Goal: Task Accomplishment & Management: Manage account settings

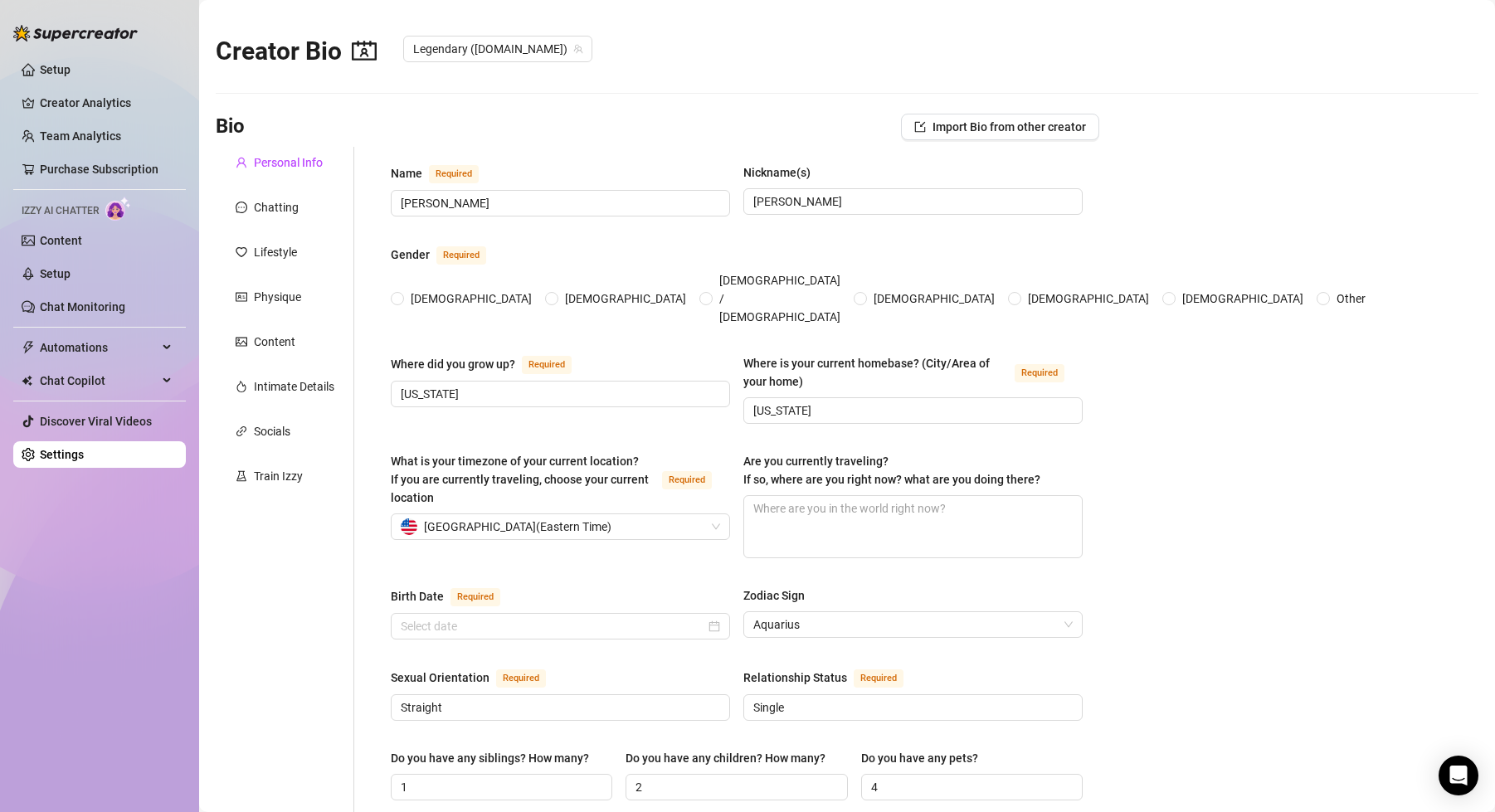
radio input "true"
type input "[DATE]"
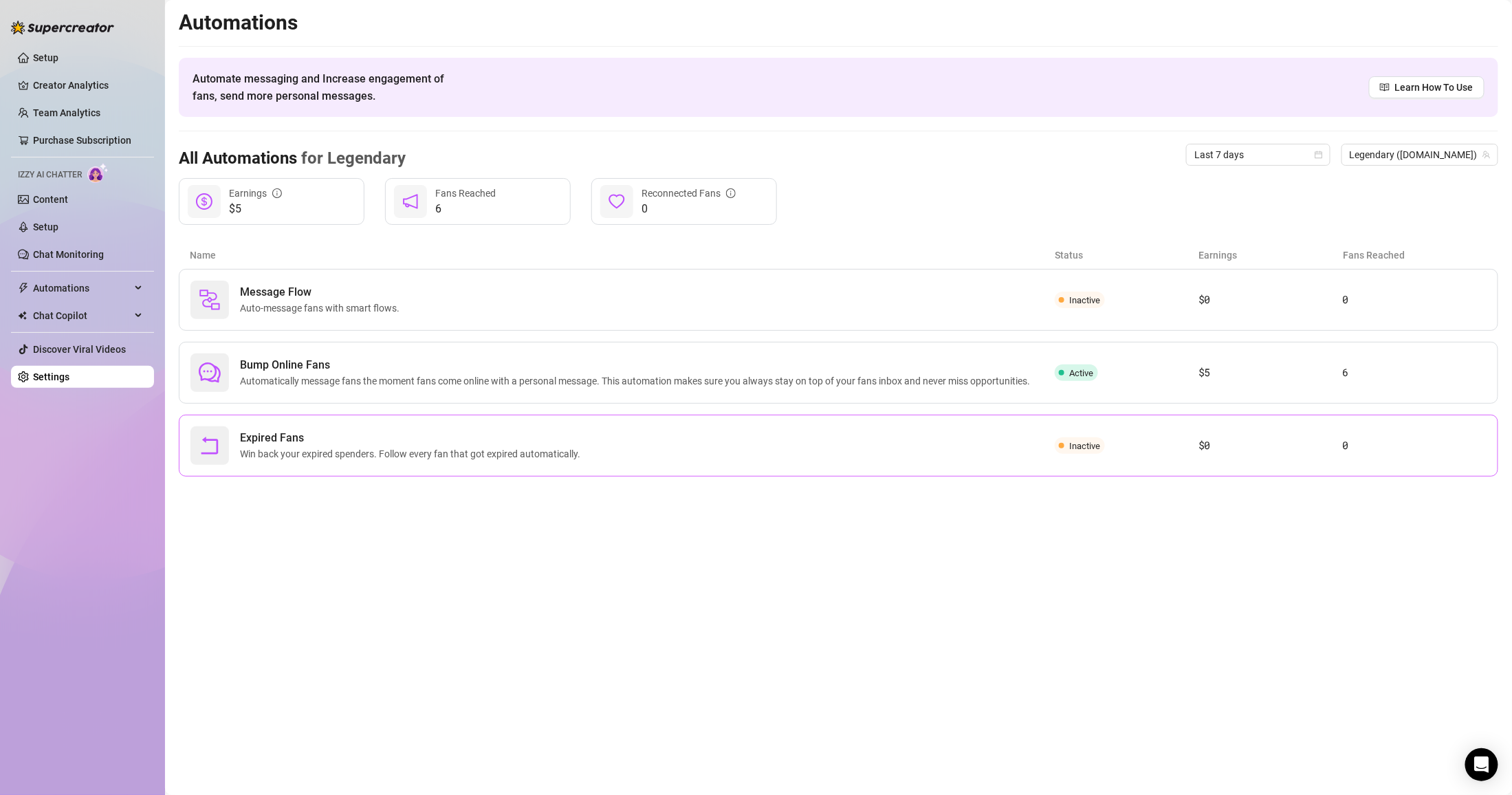
click at [368, 432] on span "Expired Fans" at bounding box center [413, 438] width 346 height 17
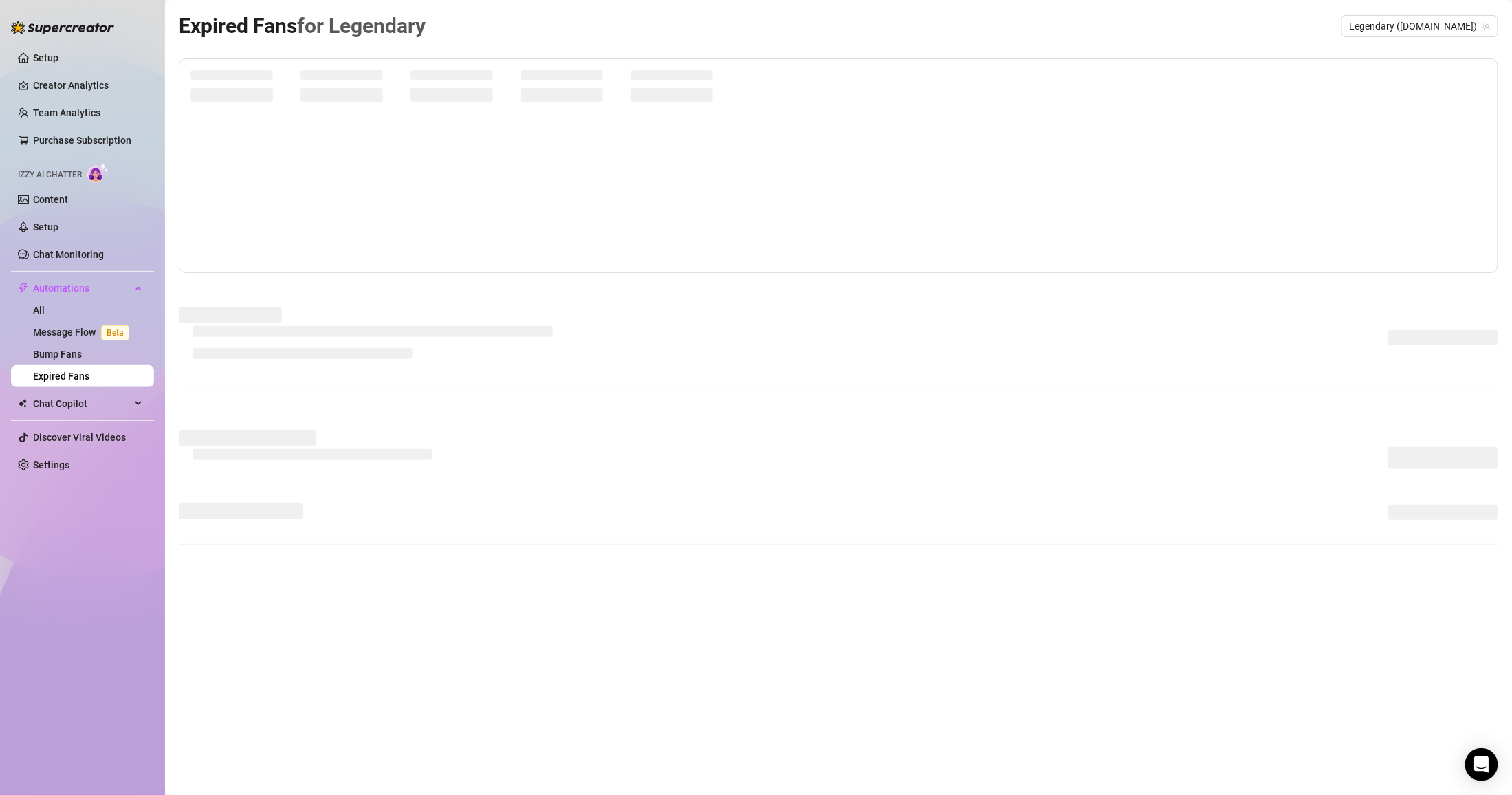
click at [371, 413] on div at bounding box center [838, 359] width 1320 height 107
click at [82, 349] on link "Bump Fans" at bounding box center [57, 354] width 49 height 11
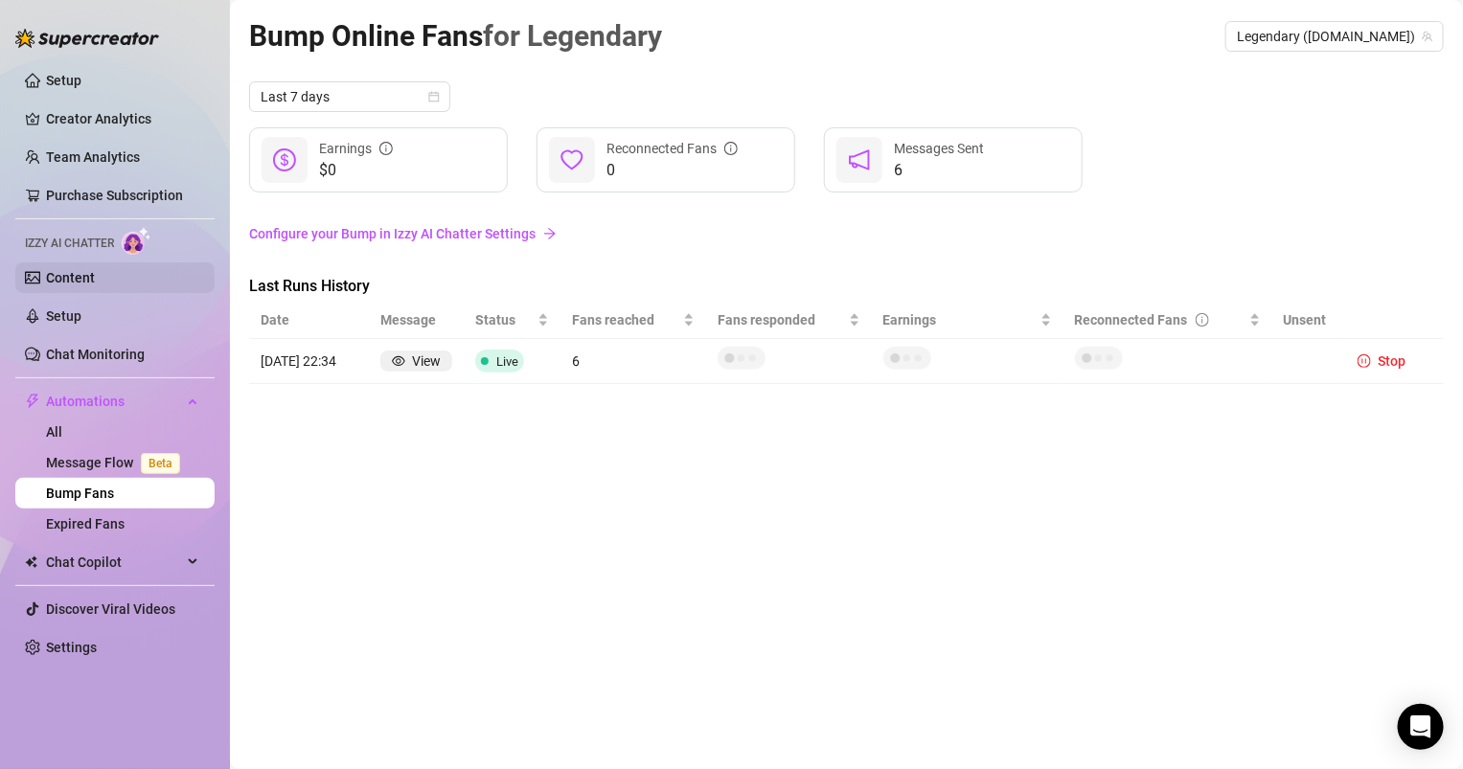
click at [70, 276] on link "Content" at bounding box center [70, 277] width 49 height 15
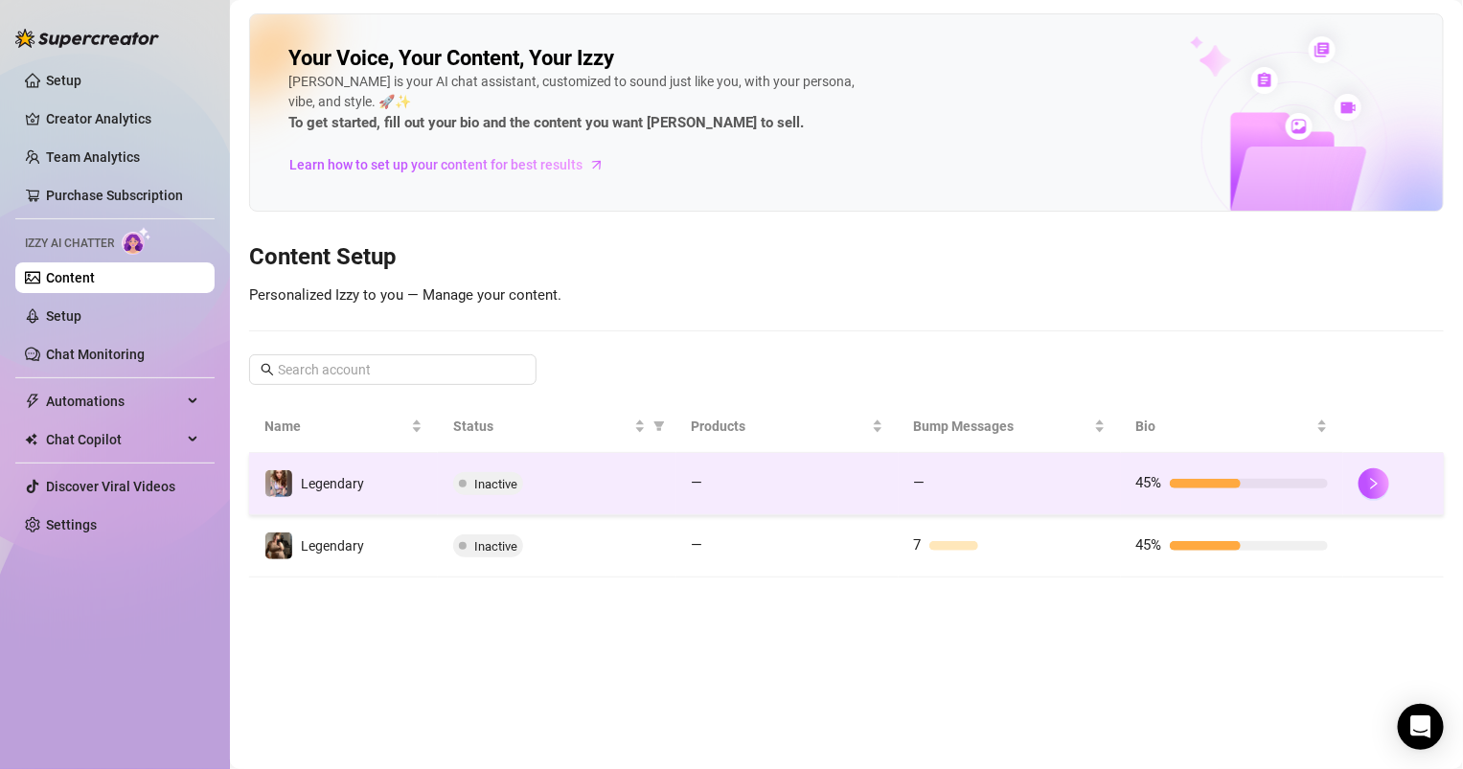
click at [488, 497] on td "Inactive" at bounding box center [557, 484] width 238 height 62
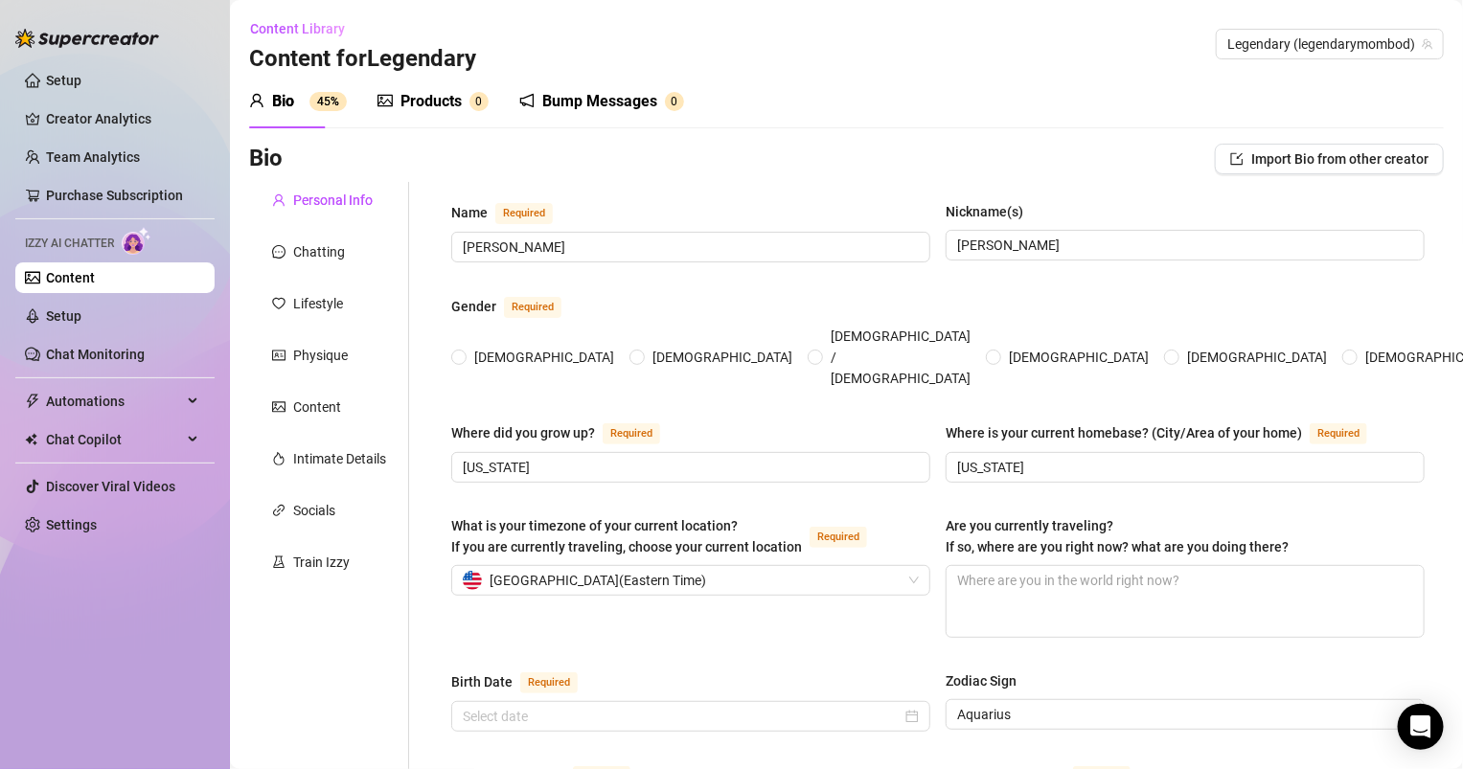
radio input "true"
type input "[DATE]"
click at [440, 80] on div "Products 0" at bounding box center [433, 102] width 111 height 54
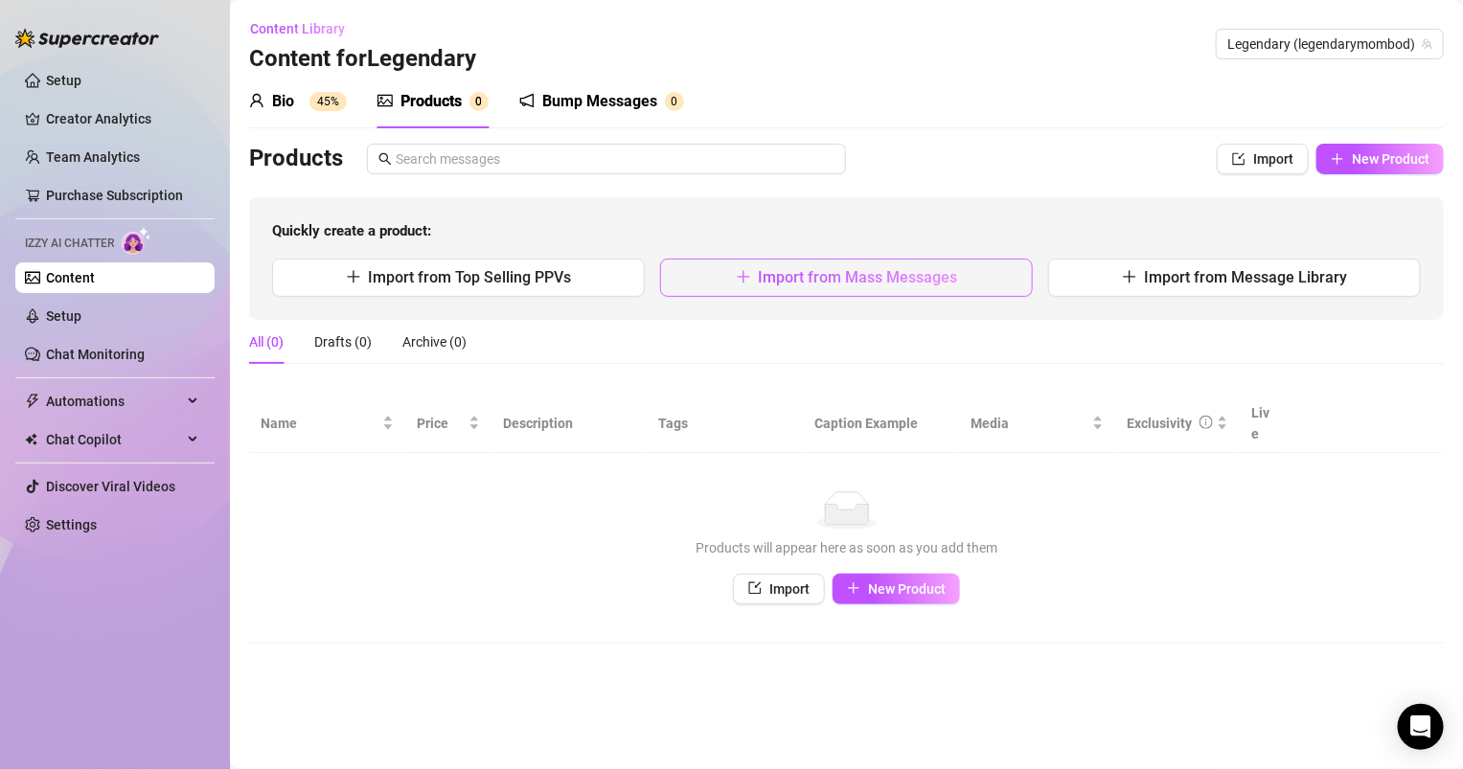
click at [867, 286] on button "Import from Mass Messages" at bounding box center [846, 278] width 373 height 38
type textarea "Type your message here..."
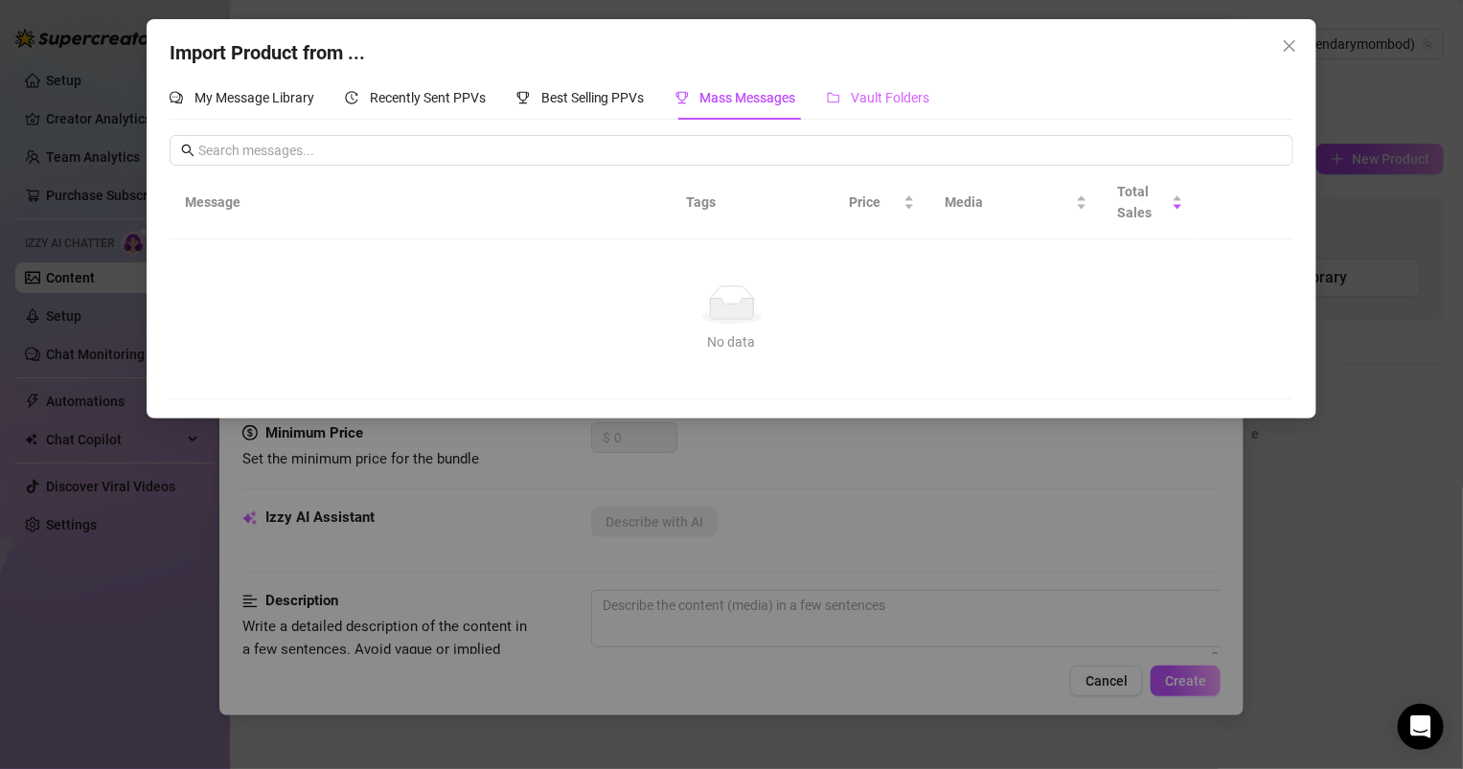
click at [861, 114] on div "Vault Folders" at bounding box center [878, 98] width 103 height 44
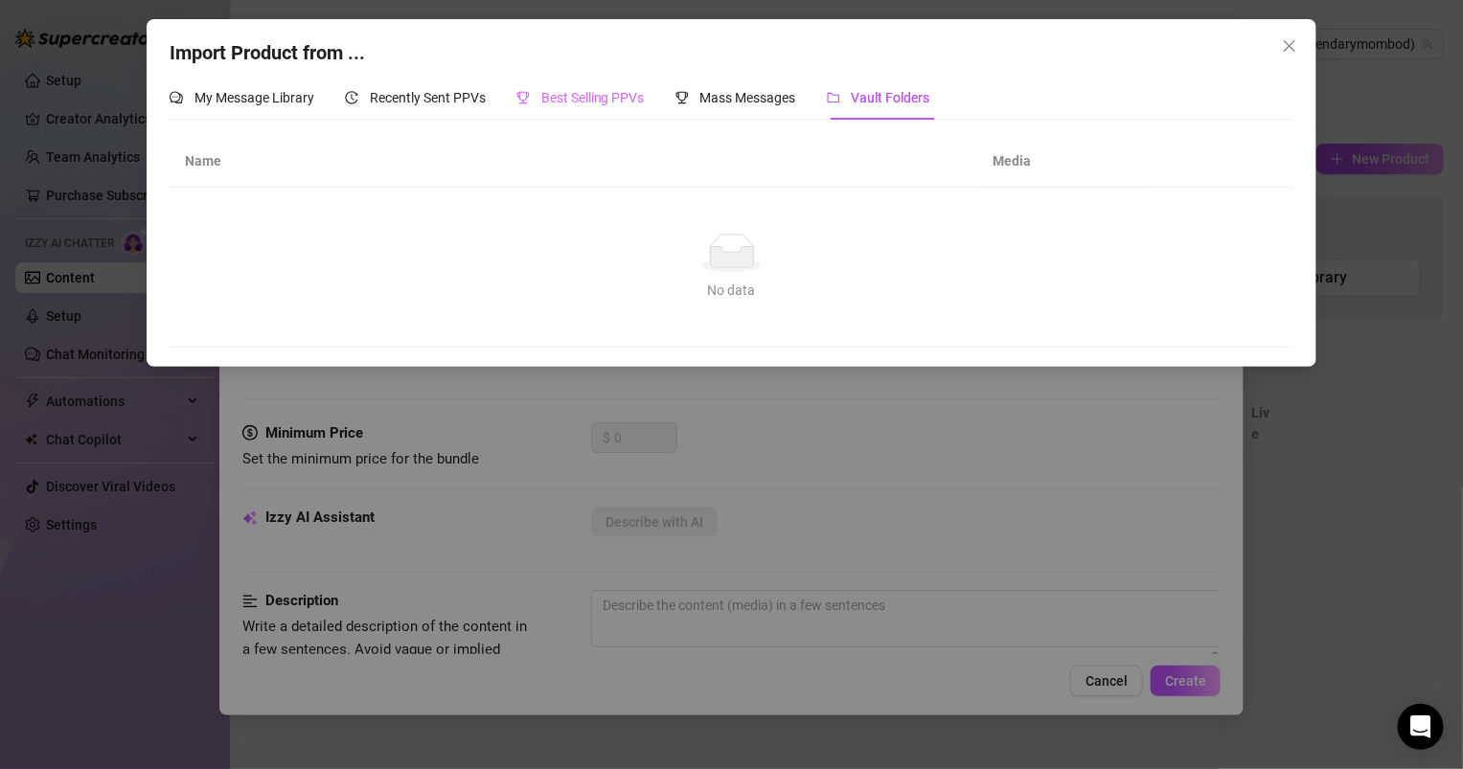
click at [585, 85] on div "Best Selling PPVs" at bounding box center [580, 98] width 128 height 44
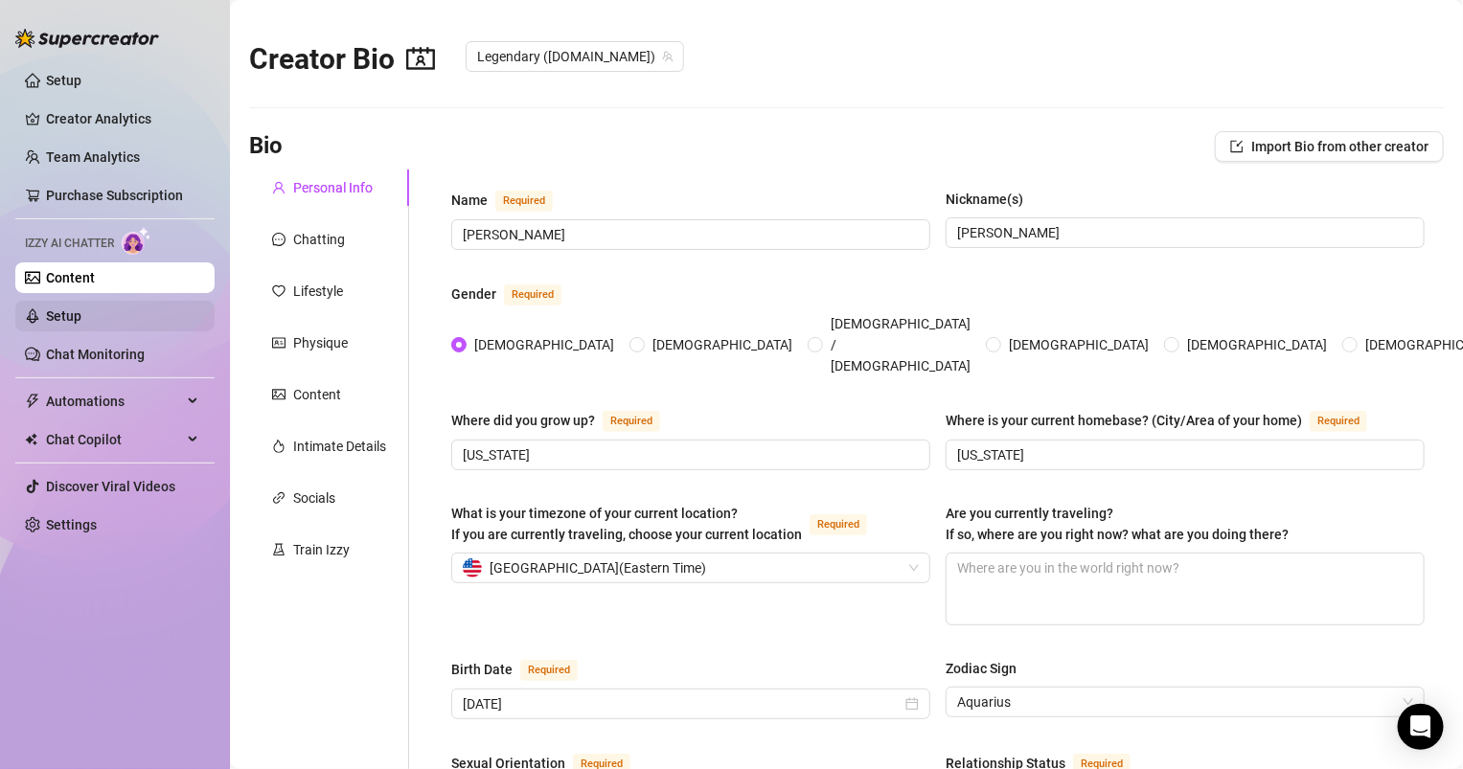
click at [79, 313] on link "Setup" at bounding box center [63, 316] width 35 height 15
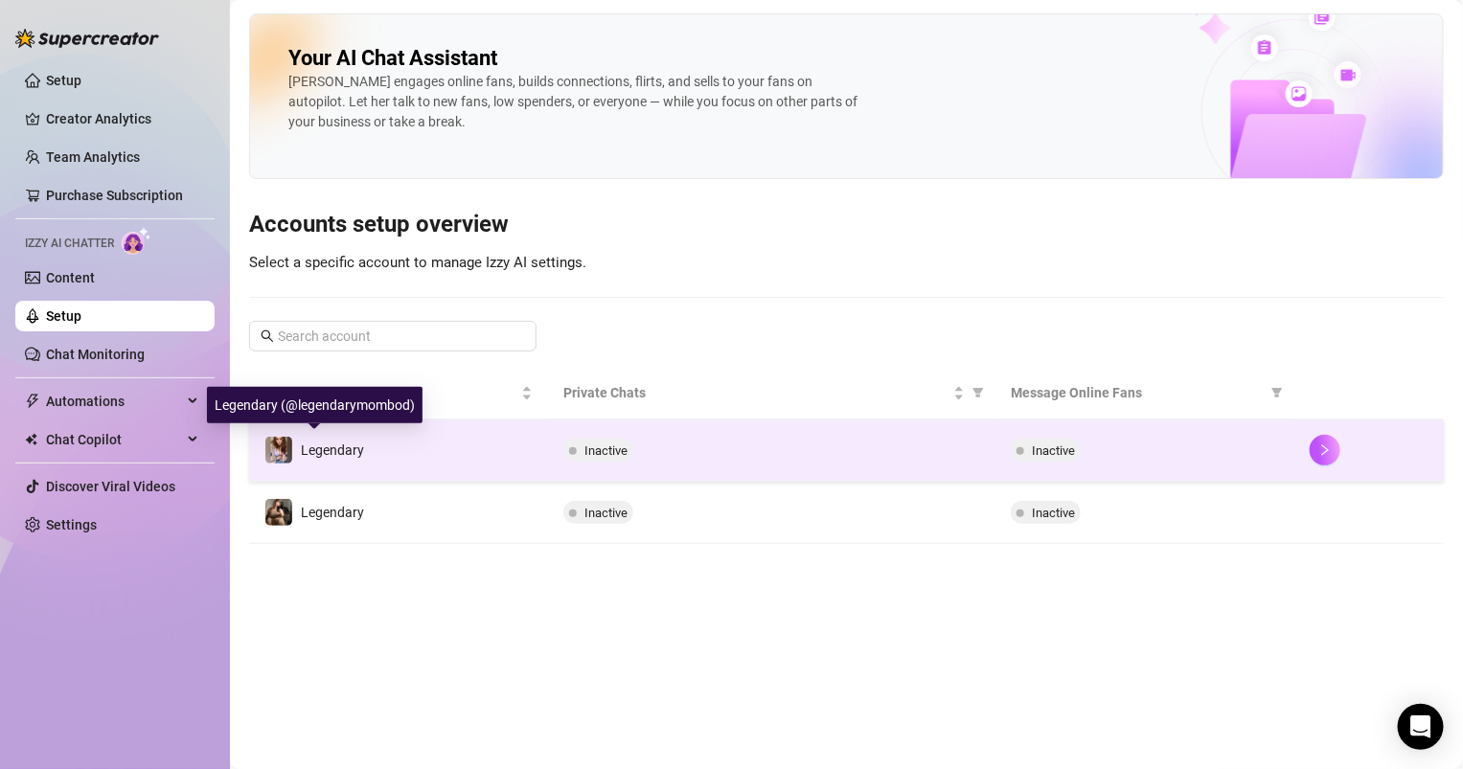
click at [293, 446] on div "Legendary" at bounding box center [314, 450] width 100 height 29
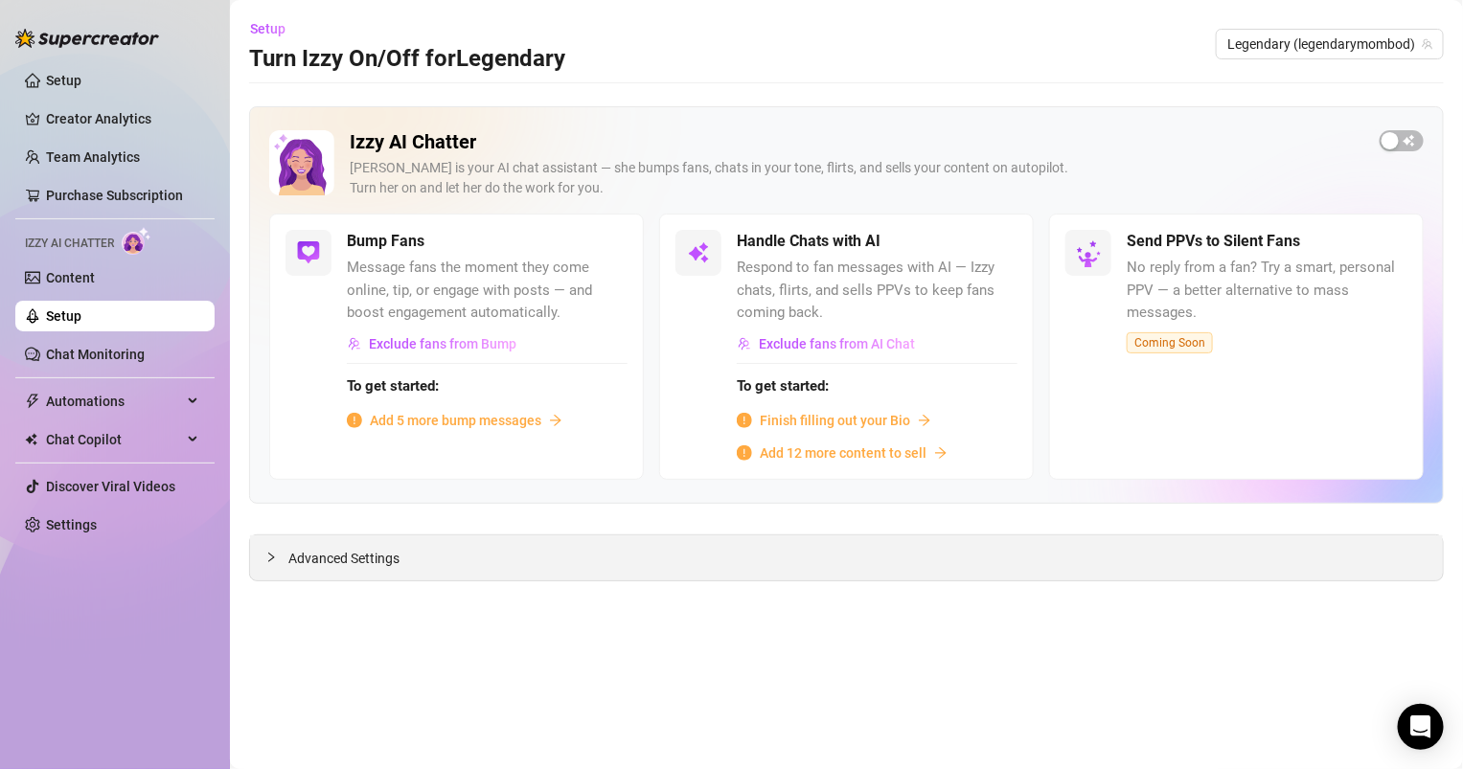
click at [309, 550] on span "Advanced Settings" at bounding box center [343, 558] width 111 height 21
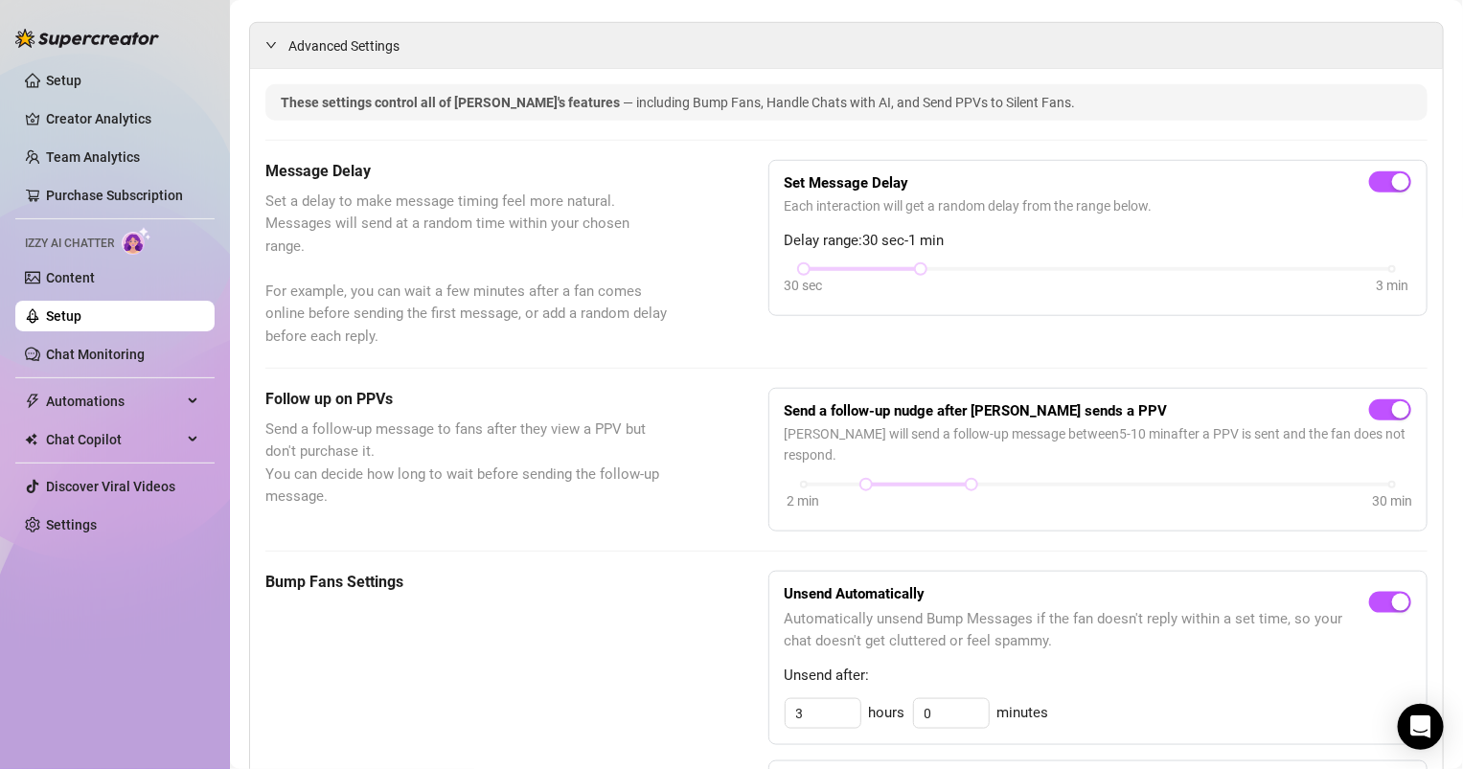
scroll to position [539, 0]
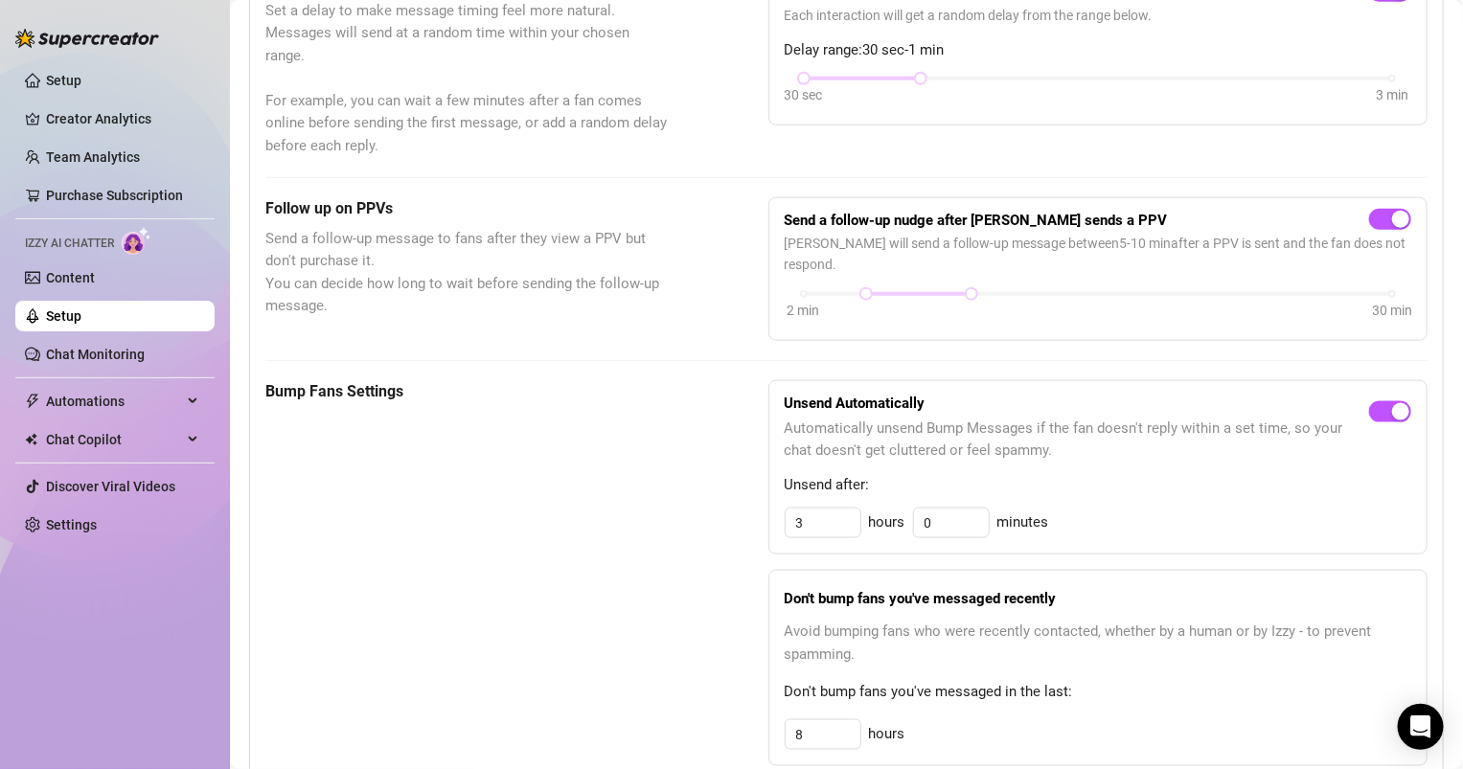
scroll to position [721, 0]
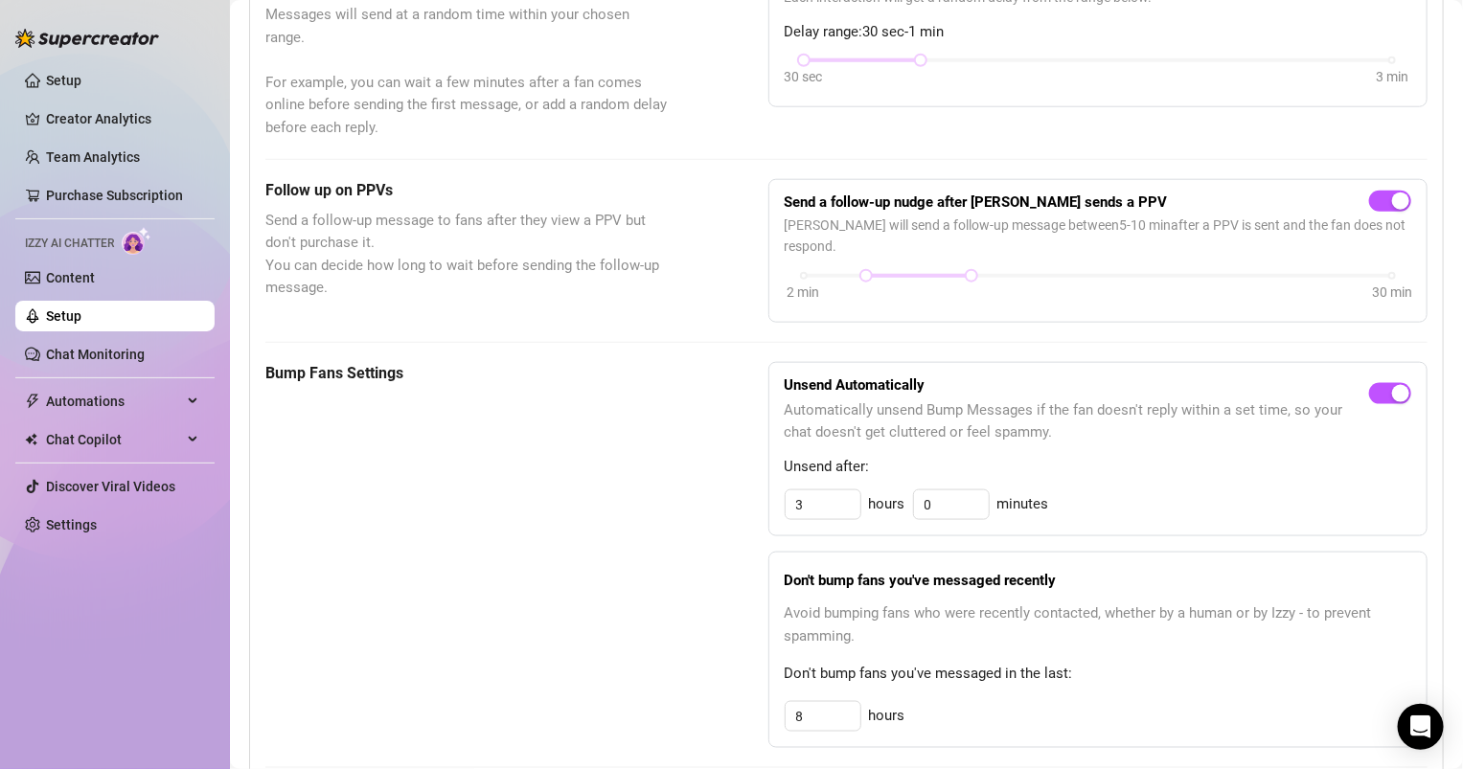
click at [897, 270] on div "2 min 30 min" at bounding box center [1098, 288] width 627 height 36
click at [881, 271] on div at bounding box center [918, 276] width 105 height 10
drag, startPoint x: 885, startPoint y: 227, endPoint x: 917, endPoint y: 229, distance: 31.7
click at [917, 271] on div at bounding box center [939, 276] width 105 height 10
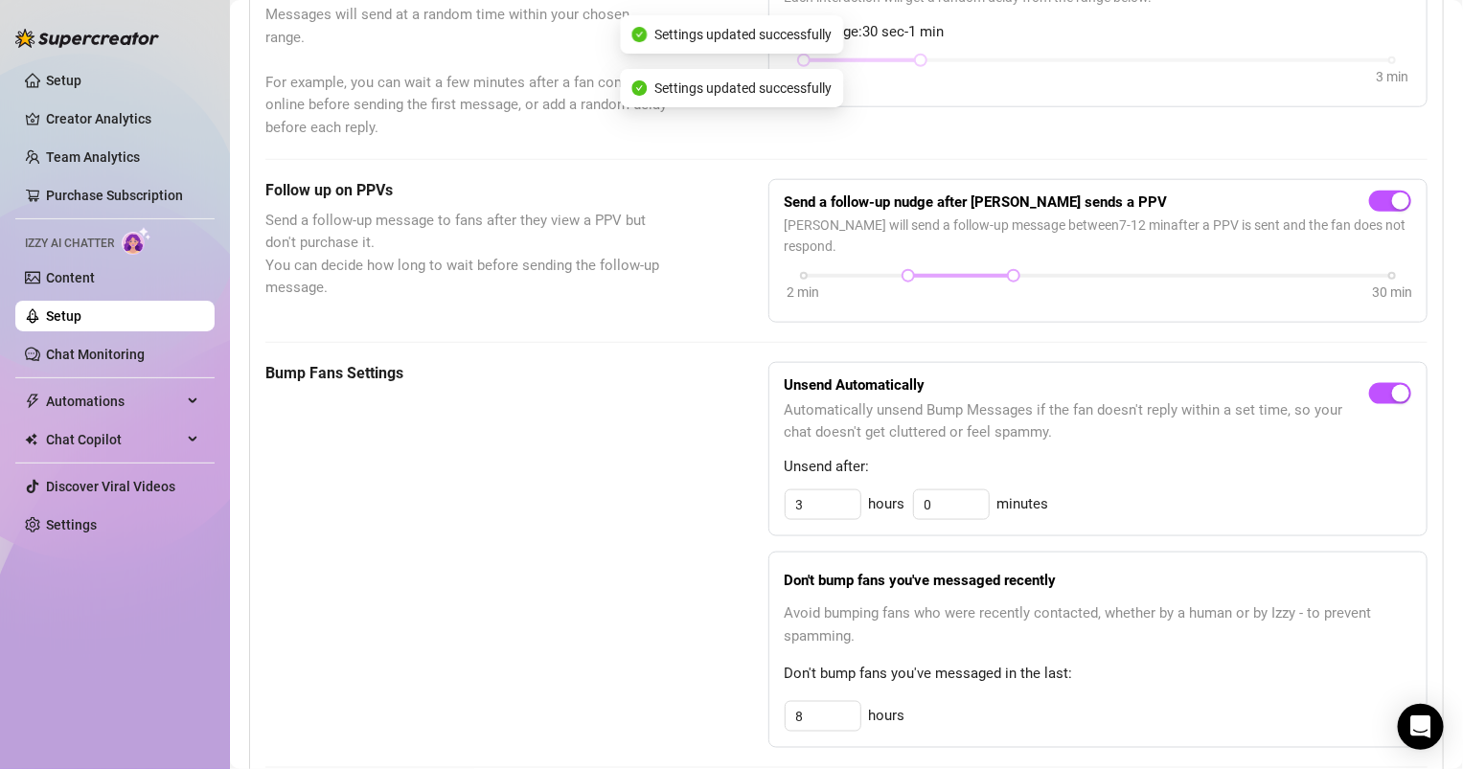
click at [915, 271] on div at bounding box center [960, 276] width 105 height 10
drag, startPoint x: 974, startPoint y: 225, endPoint x: 958, endPoint y: 219, distance: 17.3
click at [958, 219] on div "Send a follow-up nudge after [PERSON_NAME] sends a PPV [PERSON_NAME] will send …" at bounding box center [1098, 250] width 627 height 111
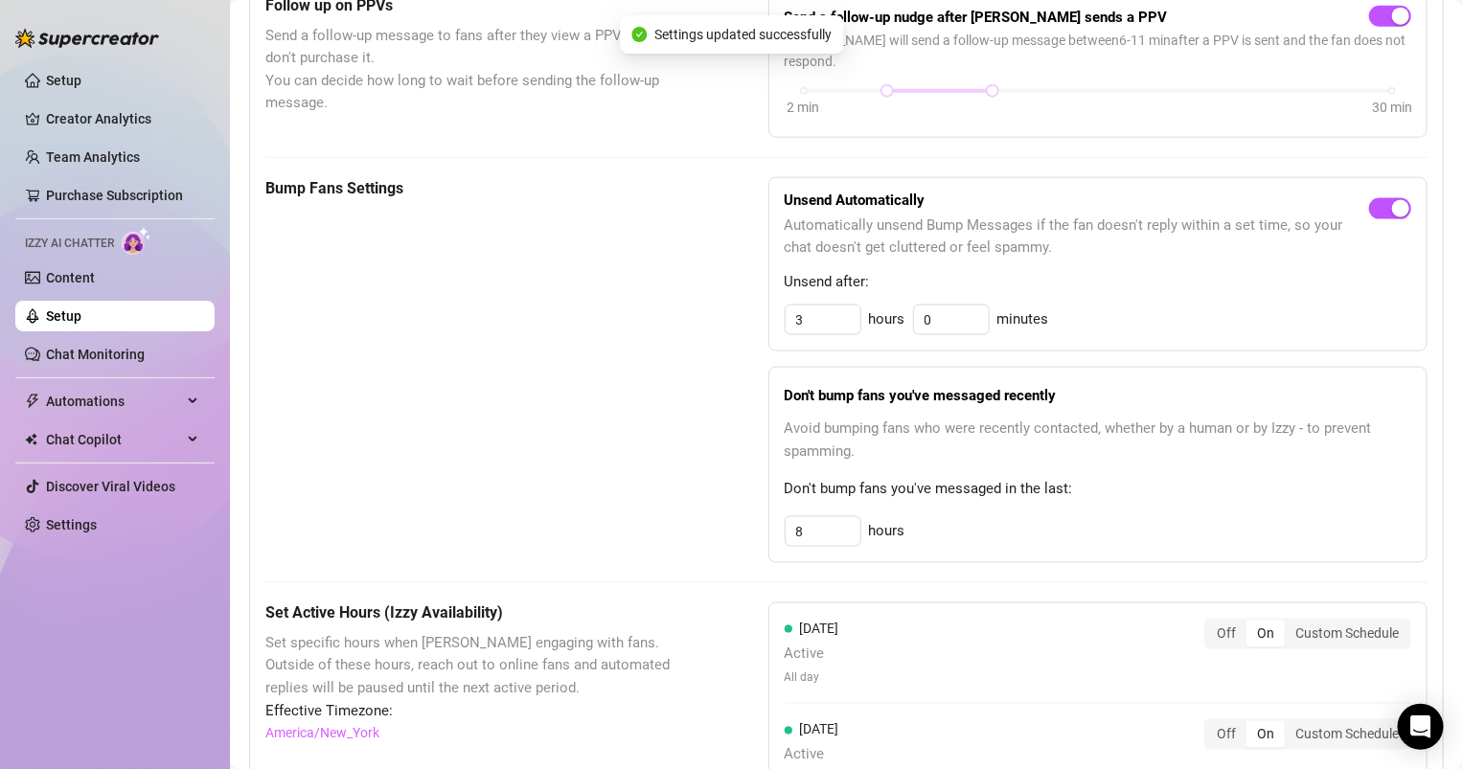
scroll to position [1035, 0]
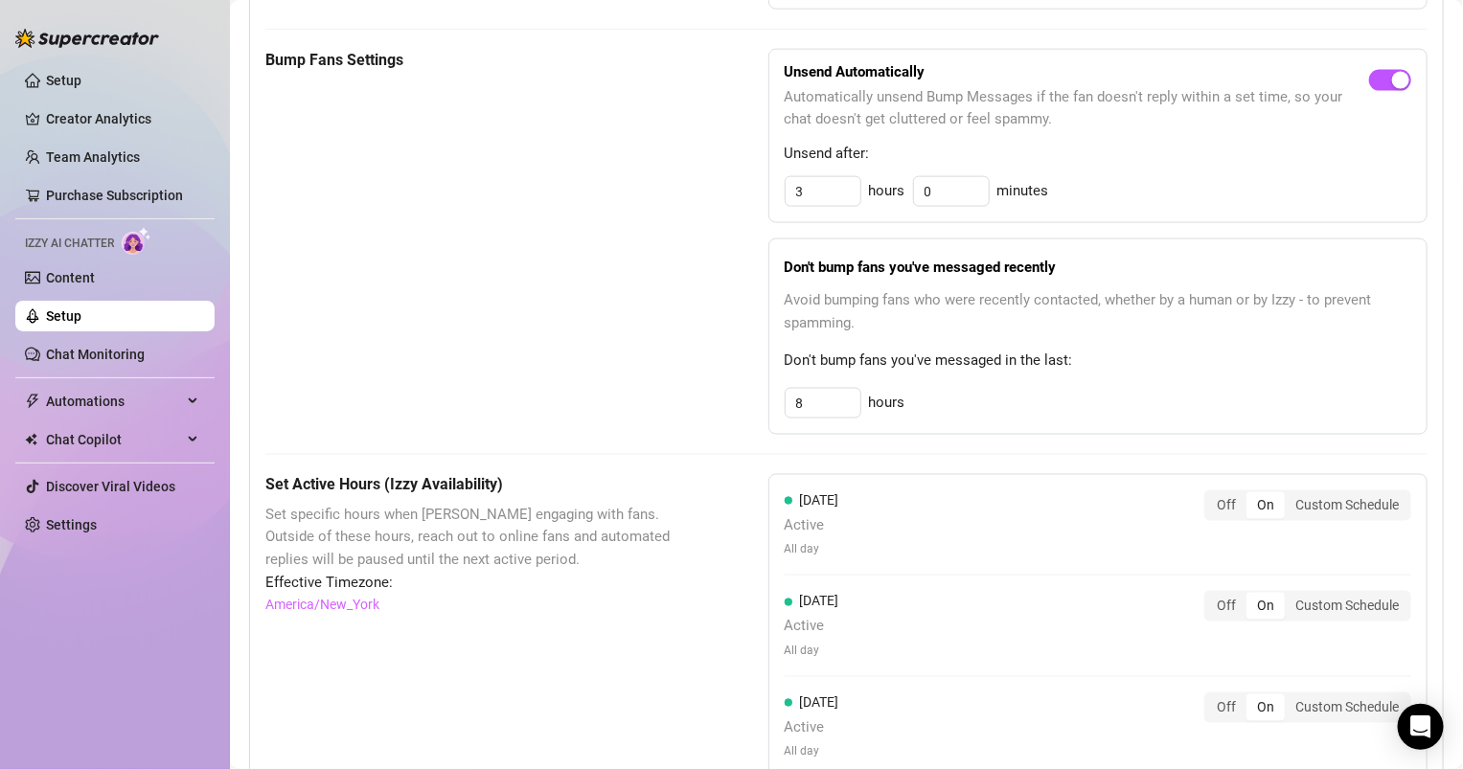
click at [822, 326] on div "Don't bump fans you've messaged recently Avoid bumping fans who were recently c…" at bounding box center [1097, 337] width 659 height 196
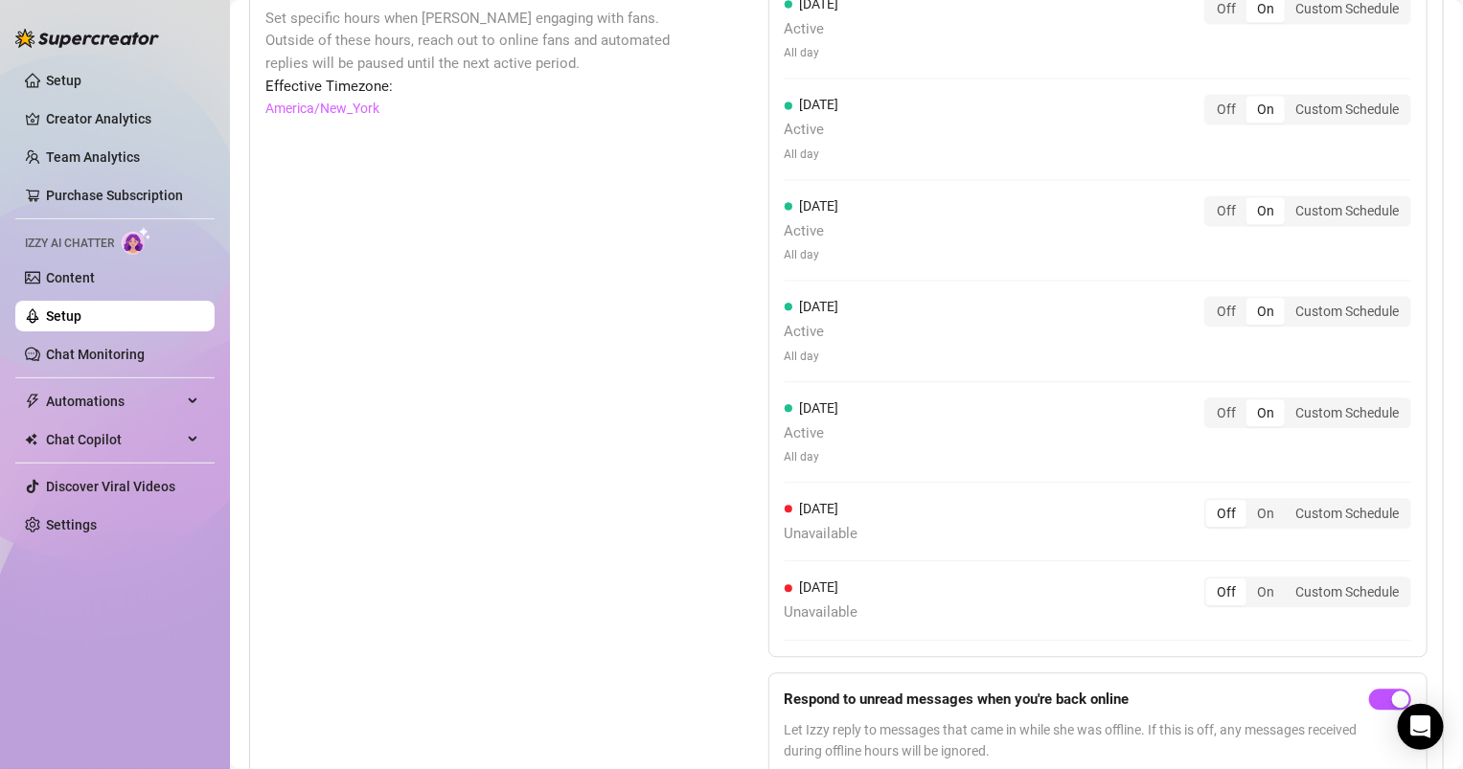
scroll to position [1580, 0]
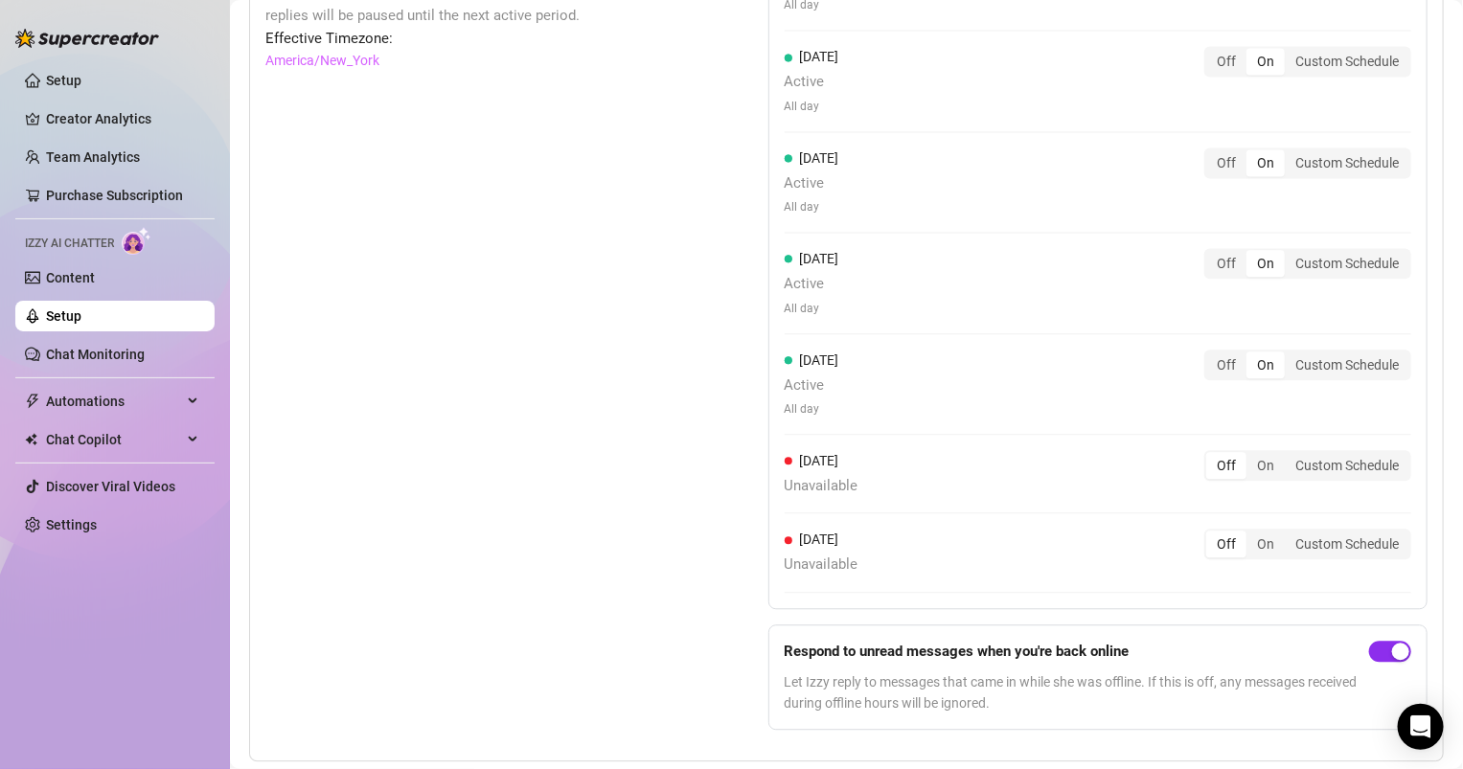
click at [1410, 641] on span "button" at bounding box center [1390, 651] width 42 height 21
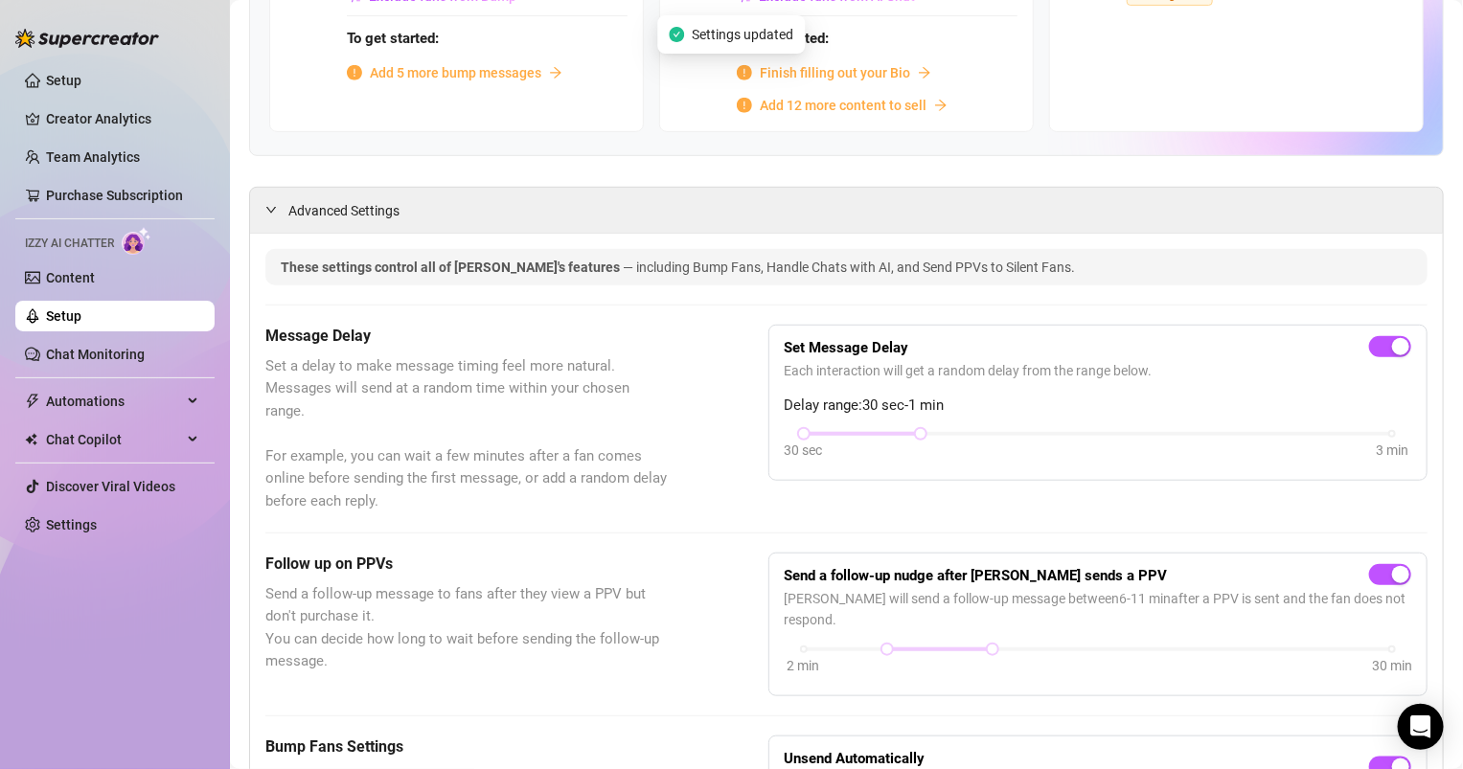
scroll to position [0, 0]
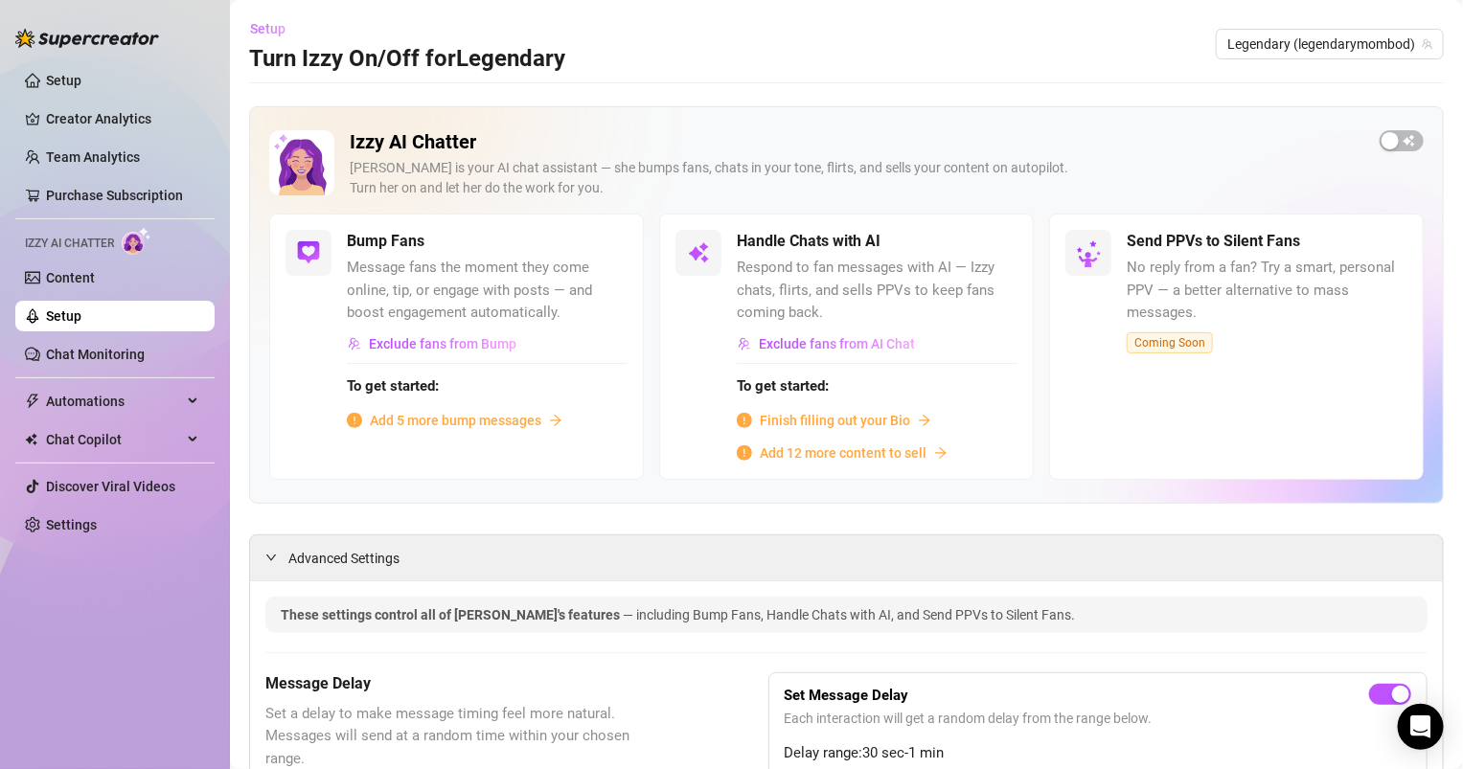
click at [266, 30] on span "Setup" at bounding box center [267, 28] width 35 height 15
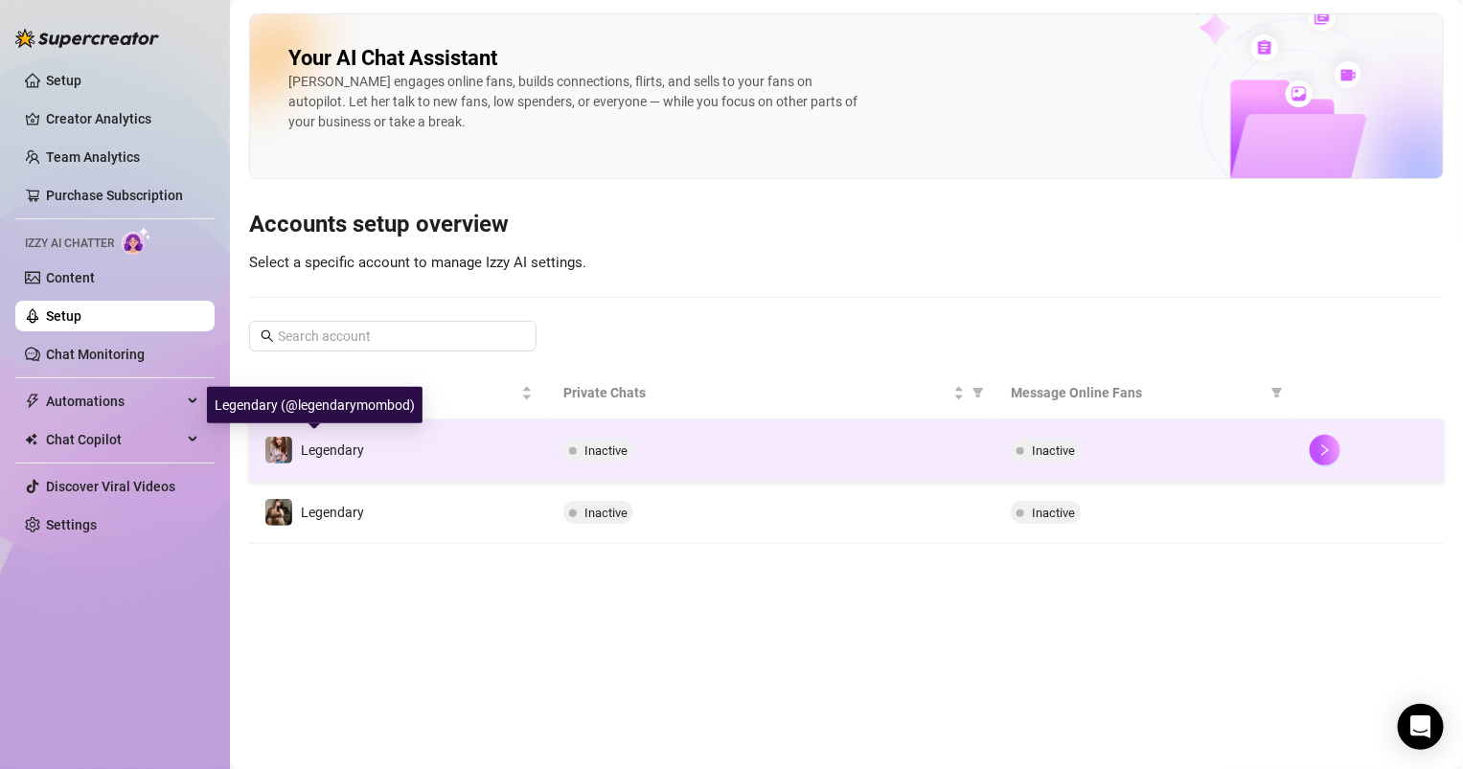
click at [338, 448] on span "Legendary" at bounding box center [332, 450] width 63 height 15
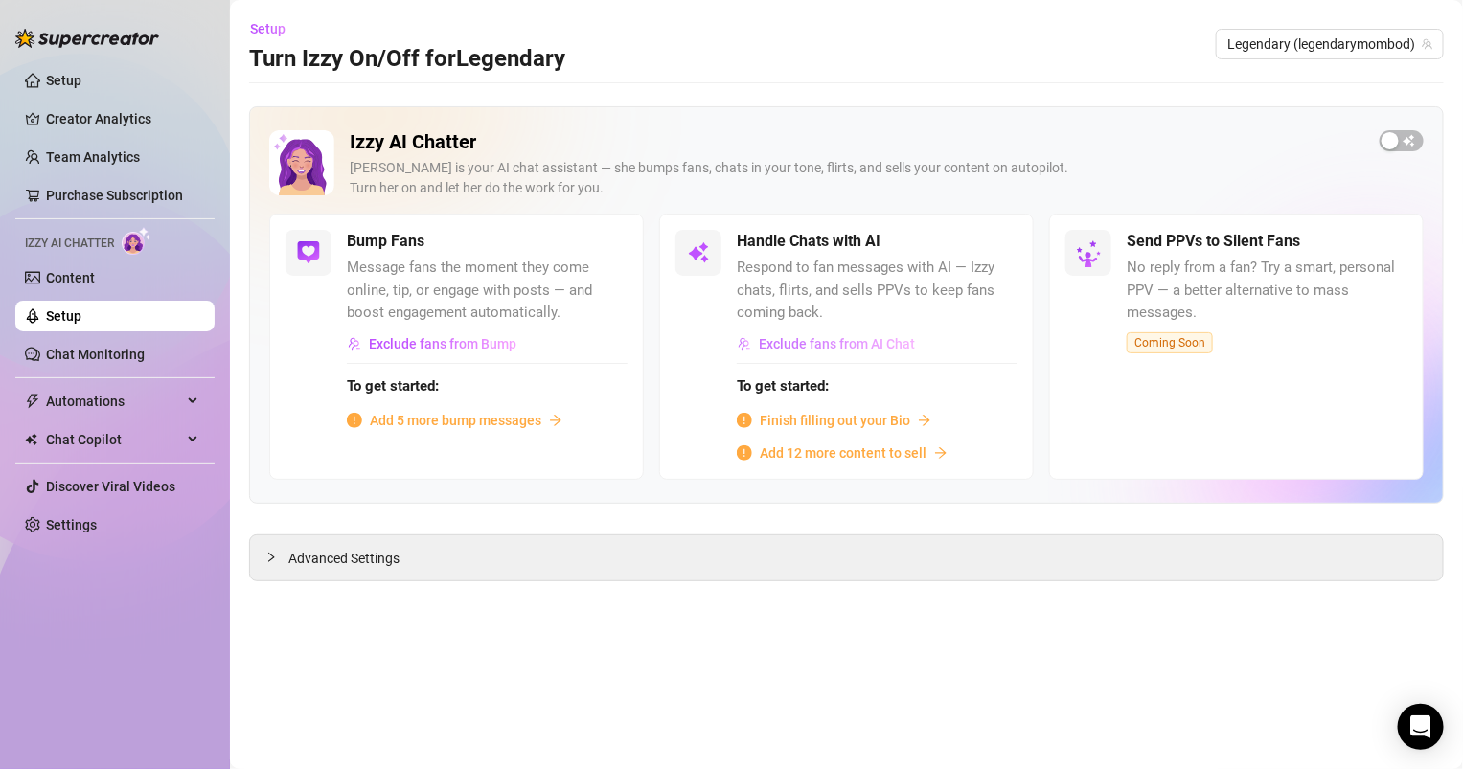
click at [831, 346] on span "Exclude fans from AI Chat" at bounding box center [837, 343] width 156 height 15
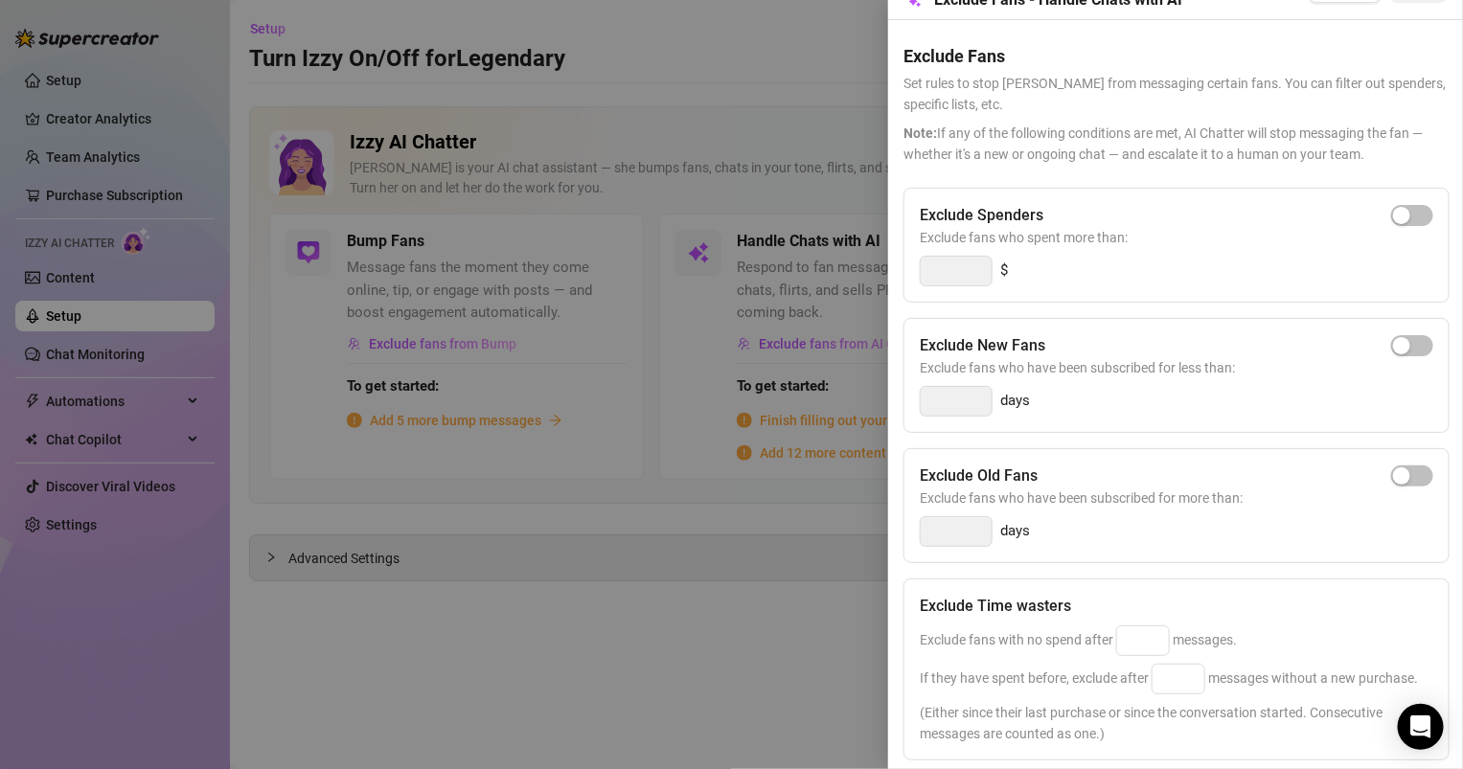
scroll to position [102, 0]
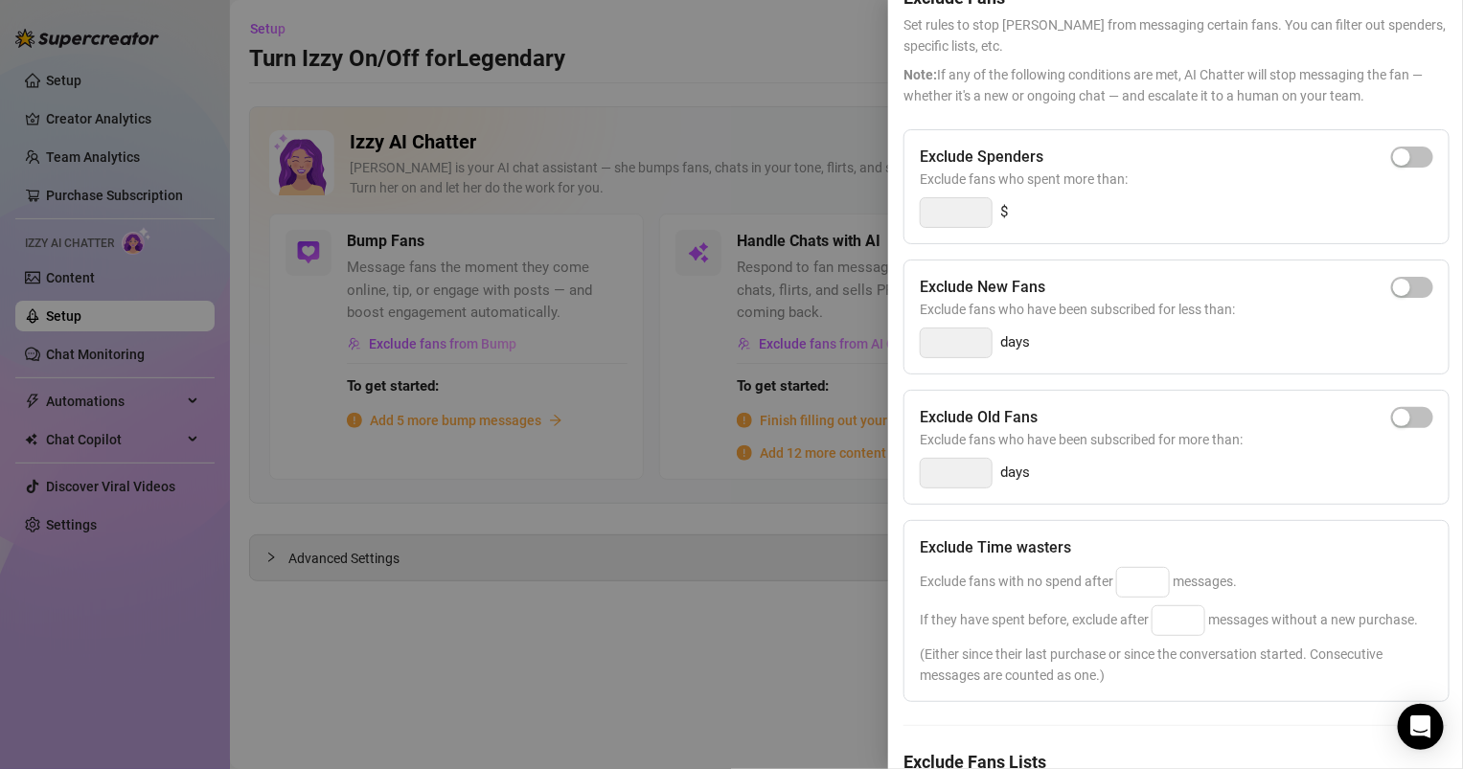
click at [969, 188] on div "Exclude Spenders Exclude fans who spent more than: $" at bounding box center [1177, 186] width 546 height 115
click at [1415, 154] on span "button" at bounding box center [1412, 157] width 42 height 21
type input "300"
click at [1419, 276] on div "Exclude New Fans" at bounding box center [1177, 287] width 514 height 23
click at [1430, 299] on span "Exclude fans who have been subscribed for less than:" at bounding box center [1177, 309] width 514 height 21
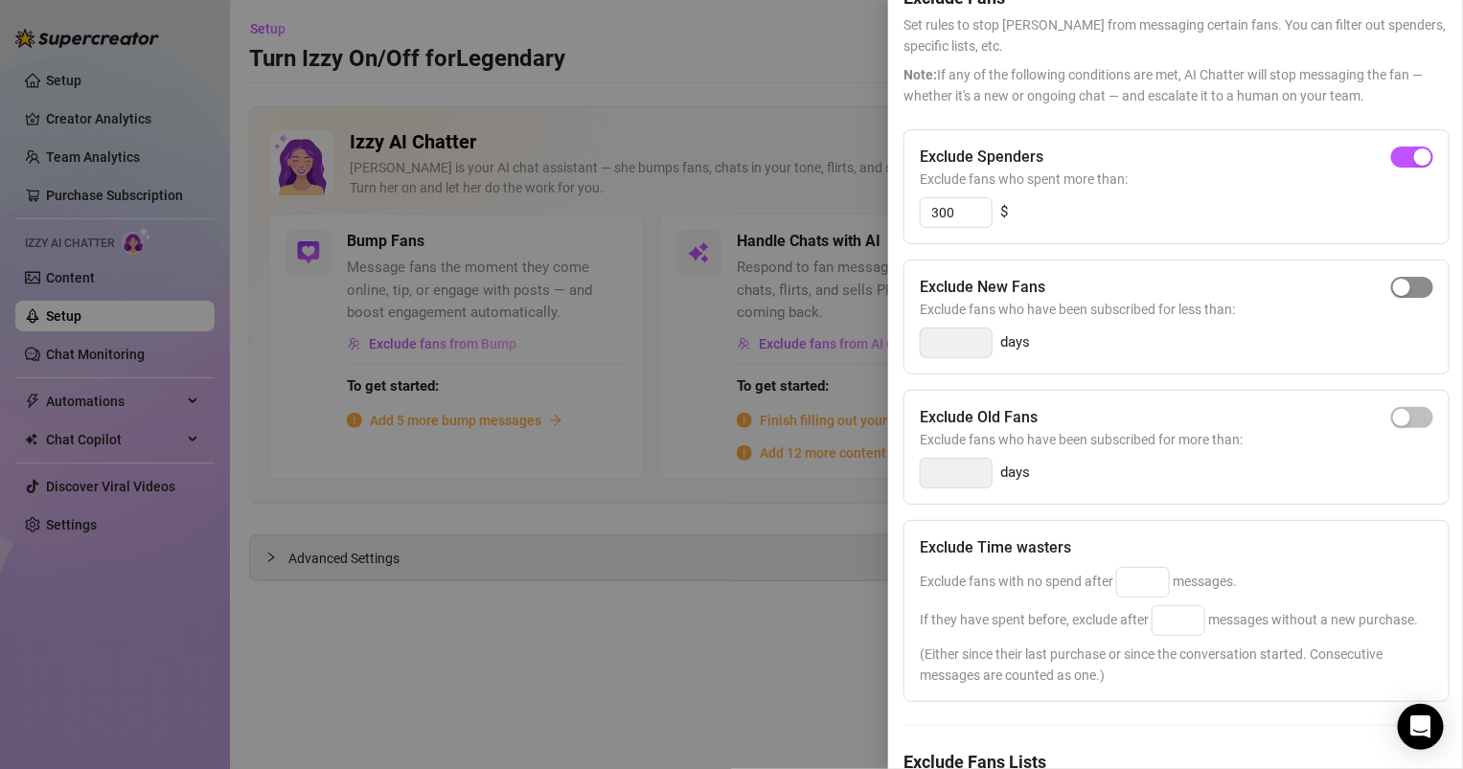
click at [1414, 277] on span "button" at bounding box center [1412, 287] width 42 height 21
type input "3"
click at [1414, 293] on div "button" at bounding box center [1422, 287] width 17 height 17
click at [1428, 407] on span "button" at bounding box center [1412, 417] width 42 height 21
type input "14"
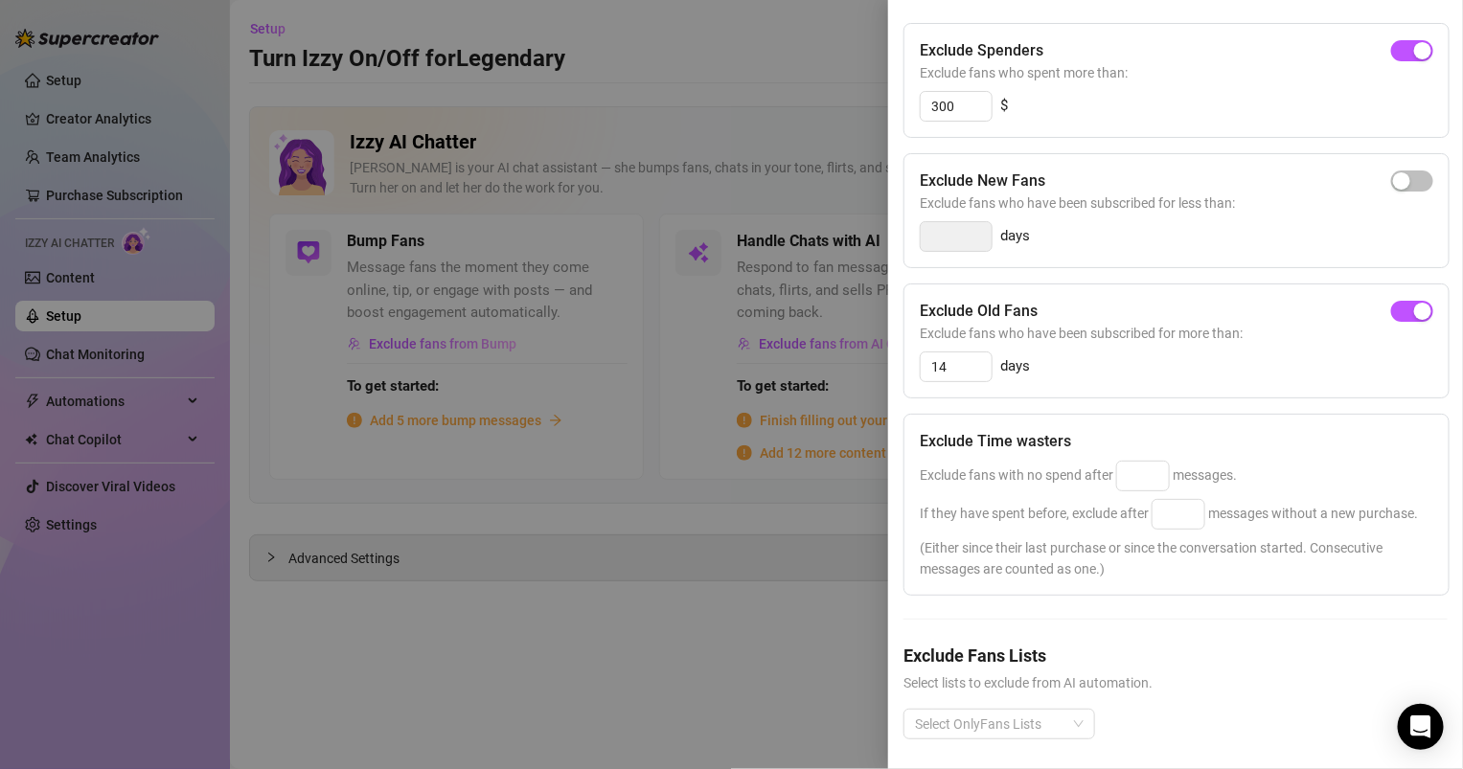
scroll to position [214, 0]
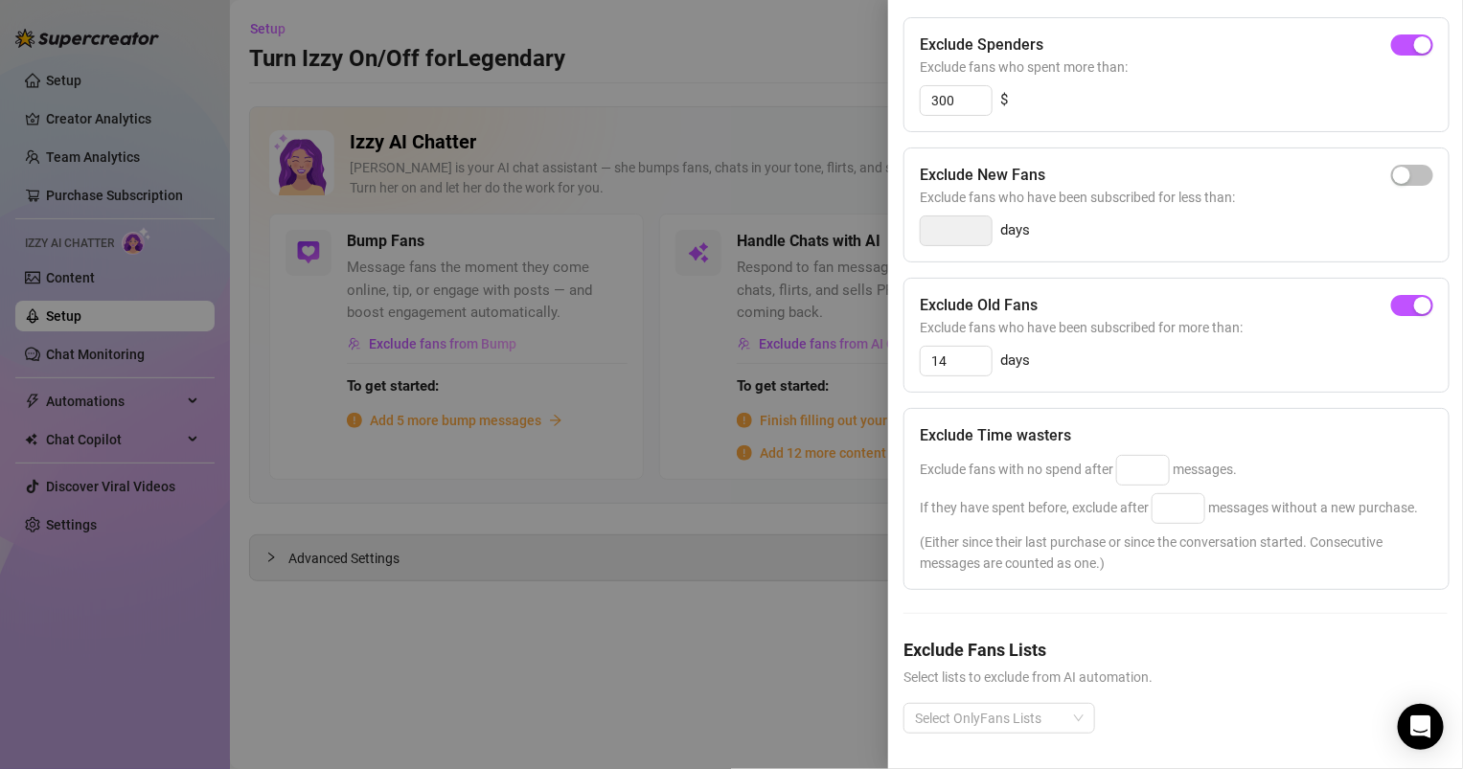
click at [977, 346] on div "14" at bounding box center [956, 361] width 73 height 31
click at [974, 353] on input "14" at bounding box center [956, 361] width 71 height 29
click at [936, 350] on input "14" at bounding box center [956, 361] width 71 height 29
click at [1421, 312] on span "button" at bounding box center [1412, 305] width 42 height 21
click at [1145, 450] on div "Exclude Time wasters Exclude fans with no spend after messages. If they have sp…" at bounding box center [1177, 499] width 546 height 182
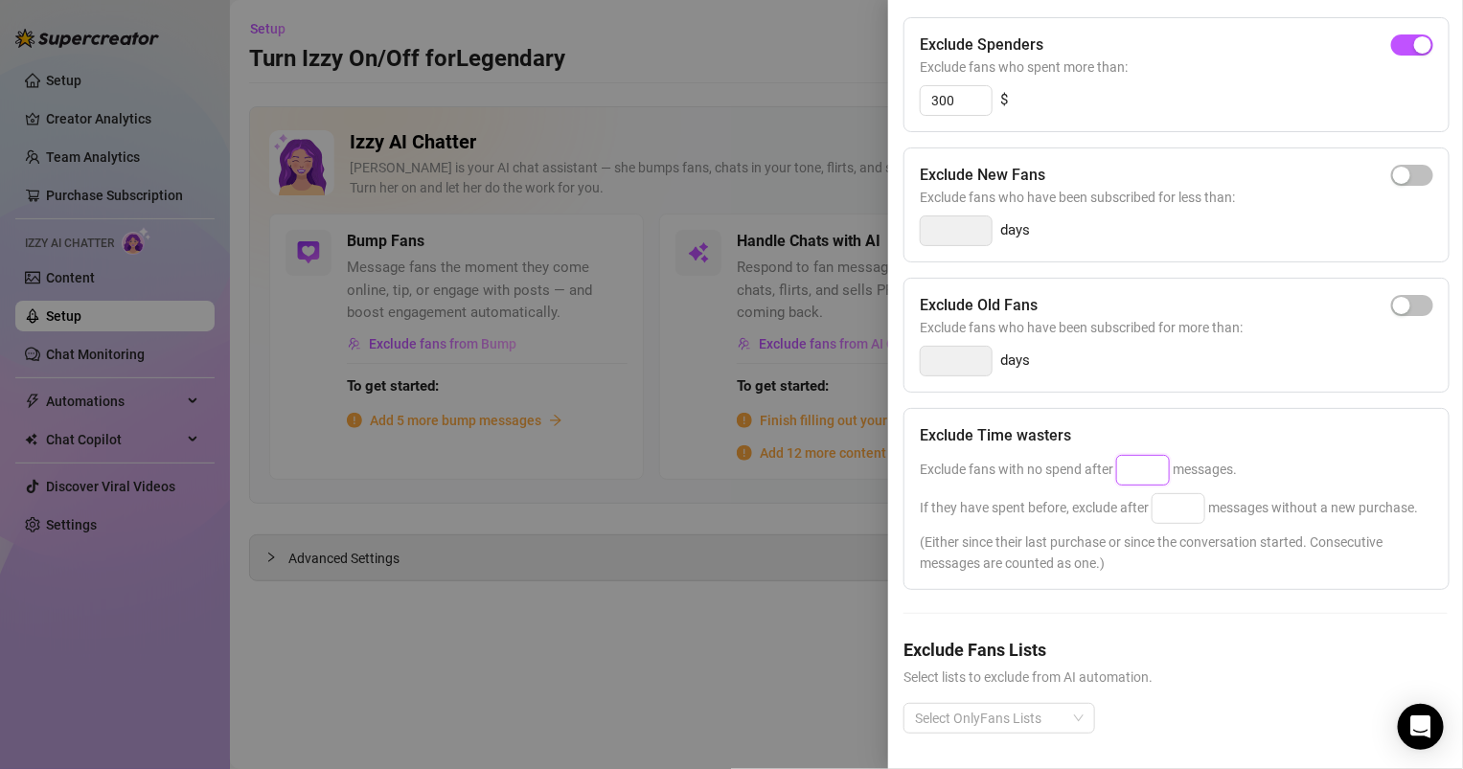
click at [1145, 469] on input at bounding box center [1143, 470] width 52 height 29
type input "25"
click at [1165, 494] on input at bounding box center [1179, 508] width 52 height 29
type input "25"
click at [1186, 524] on div "Exclude Time wasters Exclude fans with no spend after 25 messages. If they have…" at bounding box center [1177, 499] width 546 height 182
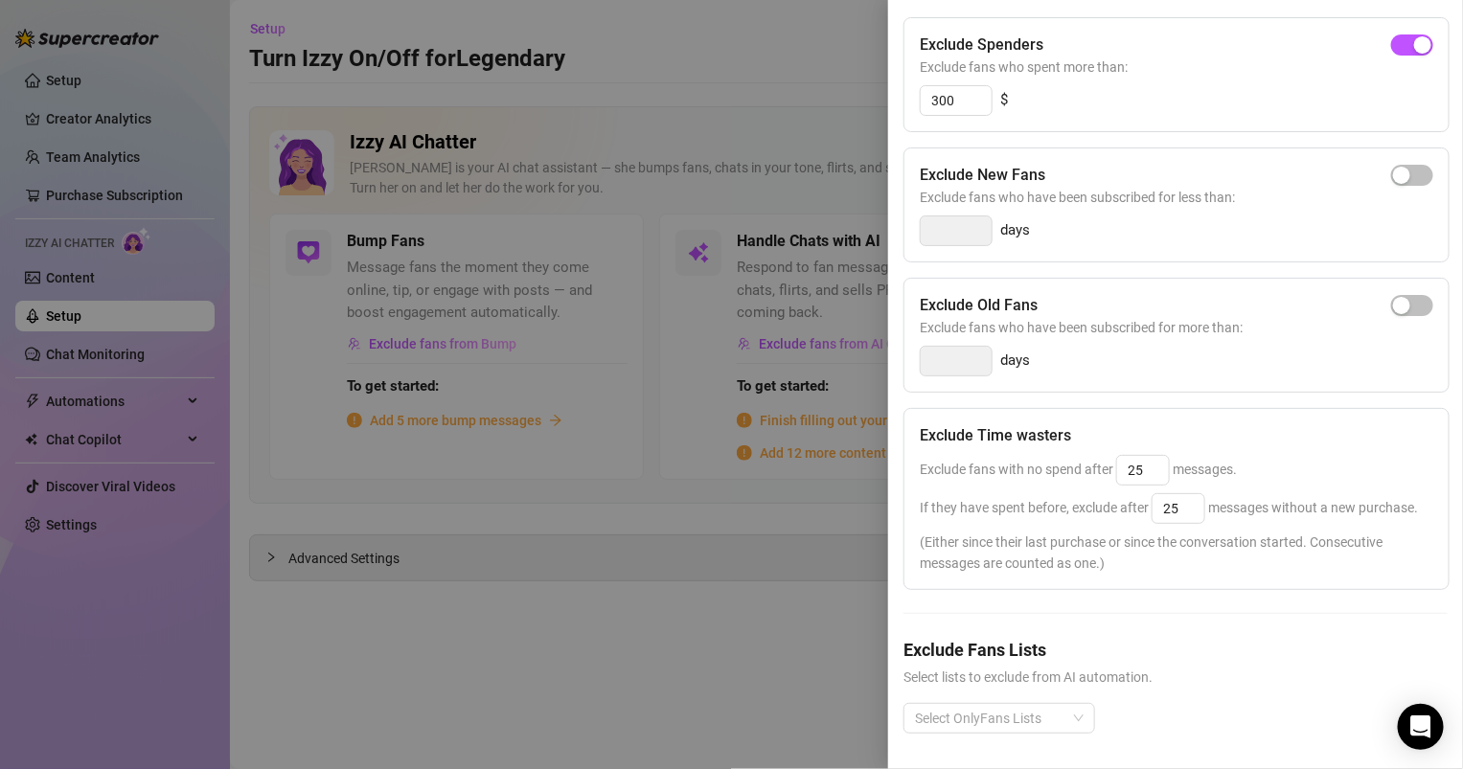
click at [1184, 578] on div "Exclude Time wasters Exclude fans with no spend after 25 messages. If they have…" at bounding box center [1177, 499] width 546 height 182
click at [1036, 728] on div at bounding box center [989, 718] width 164 height 27
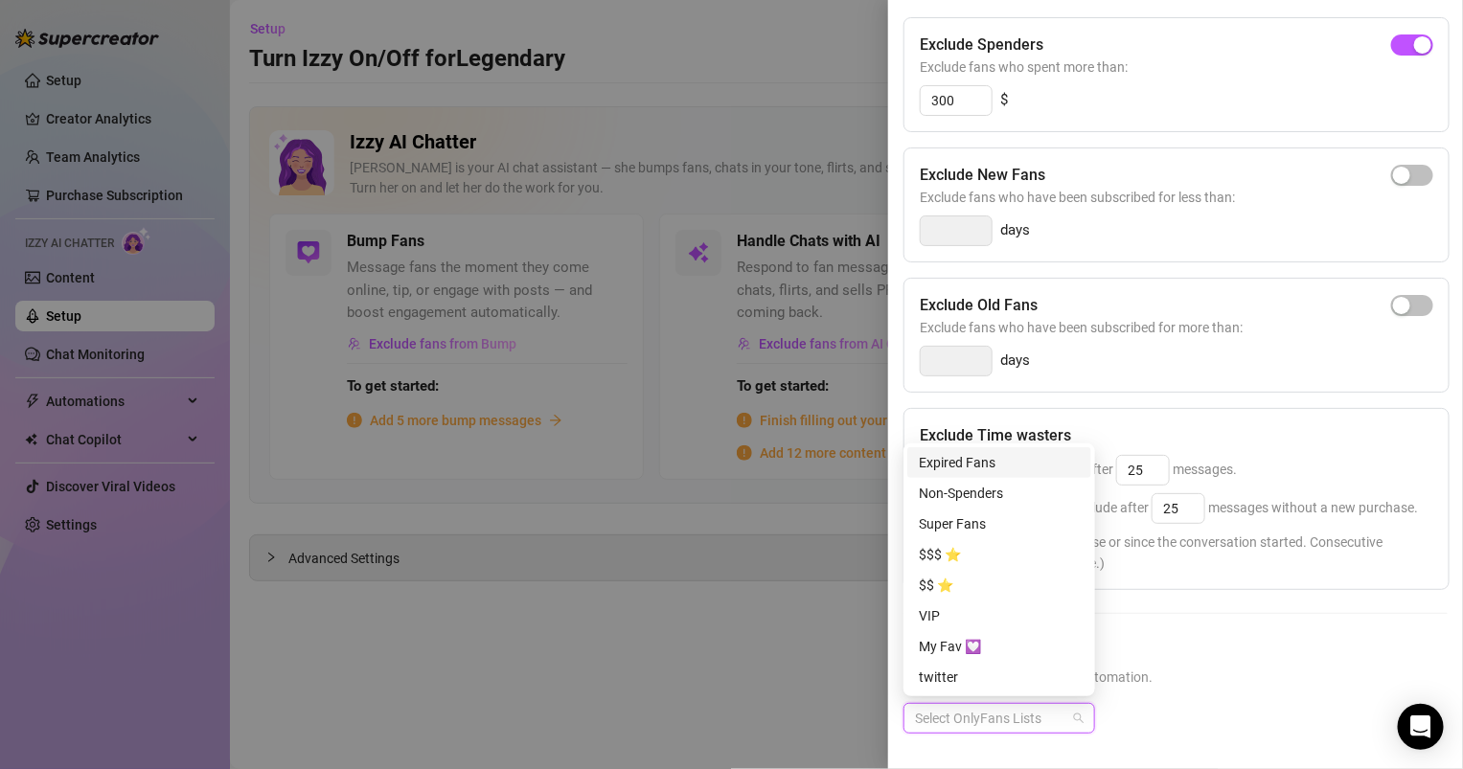
click at [996, 460] on div "Expired Fans" at bounding box center [999, 462] width 161 height 21
click at [976, 498] on div "Non-Spenders" at bounding box center [999, 493] width 161 height 21
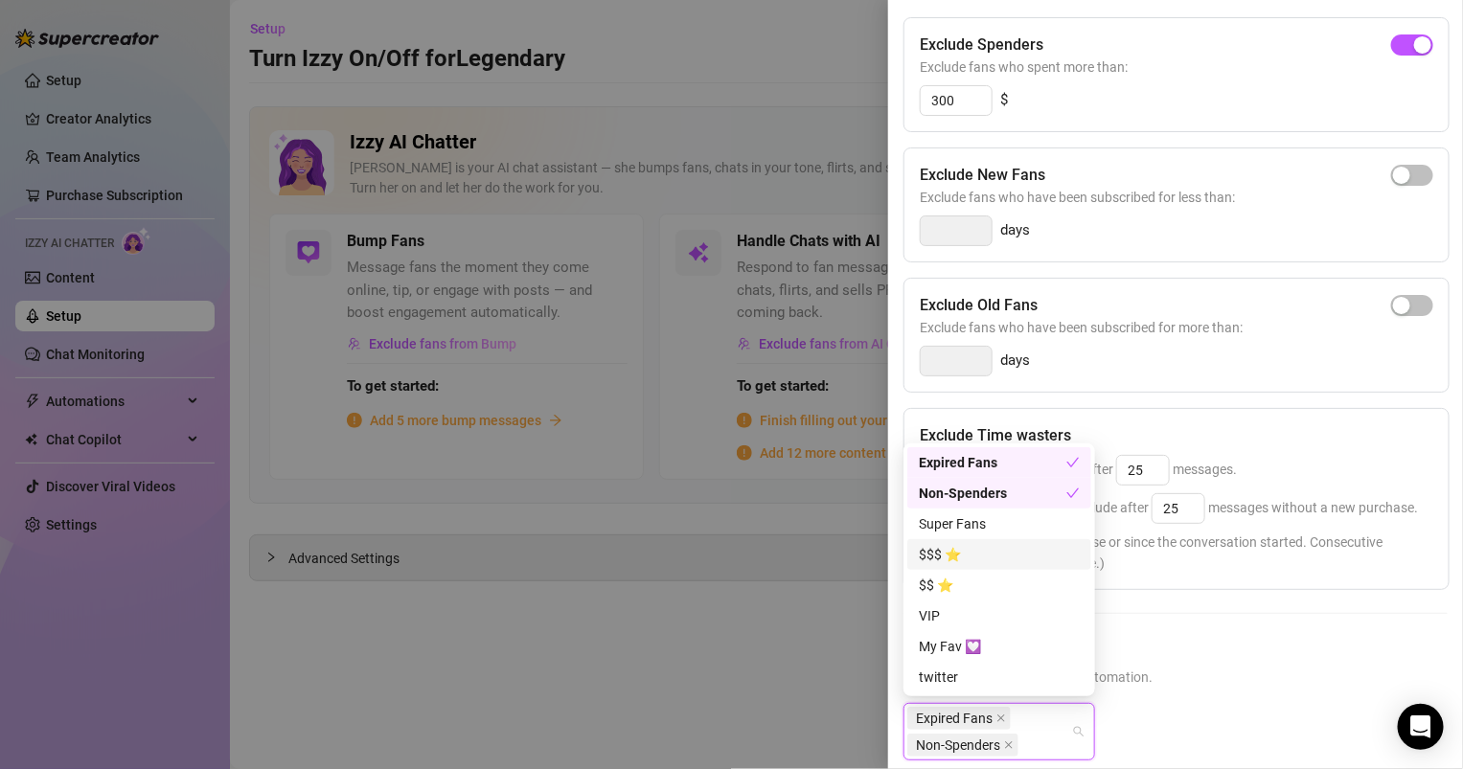
click at [942, 554] on div "$$$ ⭐" at bounding box center [999, 554] width 161 height 21
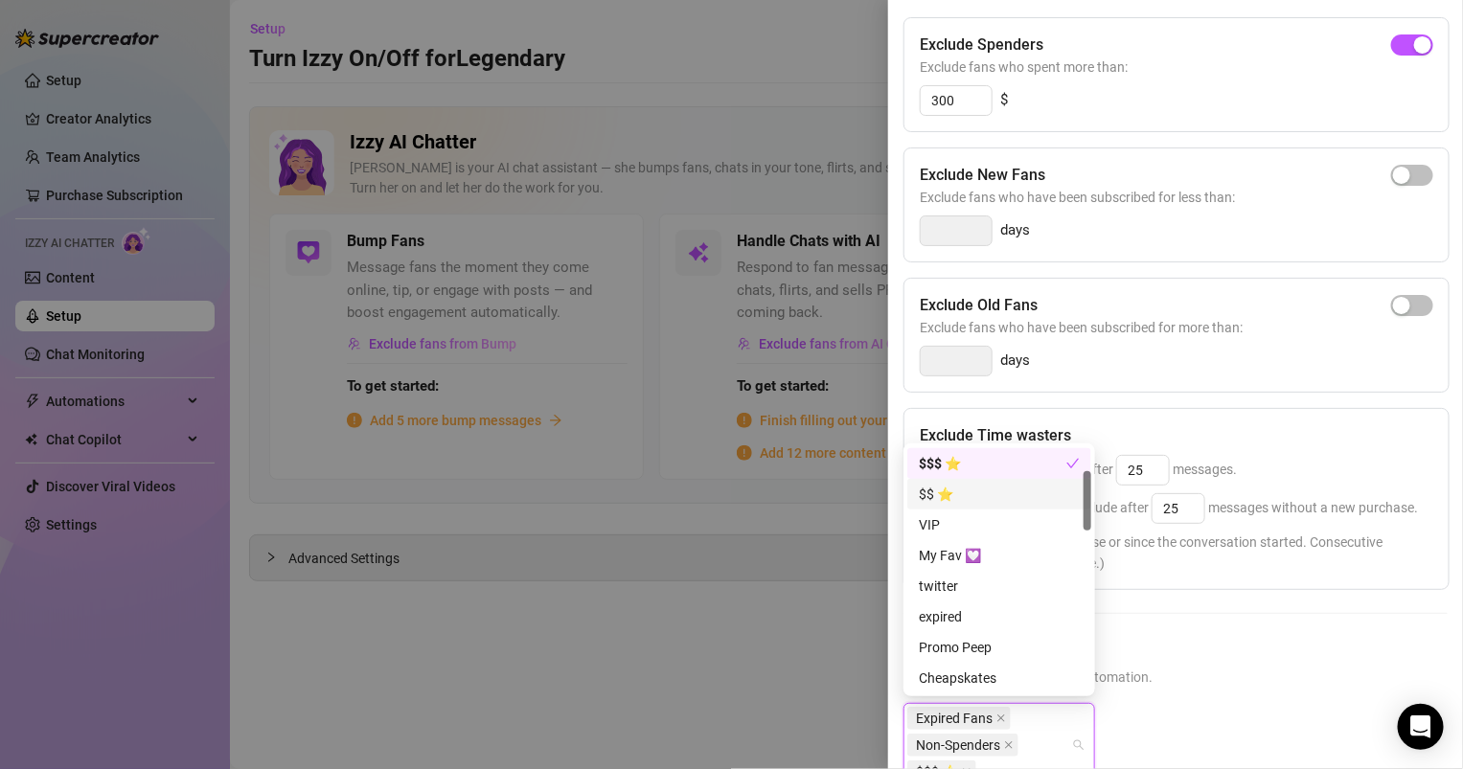
scroll to position [103, 0]
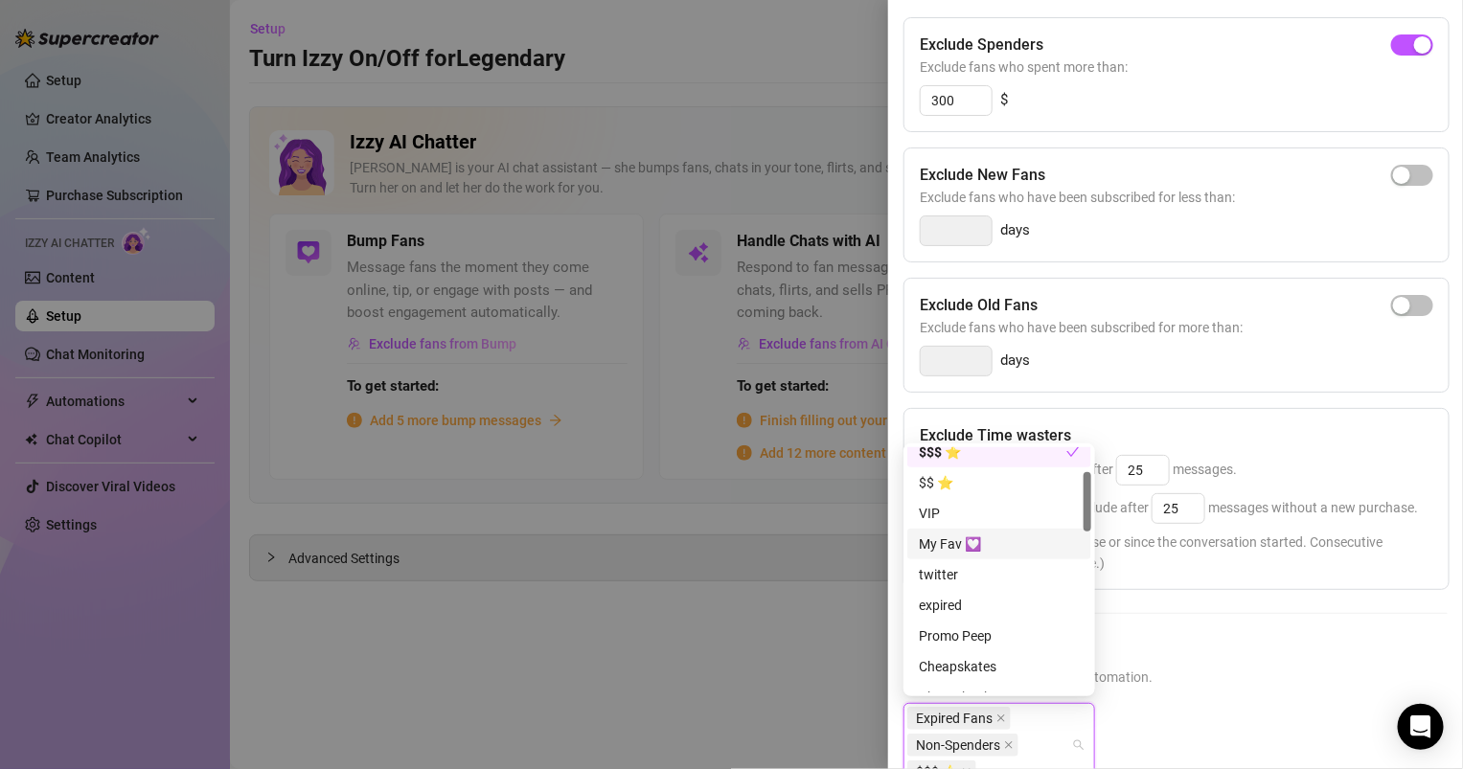
click at [972, 548] on div "My Fav 💟" at bounding box center [999, 544] width 161 height 21
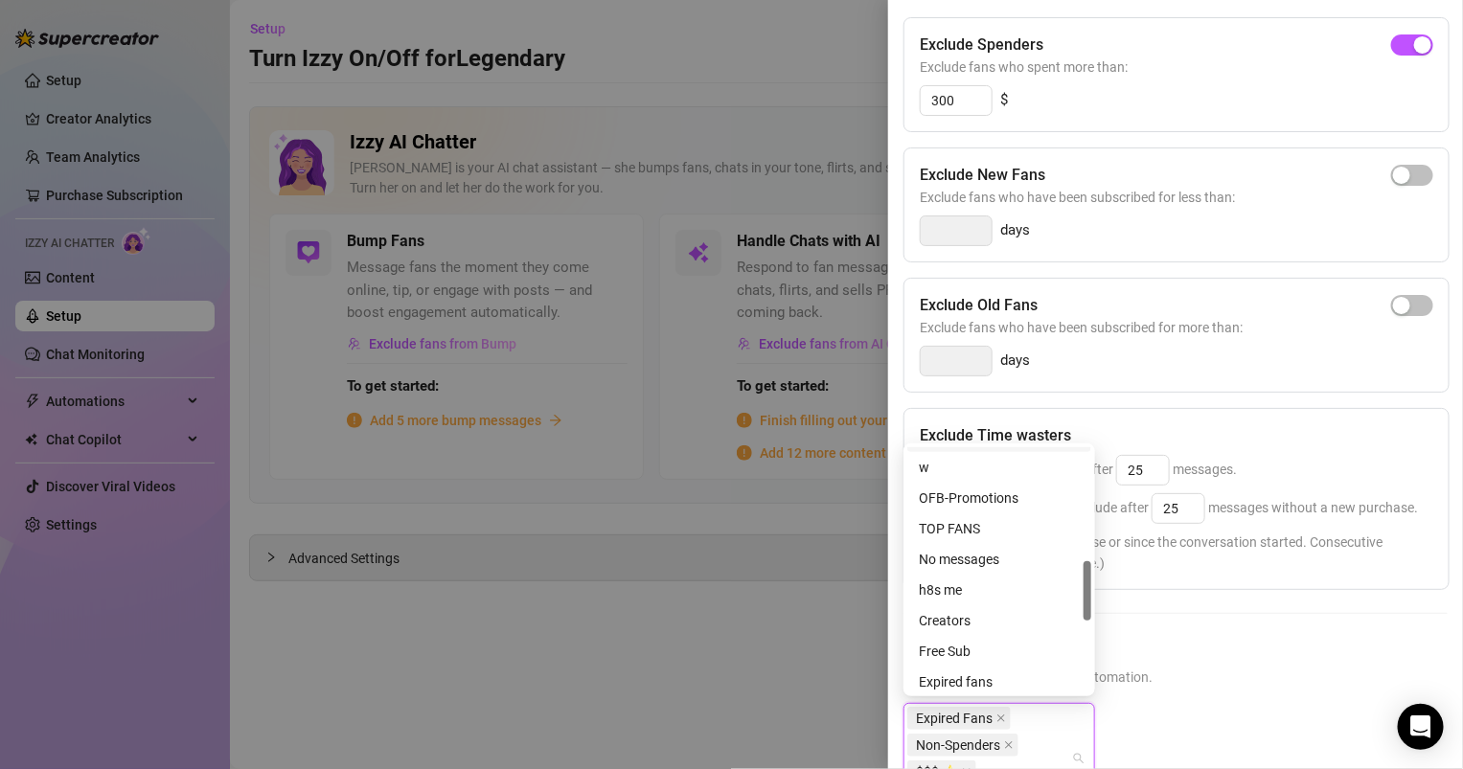
scroll to position [531, 0]
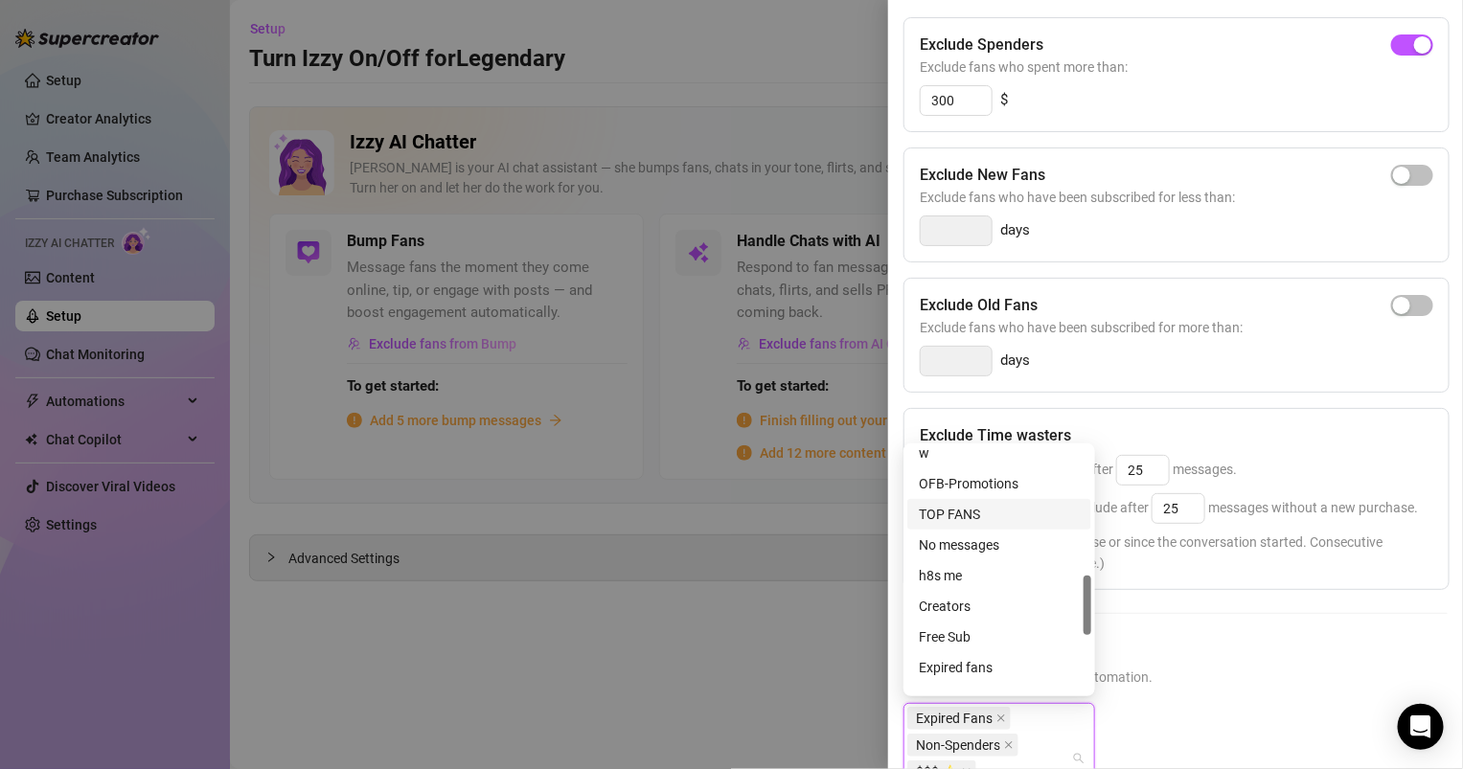
click at [961, 515] on div "TOP FANS" at bounding box center [999, 514] width 161 height 21
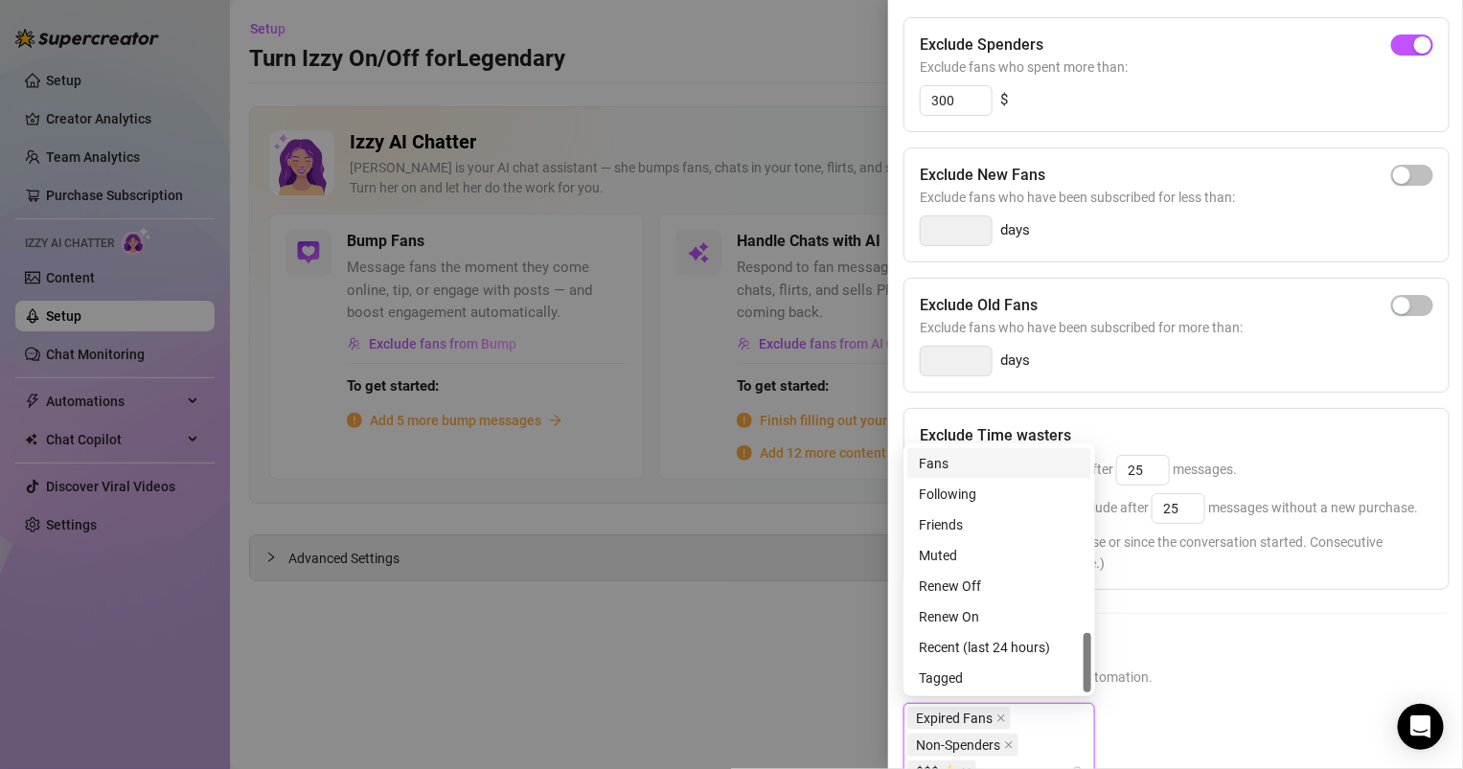
scroll to position [766, 0]
click at [998, 645] on div "Recent (last 24 hours)" at bounding box center [999, 647] width 161 height 21
click at [983, 550] on div "Friends" at bounding box center [999, 558] width 161 height 21
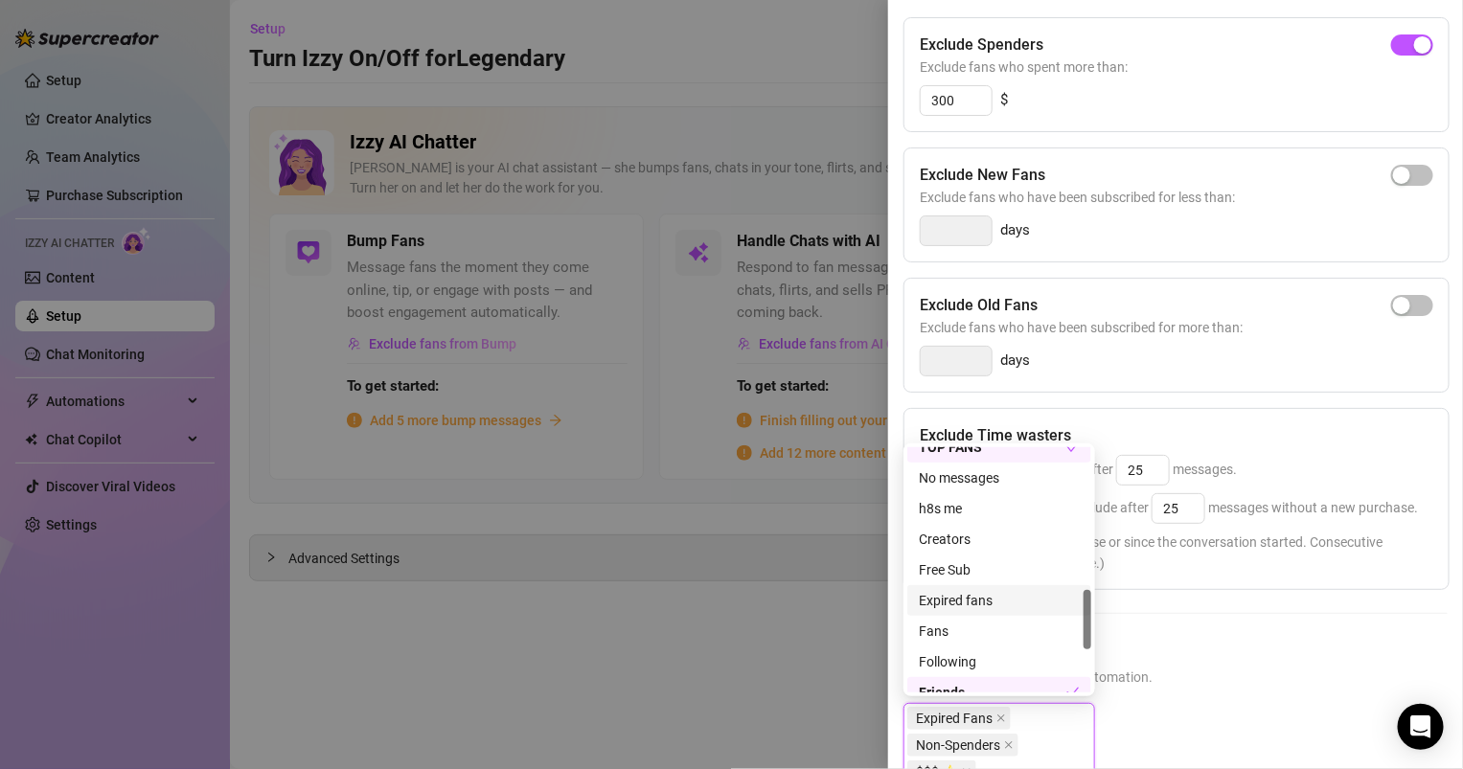
scroll to position [570, 0]
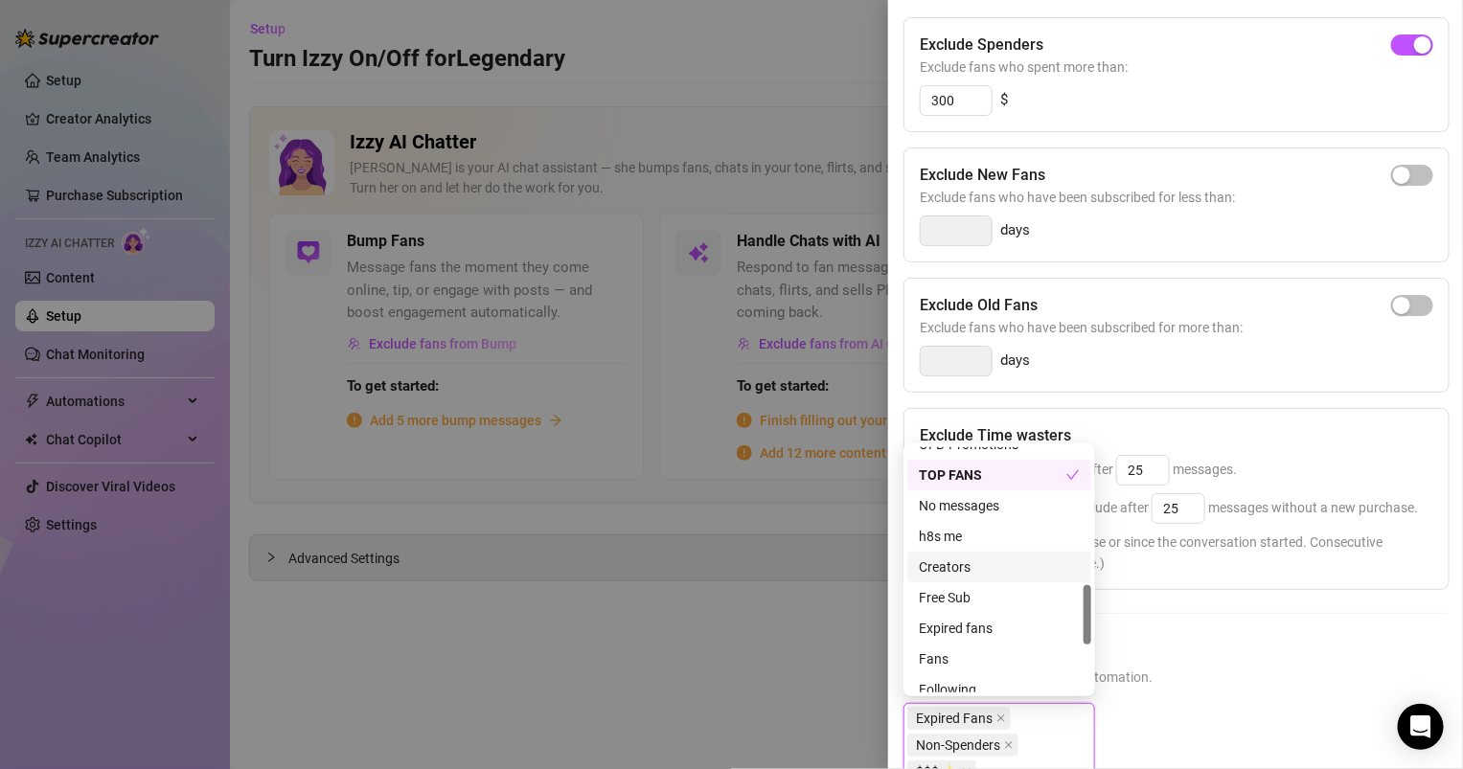
click at [959, 572] on div "Creators" at bounding box center [999, 567] width 161 height 21
click at [982, 535] on div "h8s me" at bounding box center [999, 536] width 161 height 21
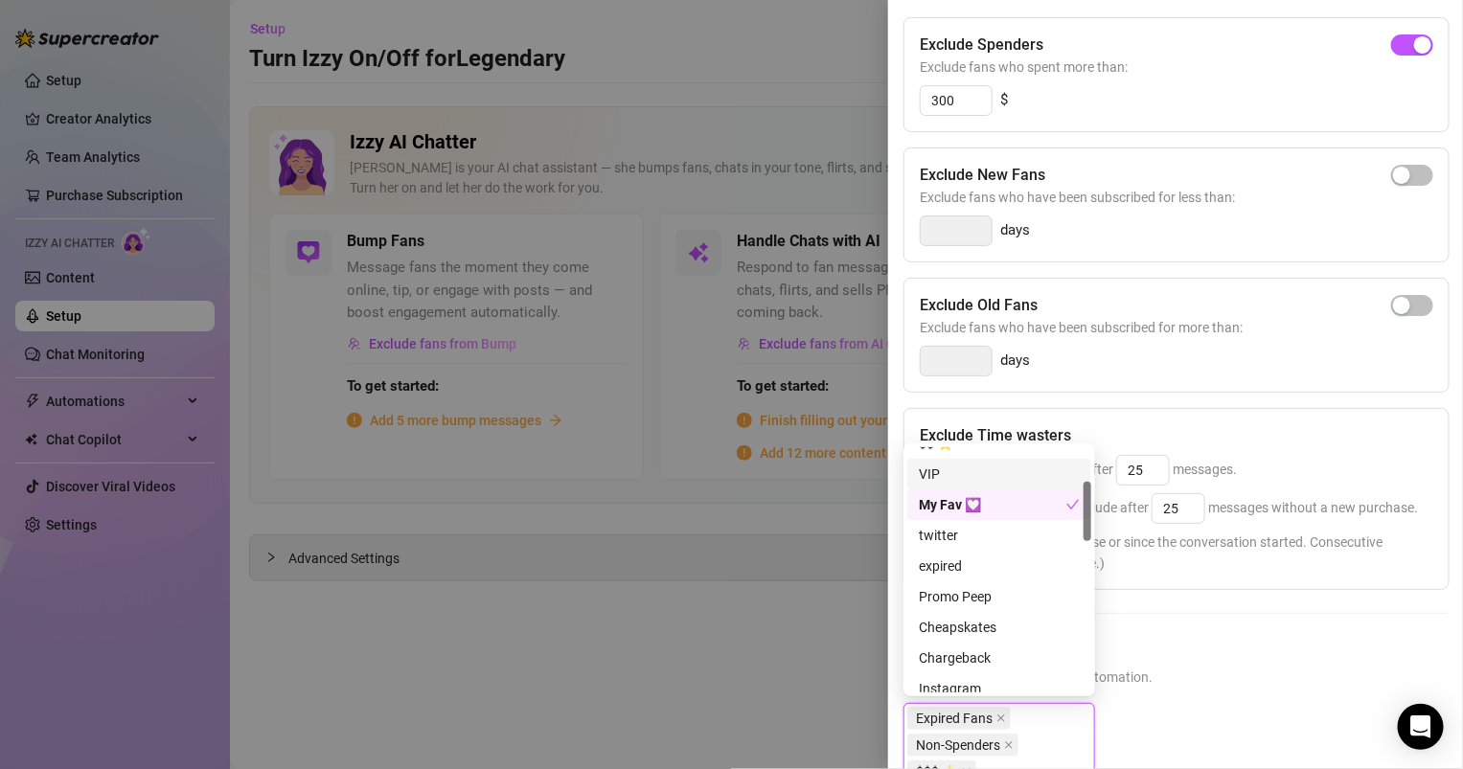
scroll to position [142, 0]
click at [955, 560] on div "expired" at bounding box center [999, 566] width 161 height 21
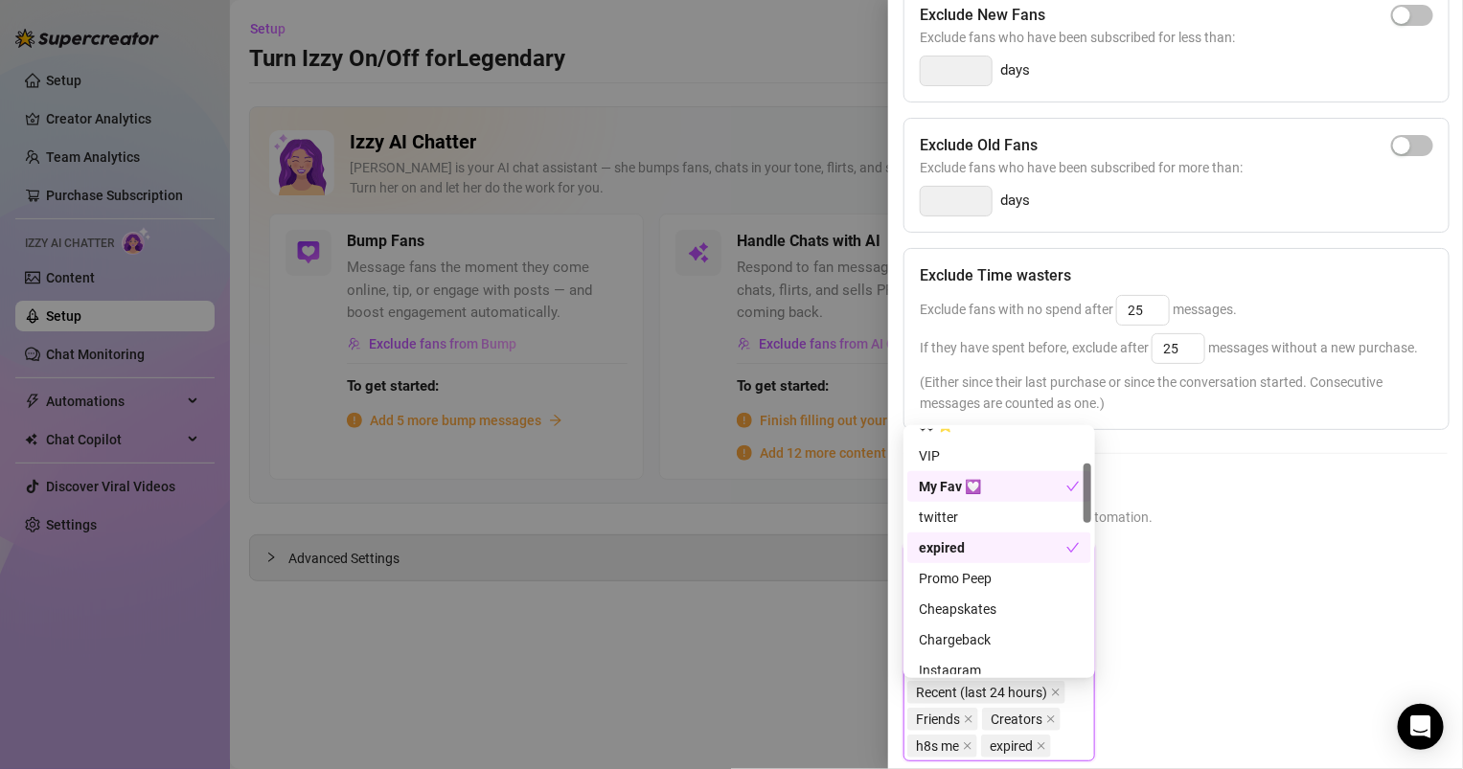
scroll to position [0, 0]
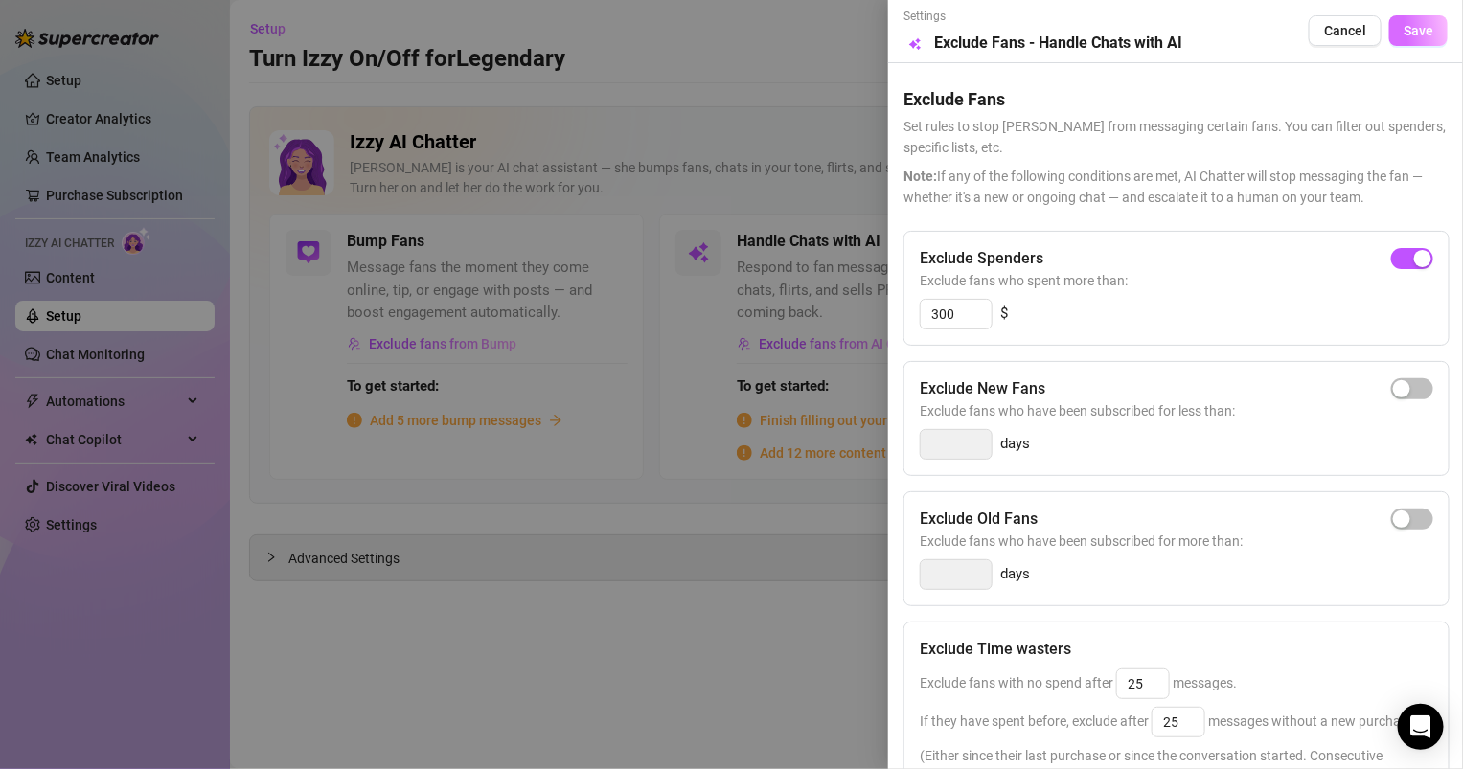
click at [1428, 23] on span "Save" at bounding box center [1419, 30] width 30 height 15
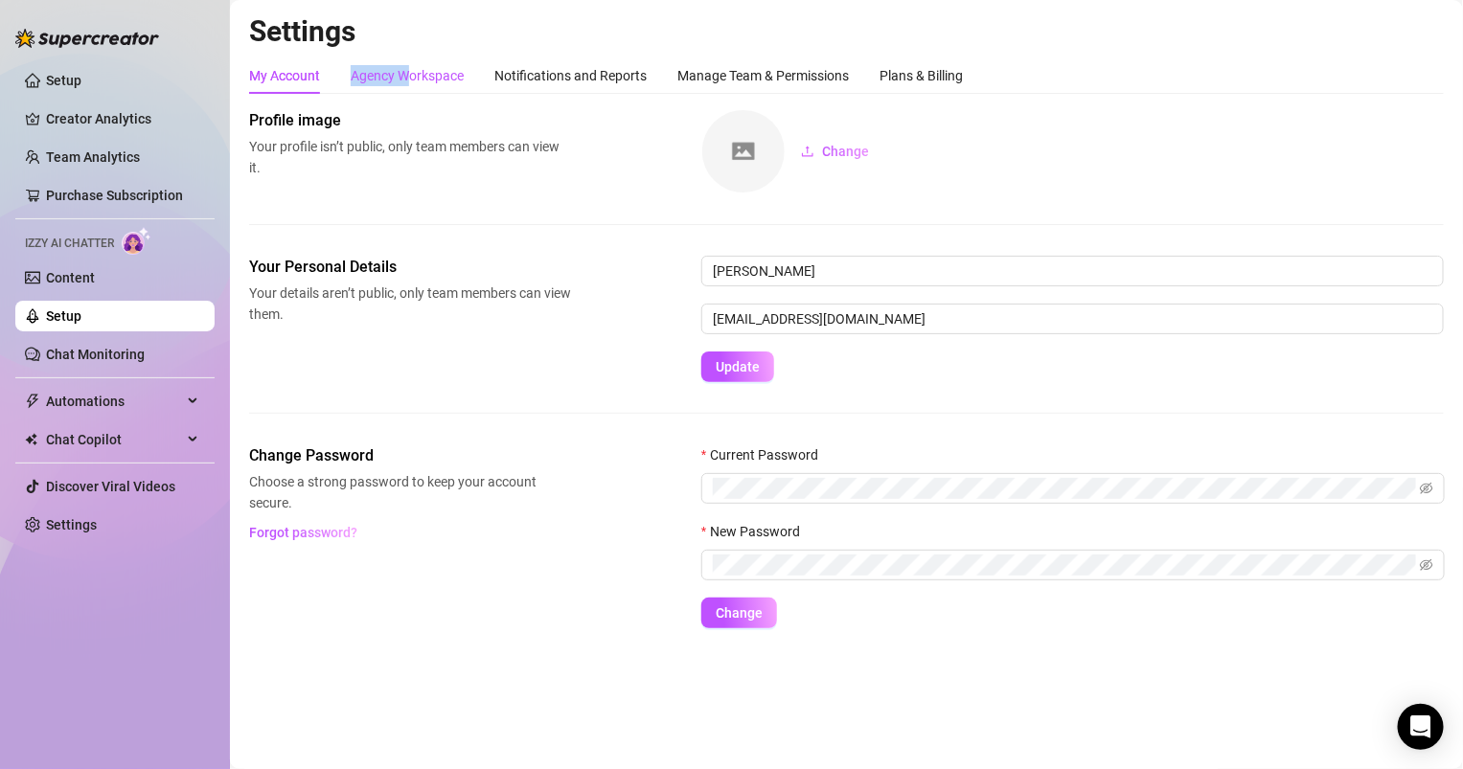
click at [405, 65] on div "Agency Workspace" at bounding box center [407, 75] width 113 height 21
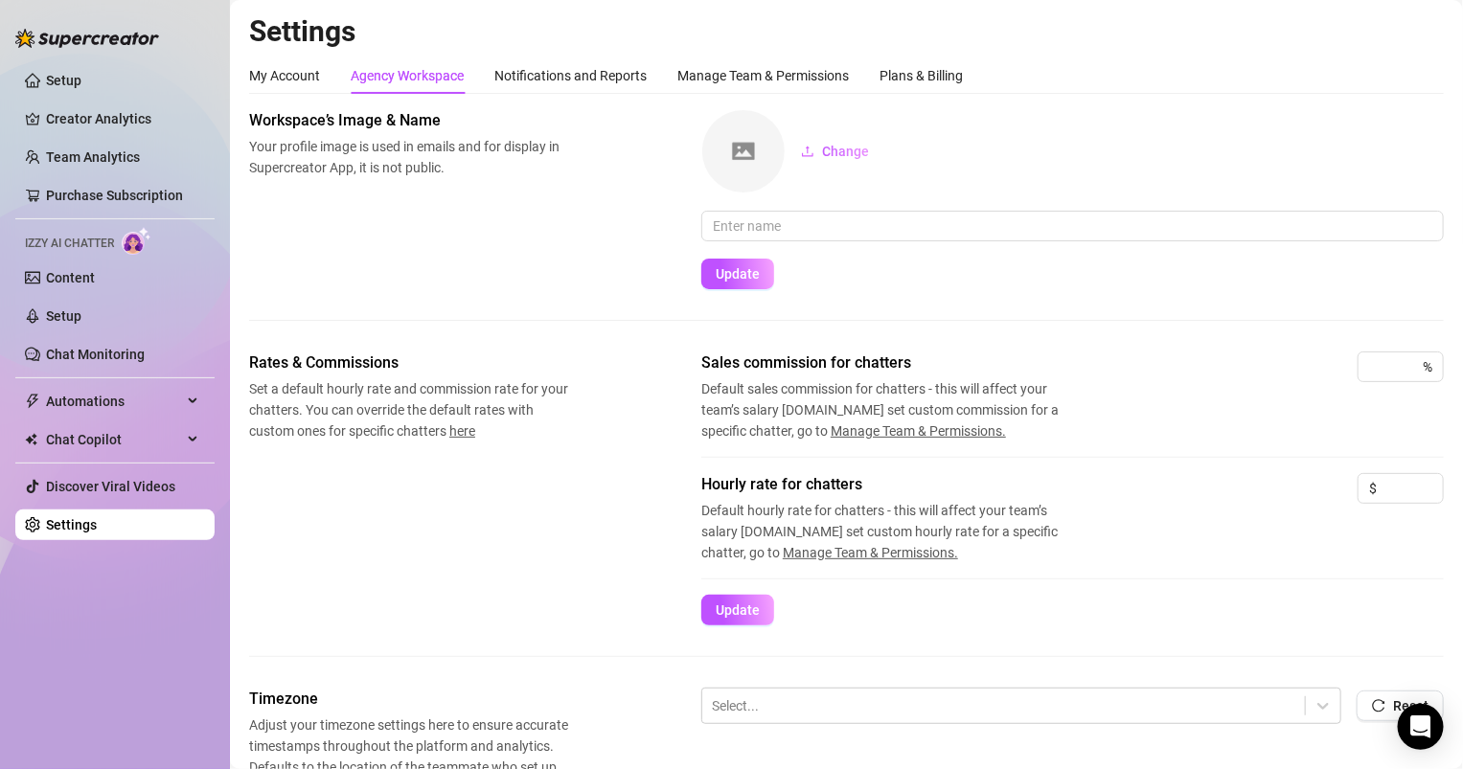
click at [344, 61] on div "My Account Agency Workspace Notifications and Reports Manage Team & Permissions…" at bounding box center [606, 75] width 714 height 36
click at [309, 62] on div "My Account" at bounding box center [284, 75] width 71 height 36
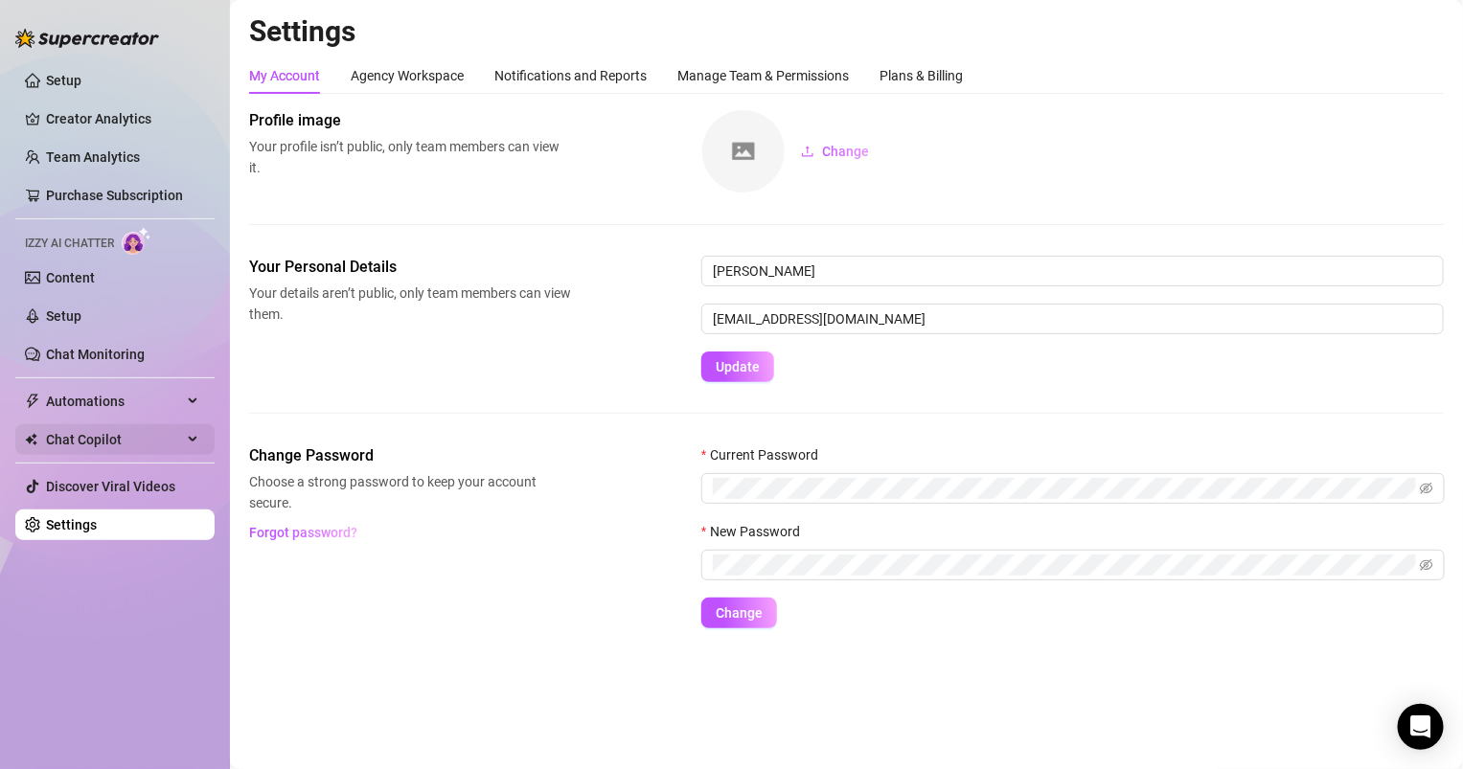
click at [115, 448] on span "Chat Copilot" at bounding box center [114, 439] width 136 height 31
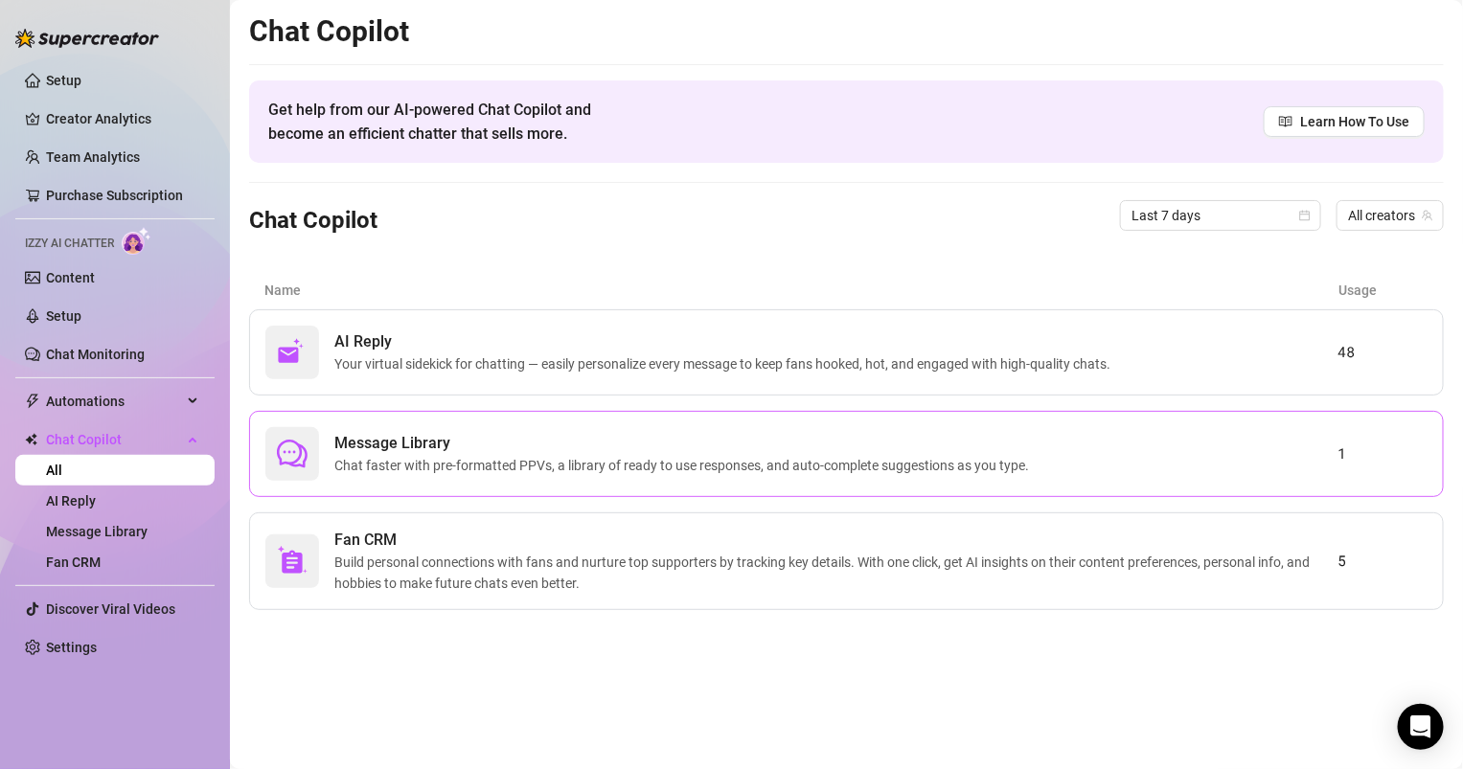
click at [491, 460] on span "Chat faster with pre-formatted PPVs, a library of ready to use responses, and a…" at bounding box center [685, 465] width 702 height 21
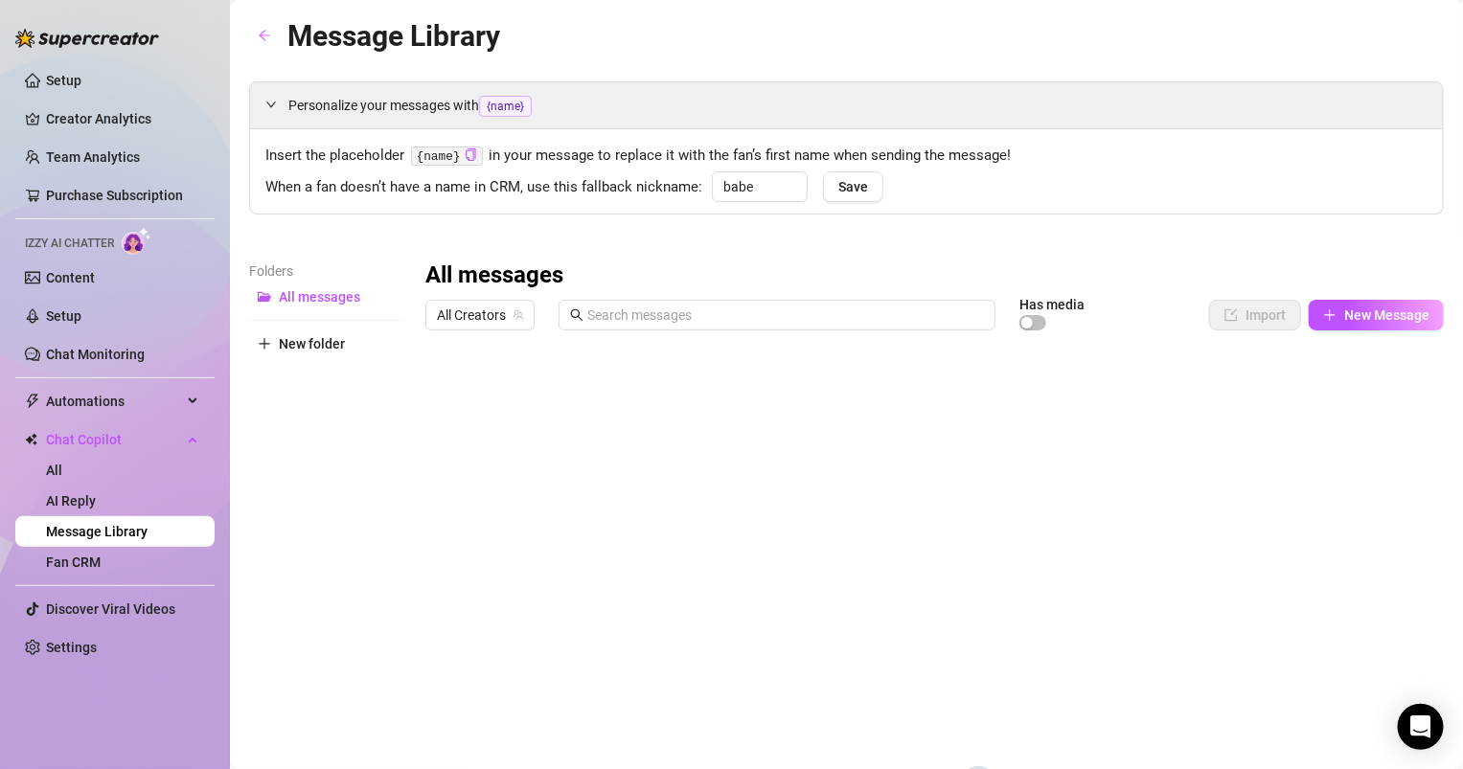
click at [1321, 296] on div "All messages All Creators Has media Import New Message Title Text Media $ AI Pr…" at bounding box center [934, 576] width 1018 height 630
click at [1387, 310] on span "New Message" at bounding box center [1386, 315] width 85 height 15
type textarea "Type your message here..."
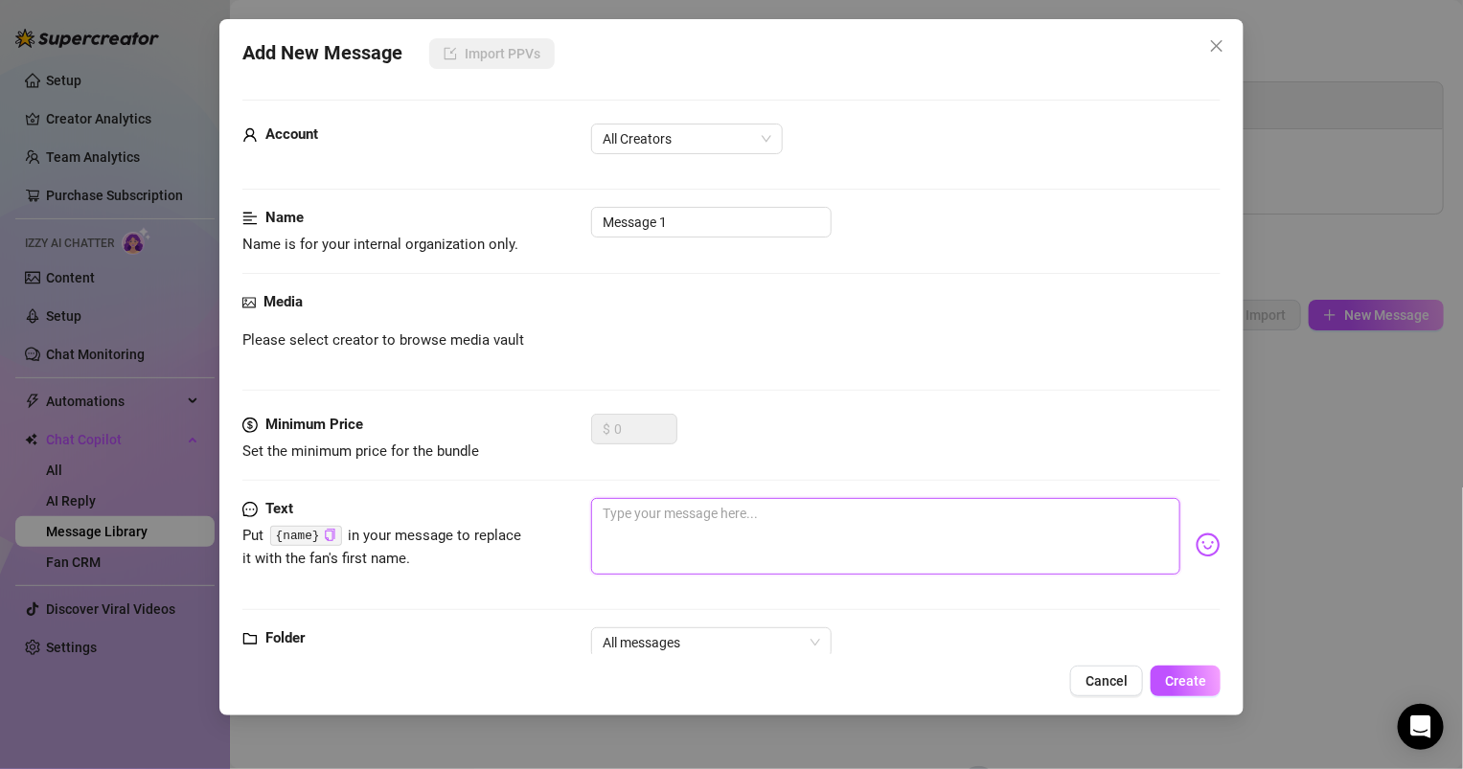
click at [752, 526] on textarea at bounding box center [885, 536] width 589 height 77
click at [1120, 683] on span "Cancel" at bounding box center [1107, 681] width 42 height 15
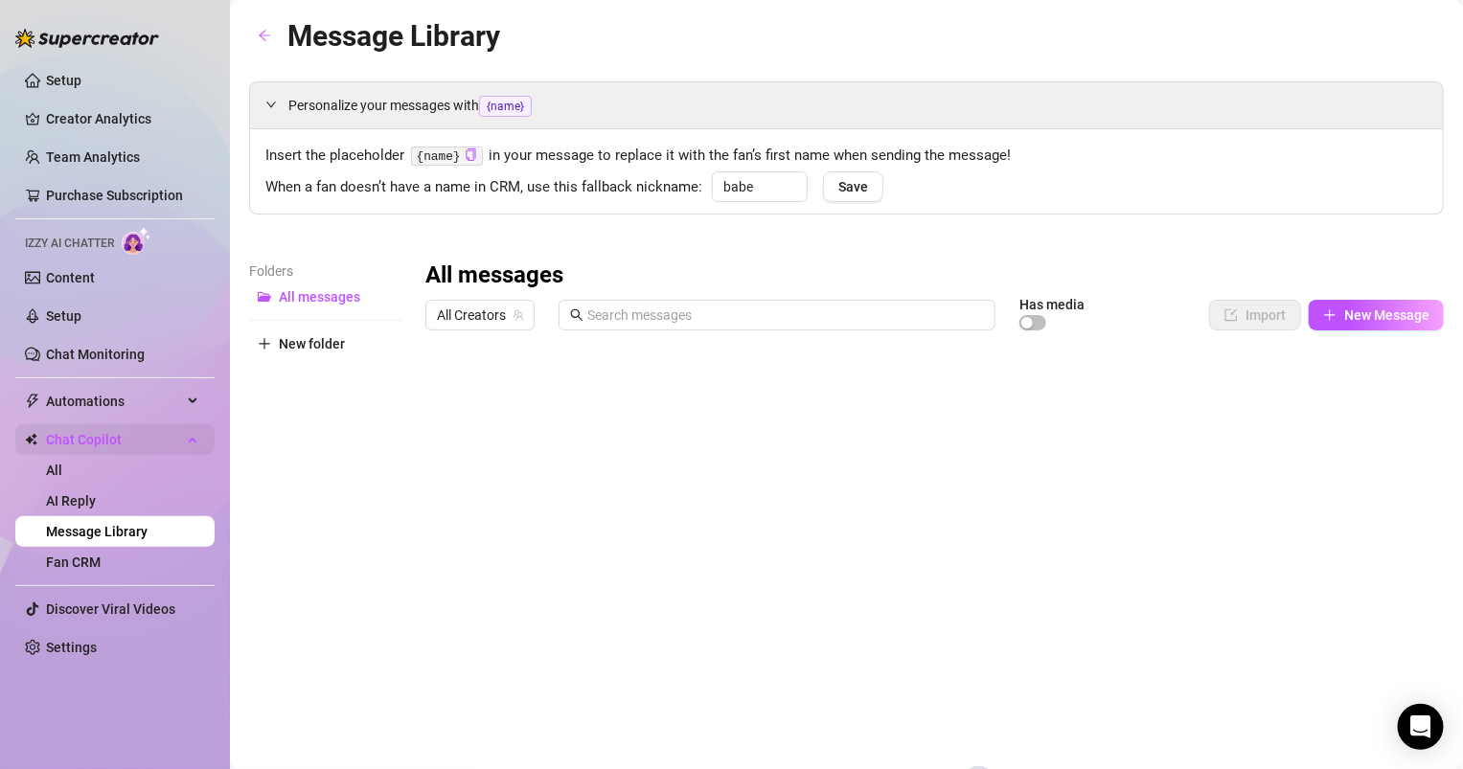
click at [104, 447] on span "Chat Copilot" at bounding box center [114, 439] width 136 height 31
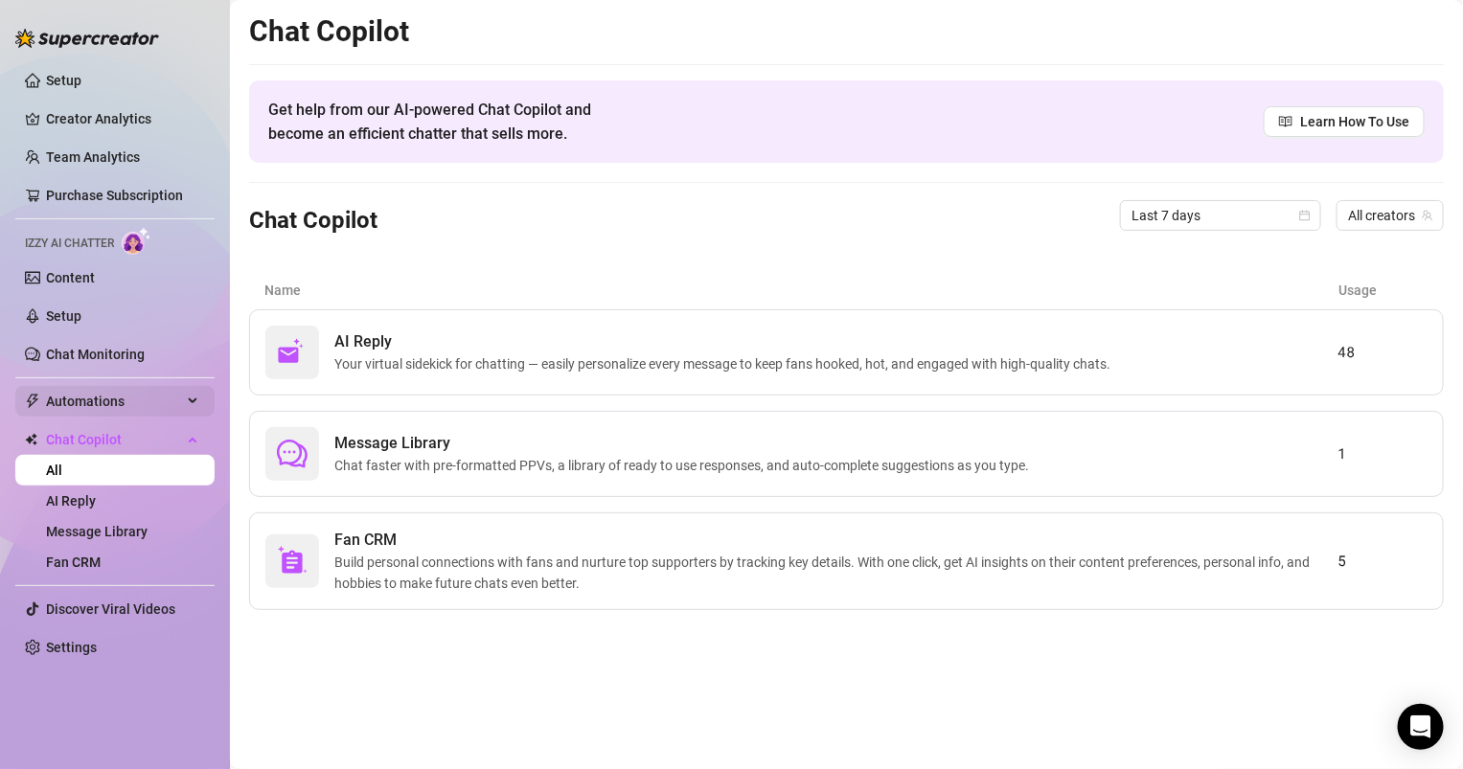
click at [129, 389] on span "Automations" at bounding box center [114, 401] width 136 height 31
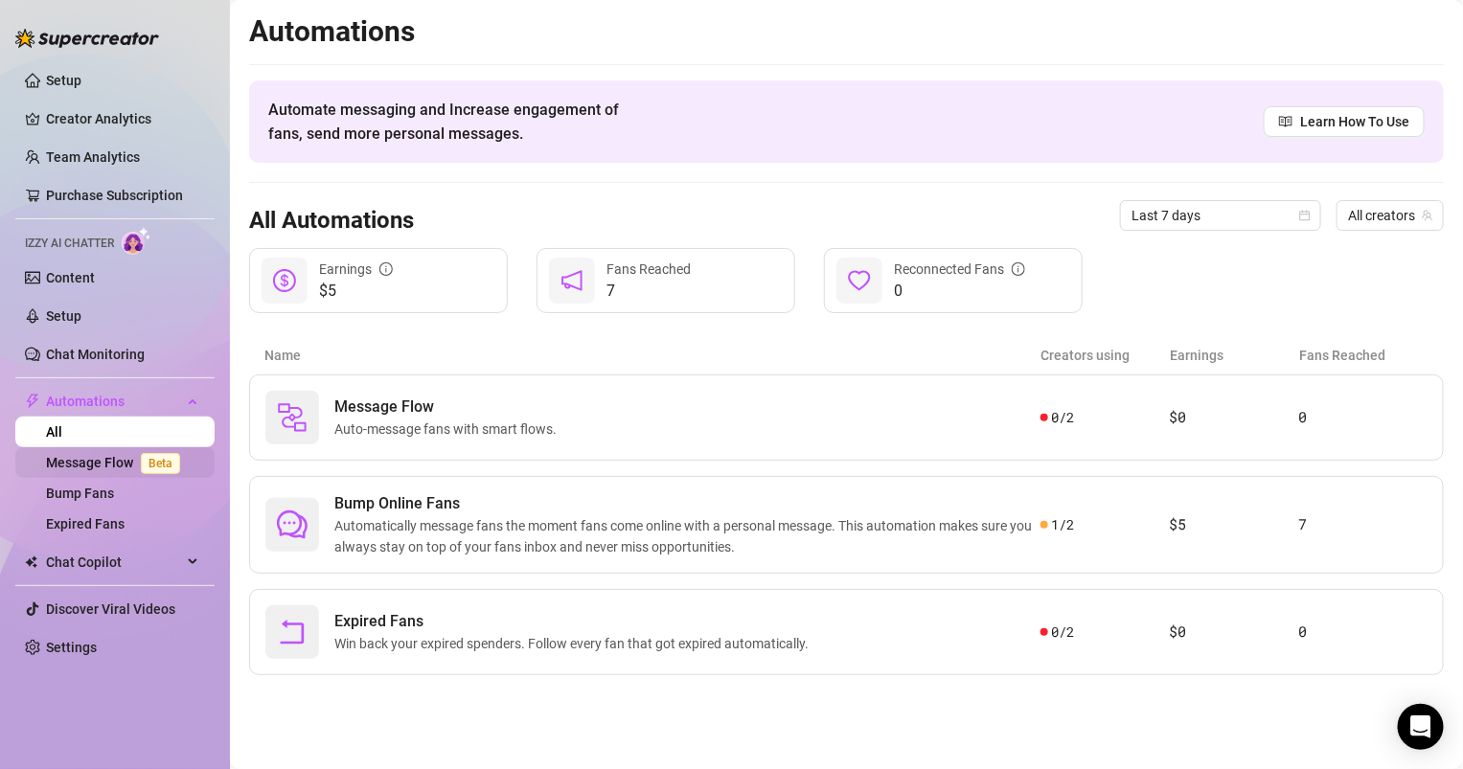
click at [61, 464] on link "Message Flow Beta" at bounding box center [117, 462] width 142 height 15
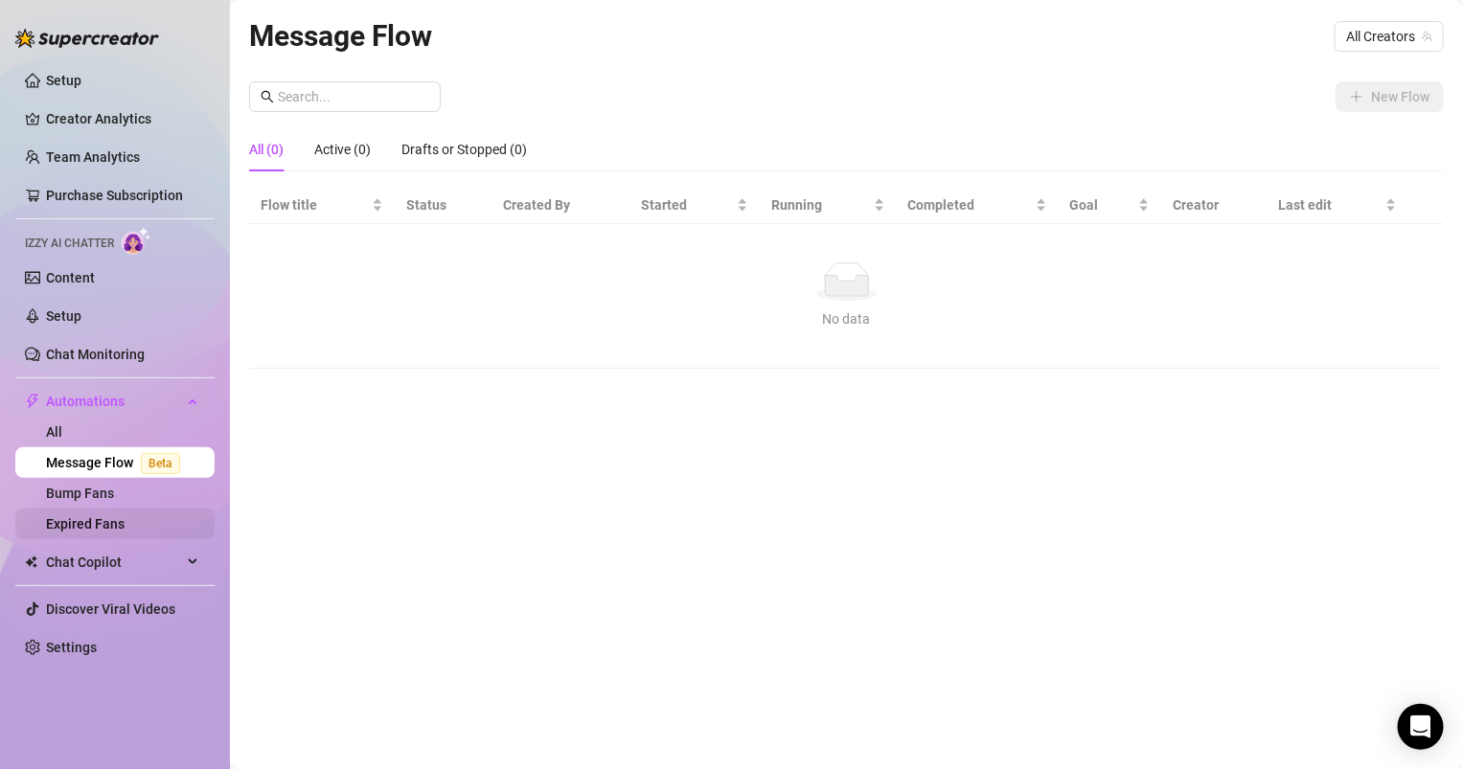
click at [103, 517] on link "Expired Fans" at bounding box center [85, 523] width 79 height 15
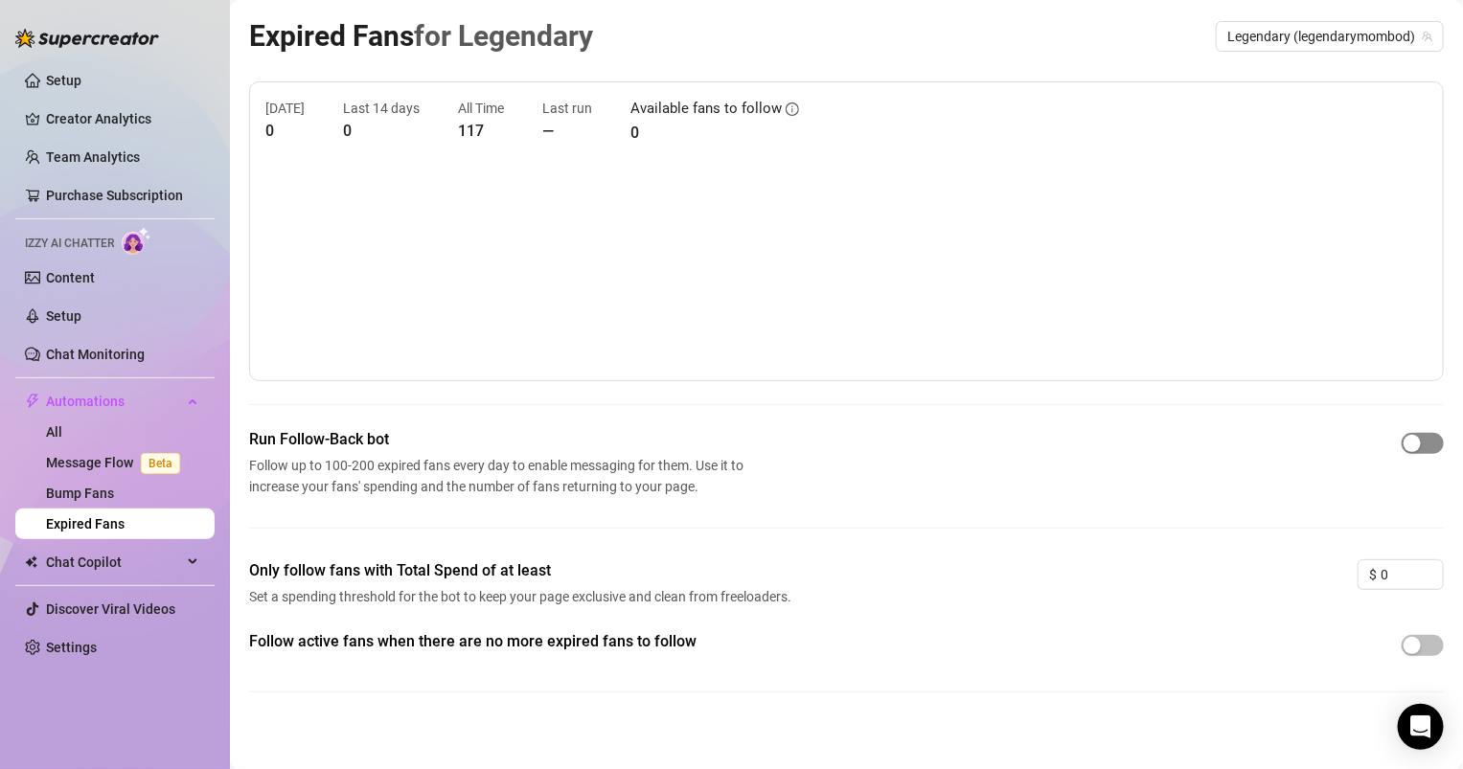
click at [1412, 450] on div "button" at bounding box center [1412, 443] width 17 height 17
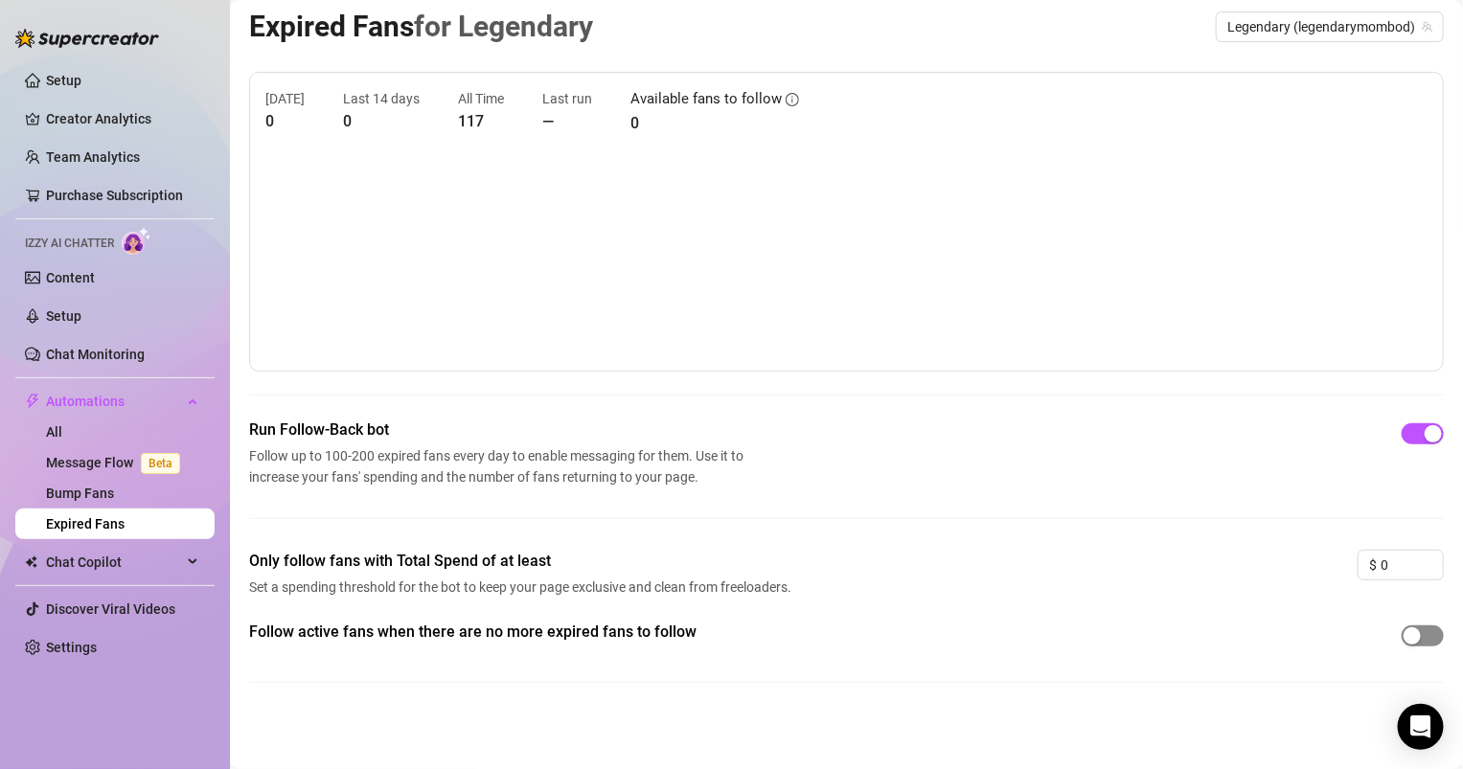
click at [1421, 640] on button "button" at bounding box center [1423, 636] width 42 height 21
click at [84, 486] on link "Bump Fans" at bounding box center [80, 493] width 68 height 15
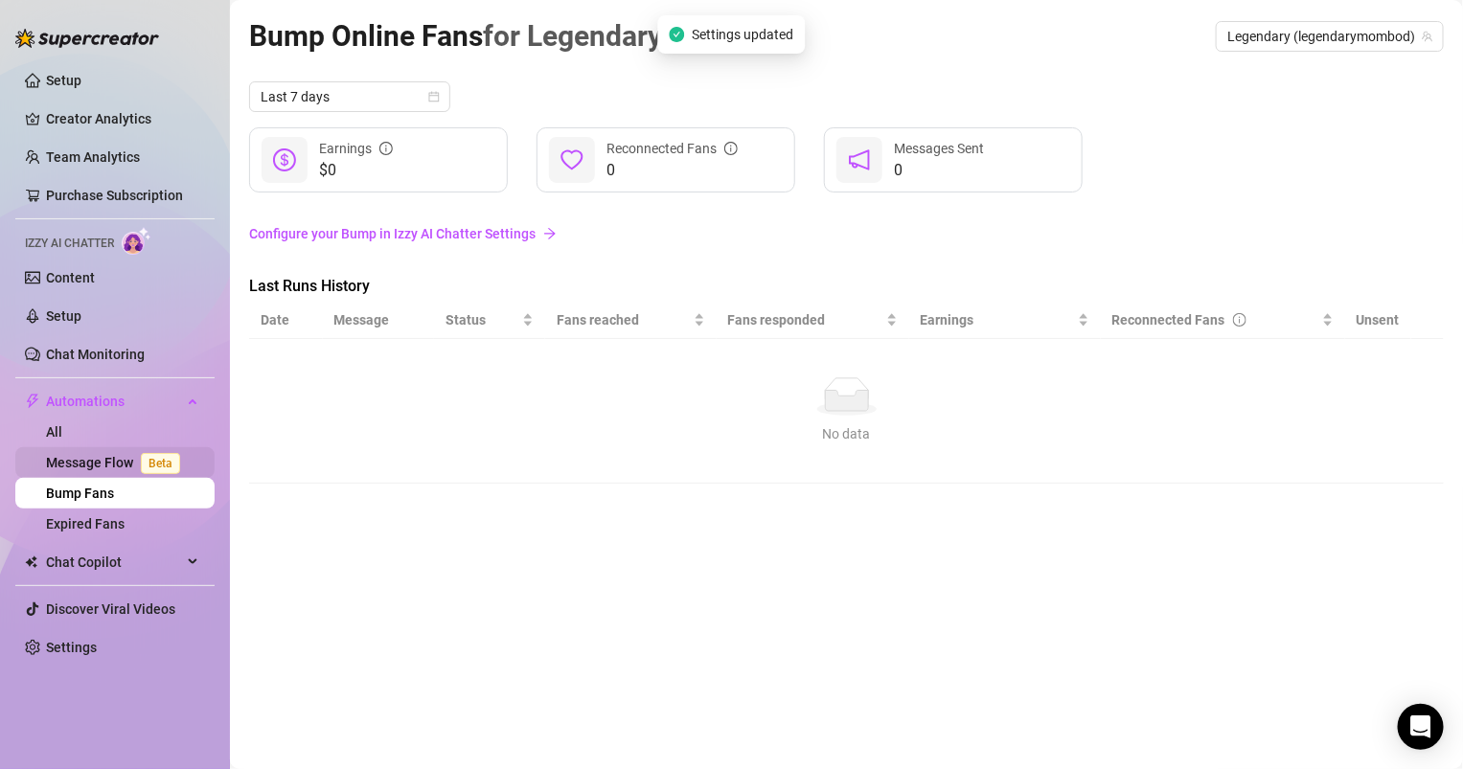
click at [104, 465] on link "Message Flow Beta" at bounding box center [117, 462] width 142 height 15
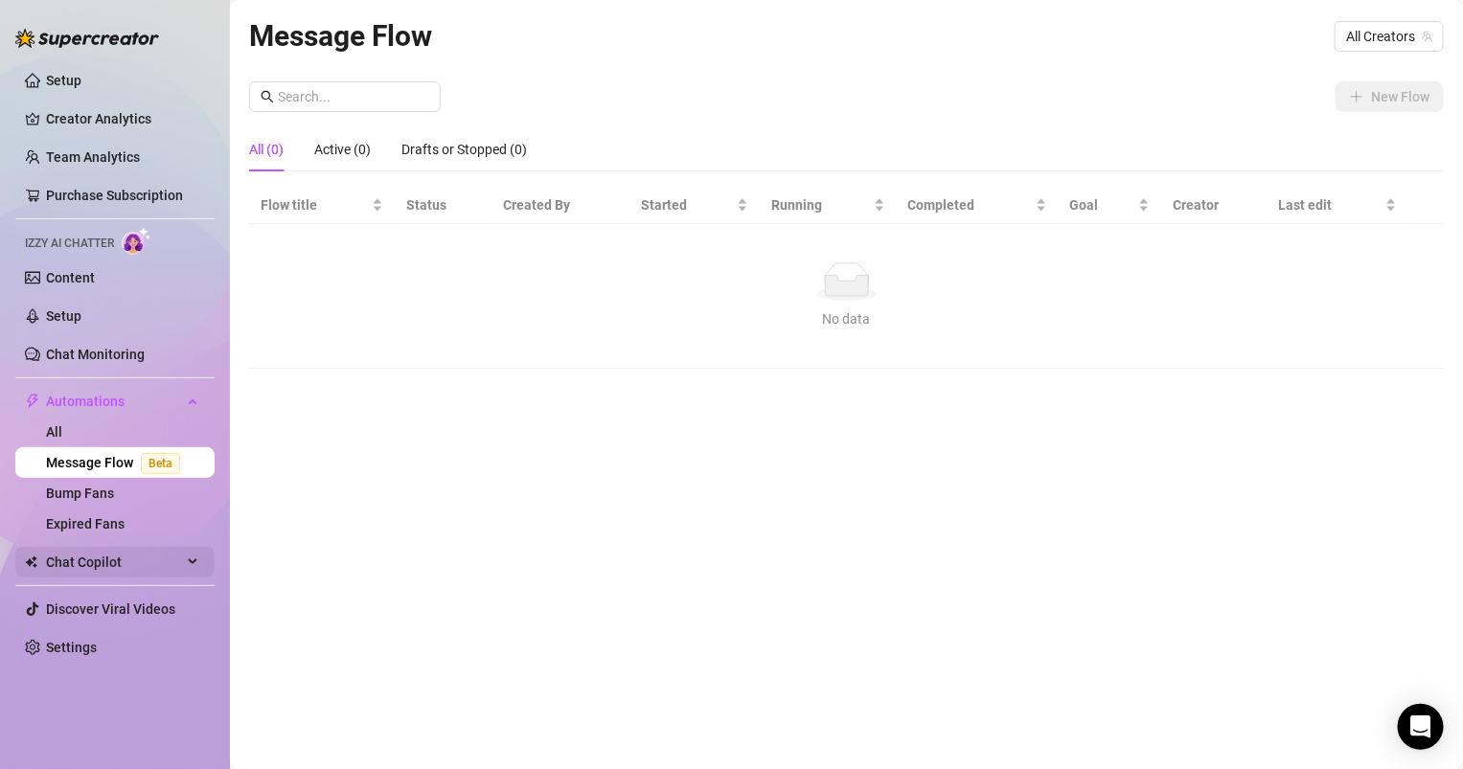
click at [153, 561] on span "Chat Copilot" at bounding box center [114, 562] width 136 height 31
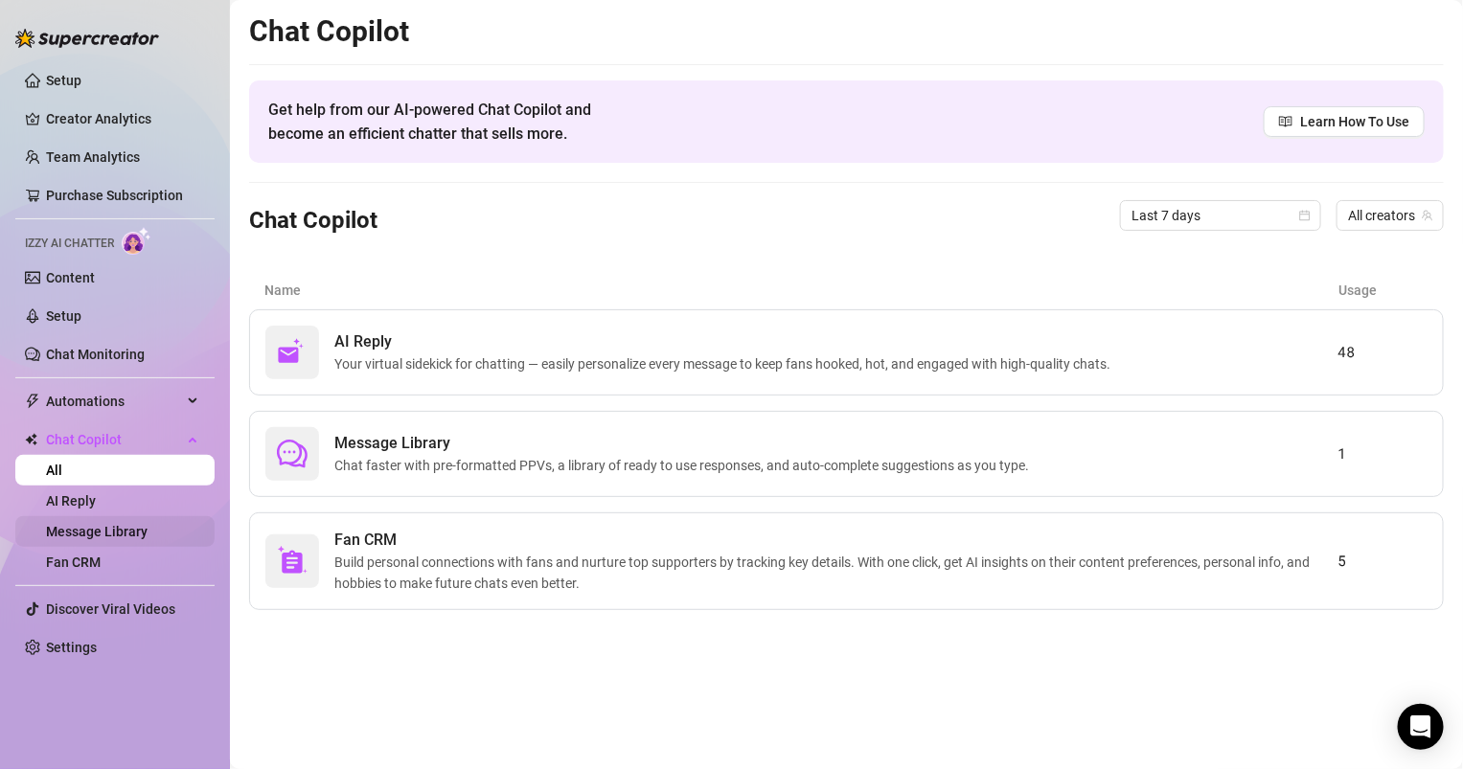
click at [148, 535] on link "Message Library" at bounding box center [97, 531] width 102 height 15
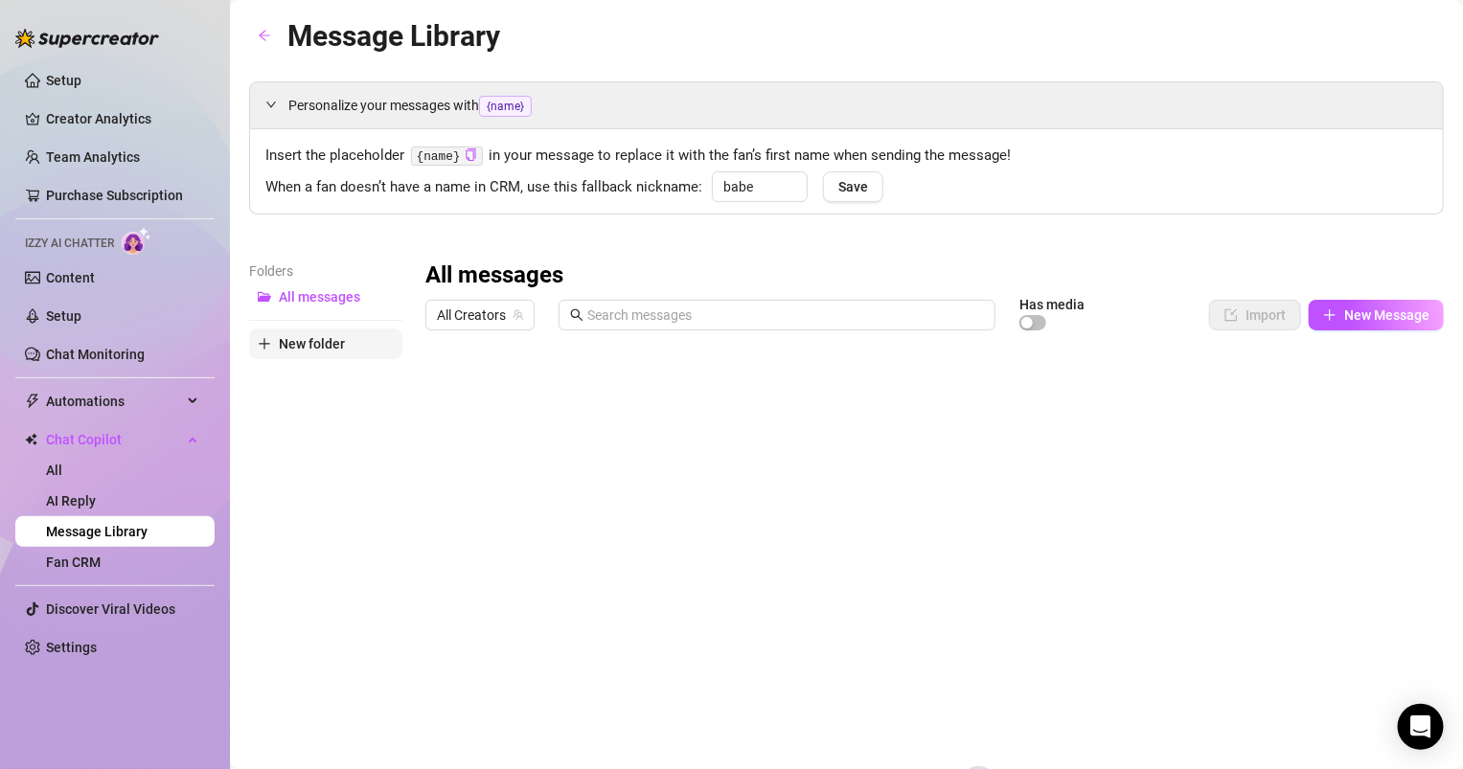
click at [336, 346] on span "New folder" at bounding box center [312, 343] width 66 height 15
click at [354, 283] on button "All messages" at bounding box center [325, 297] width 153 height 31
click at [1355, 304] on button "New Message" at bounding box center [1376, 315] width 135 height 31
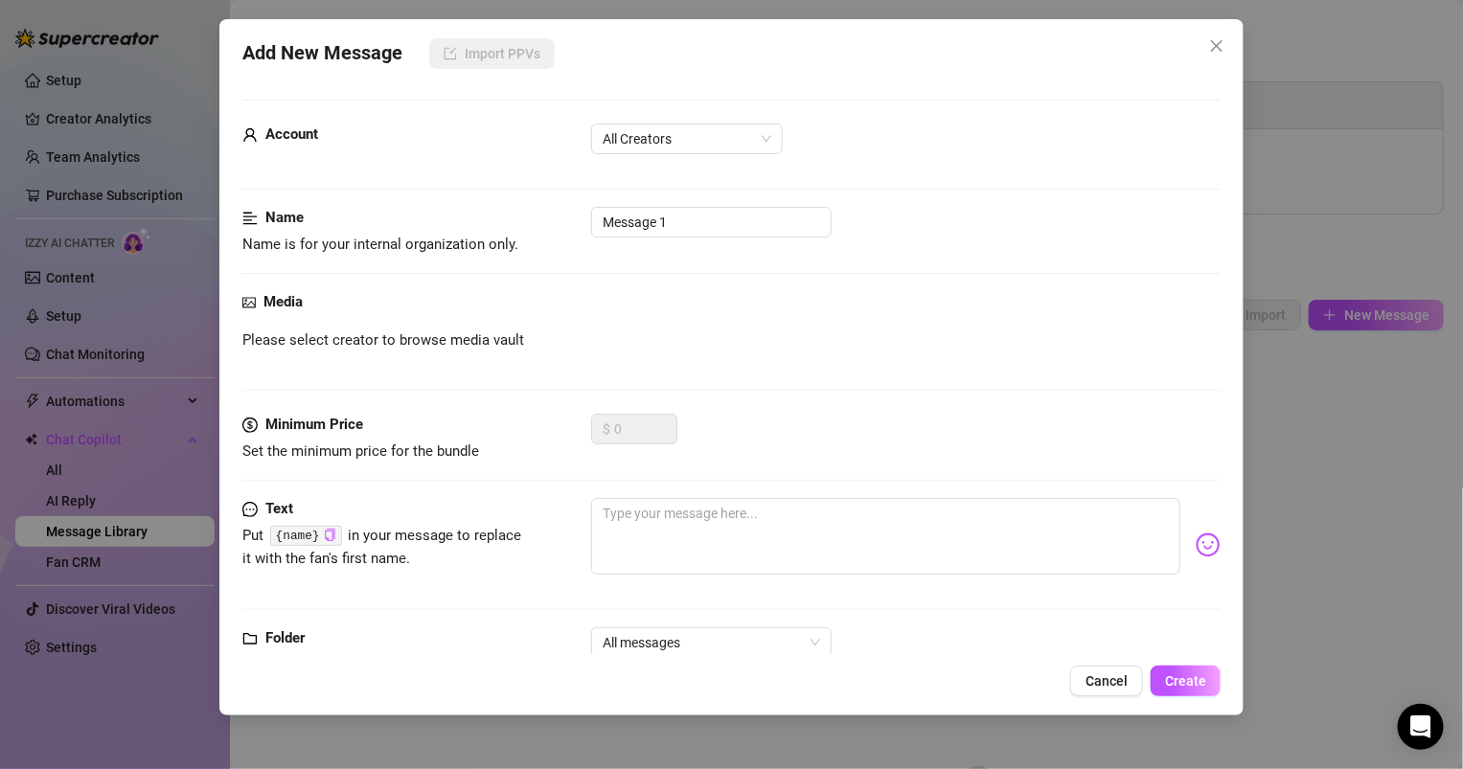
scroll to position [55, 0]
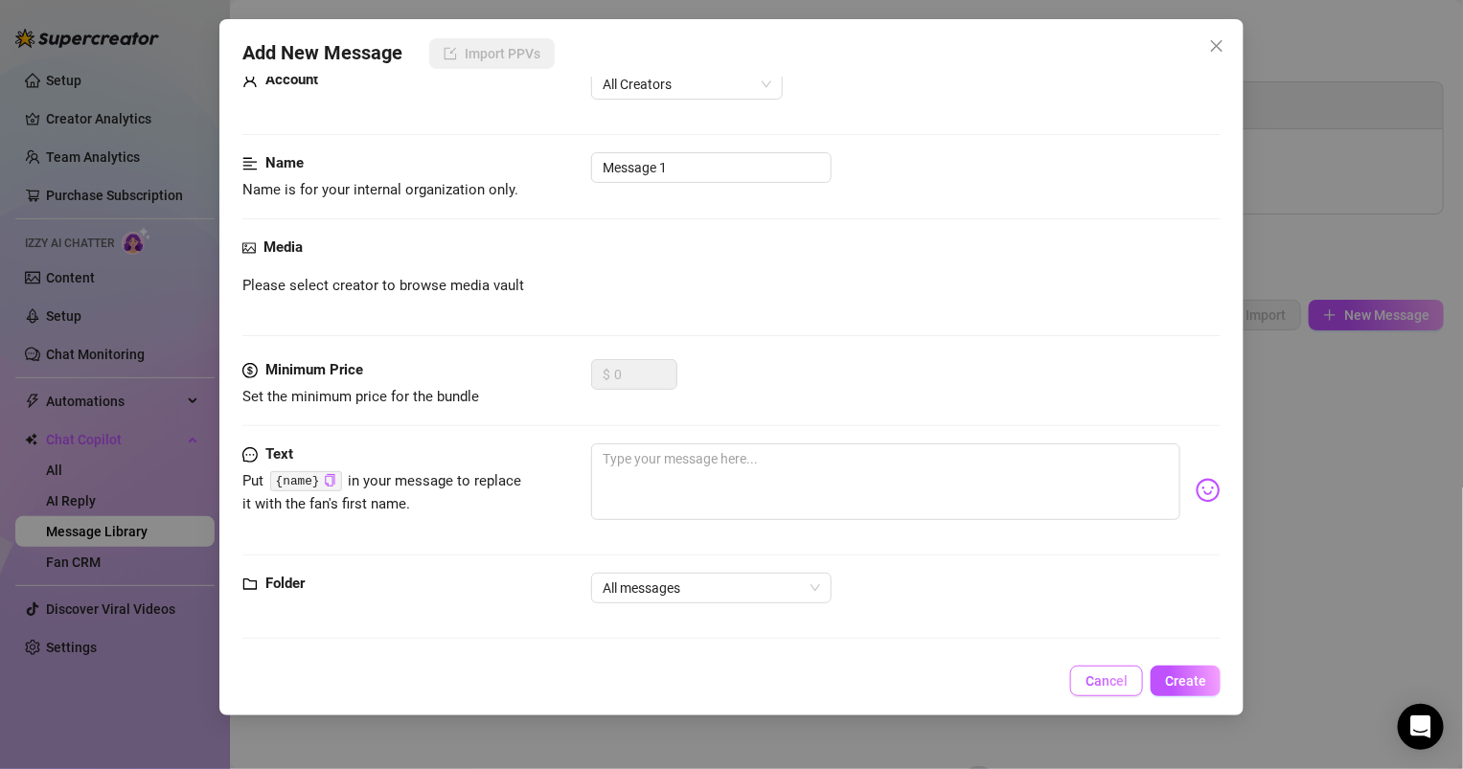
click at [1116, 667] on button "Cancel" at bounding box center [1106, 681] width 73 height 31
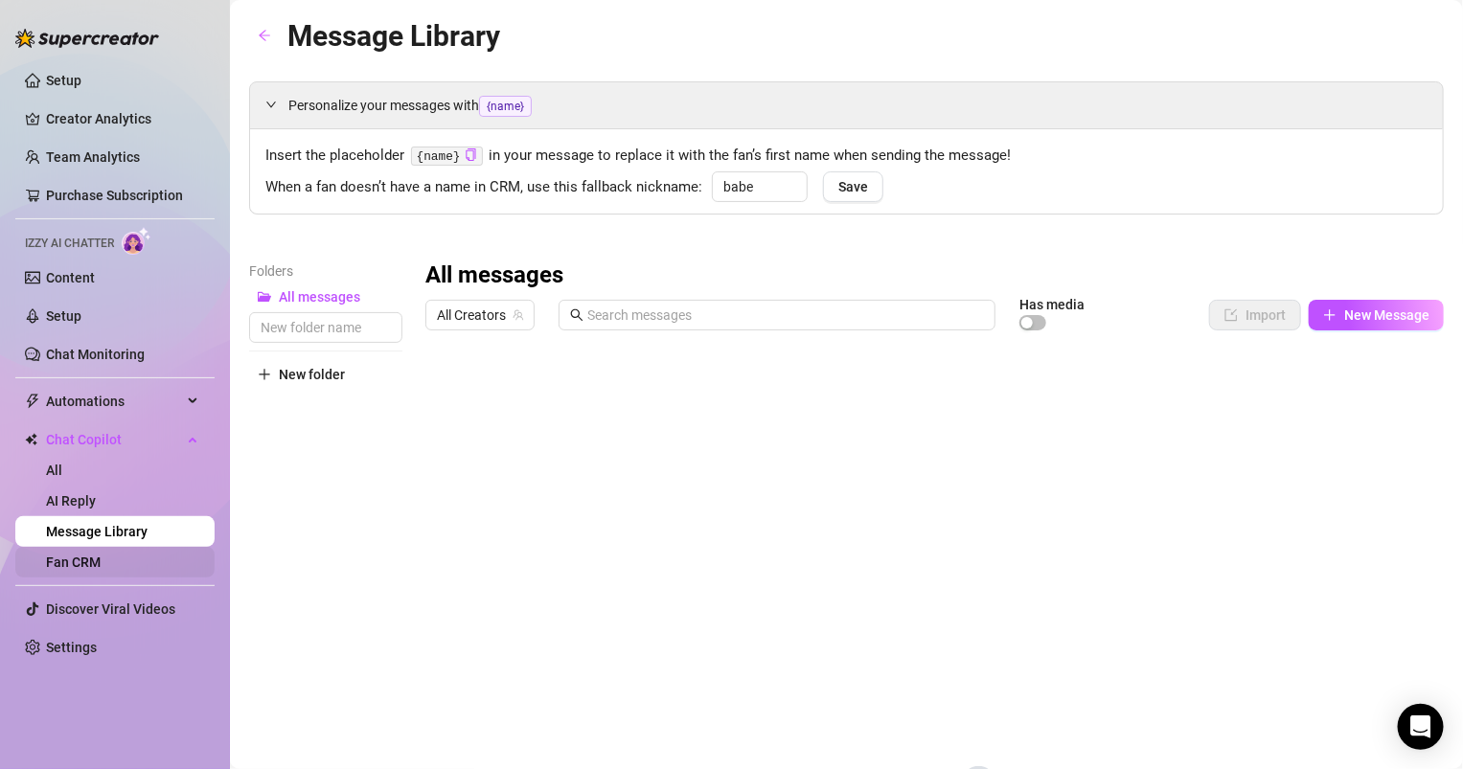
click at [76, 557] on link "Fan CRM" at bounding box center [73, 562] width 55 height 15
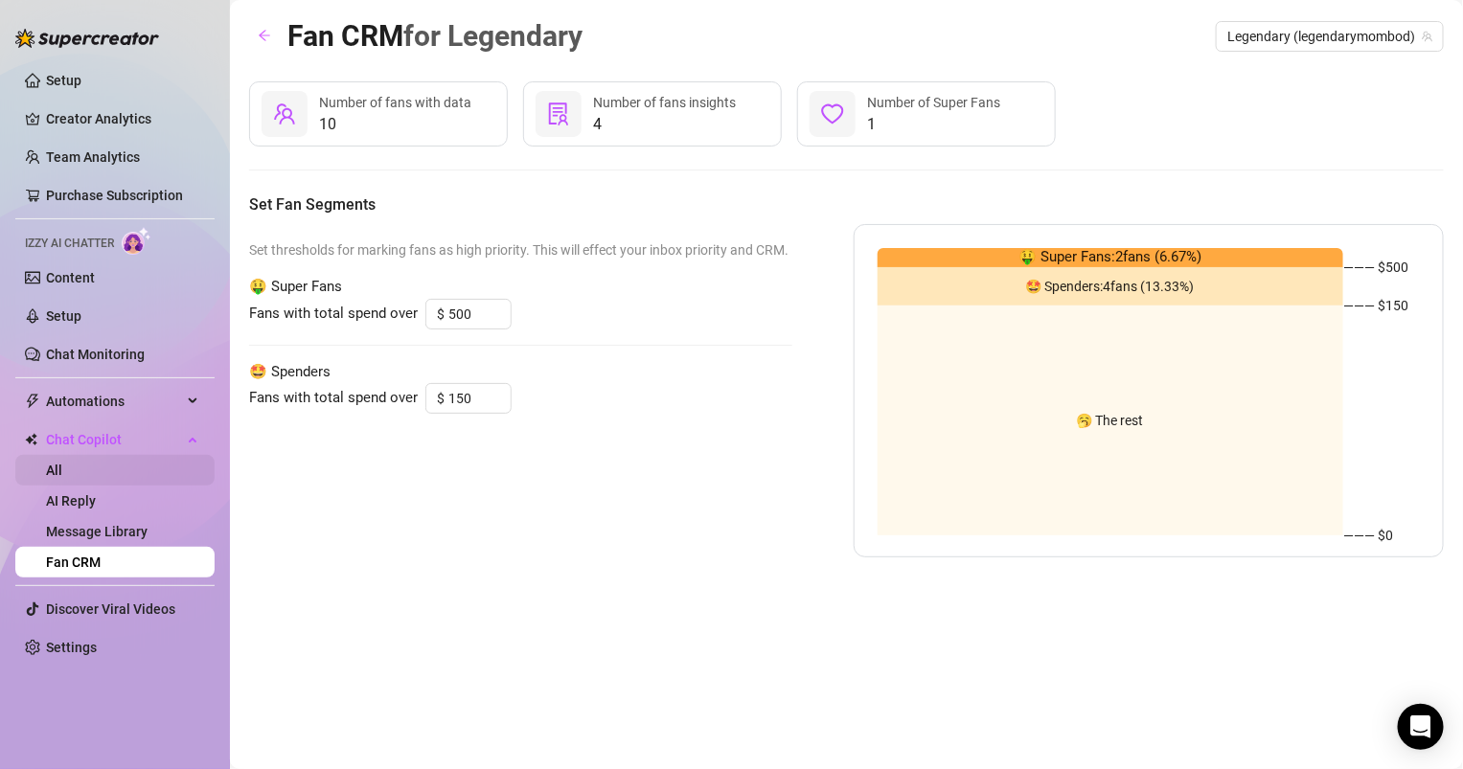
click at [62, 470] on link "All" at bounding box center [54, 470] width 16 height 15
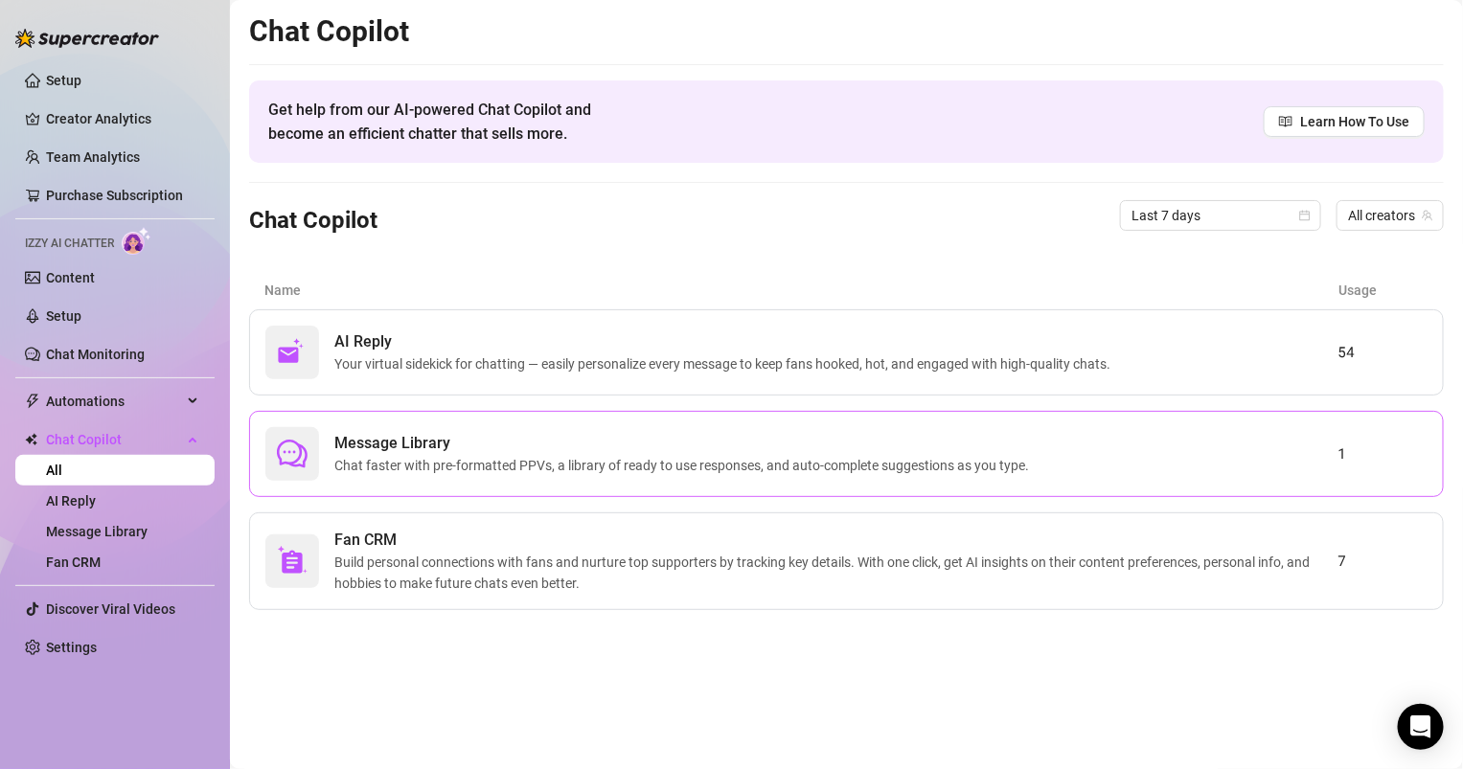
click at [483, 467] on span "Chat faster with pre-formatted PPVs, a library of ready to use responses, and a…" at bounding box center [685, 465] width 702 height 21
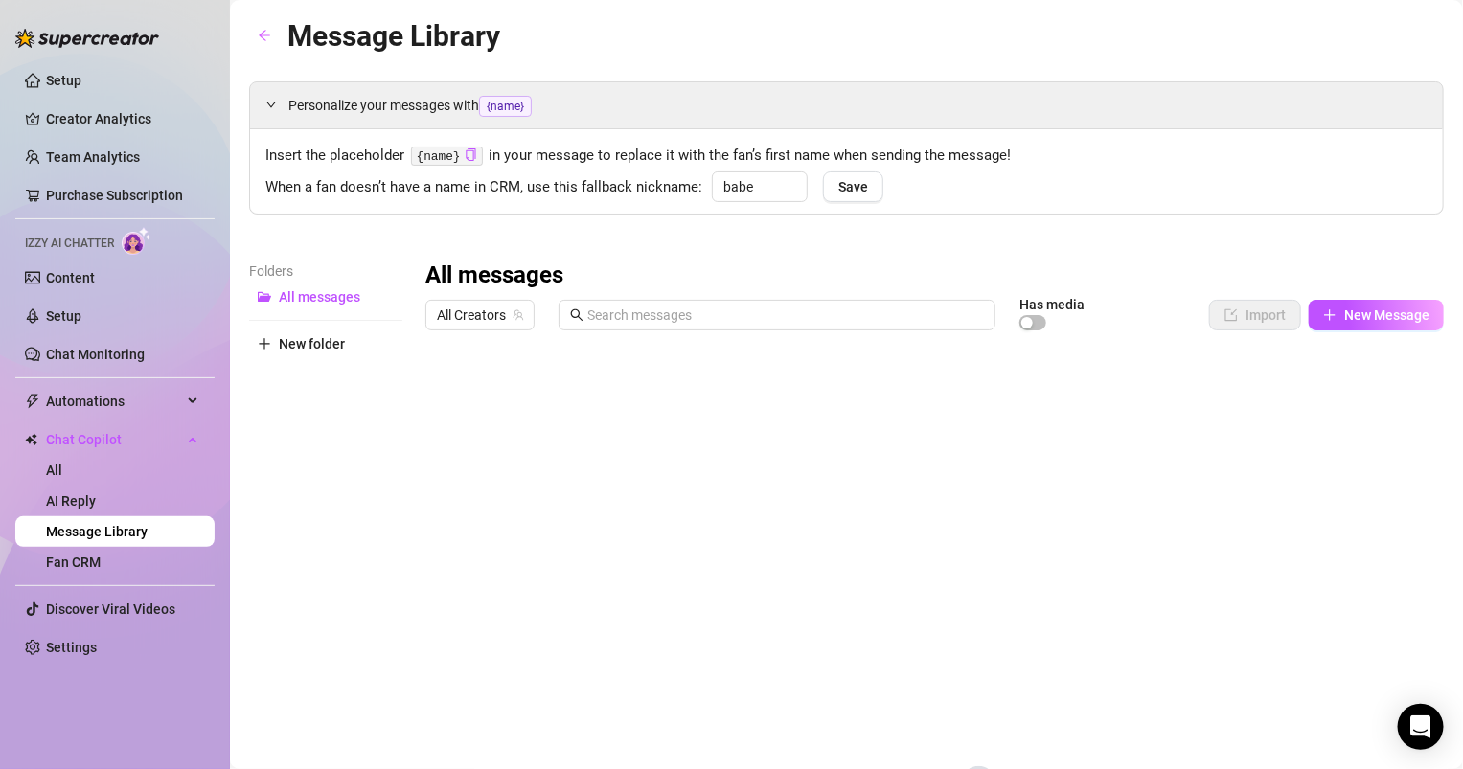
click at [1388, 283] on div "All messages" at bounding box center [934, 276] width 1018 height 31
click at [1382, 301] on button "New Message" at bounding box center [1376, 315] width 135 height 31
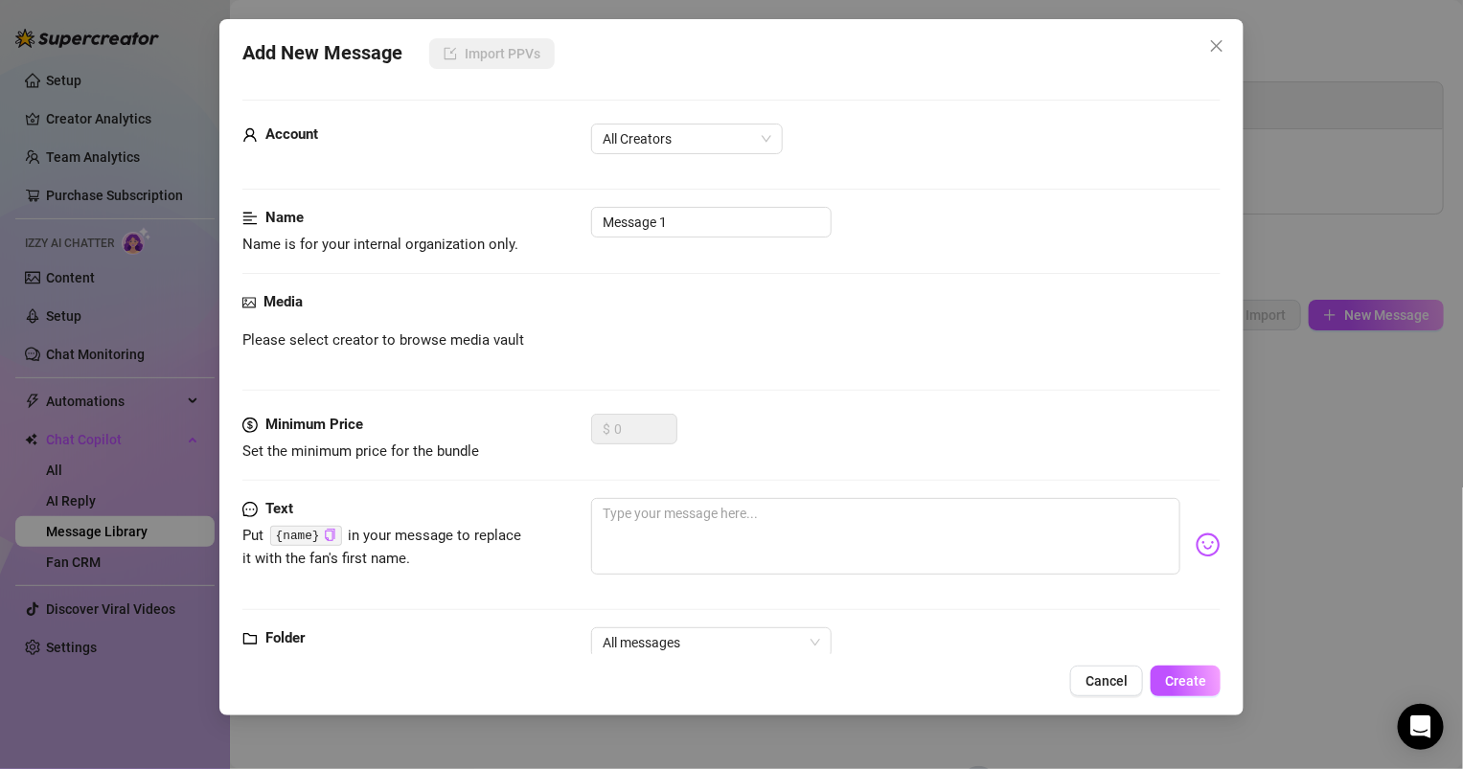
scroll to position [55, 0]
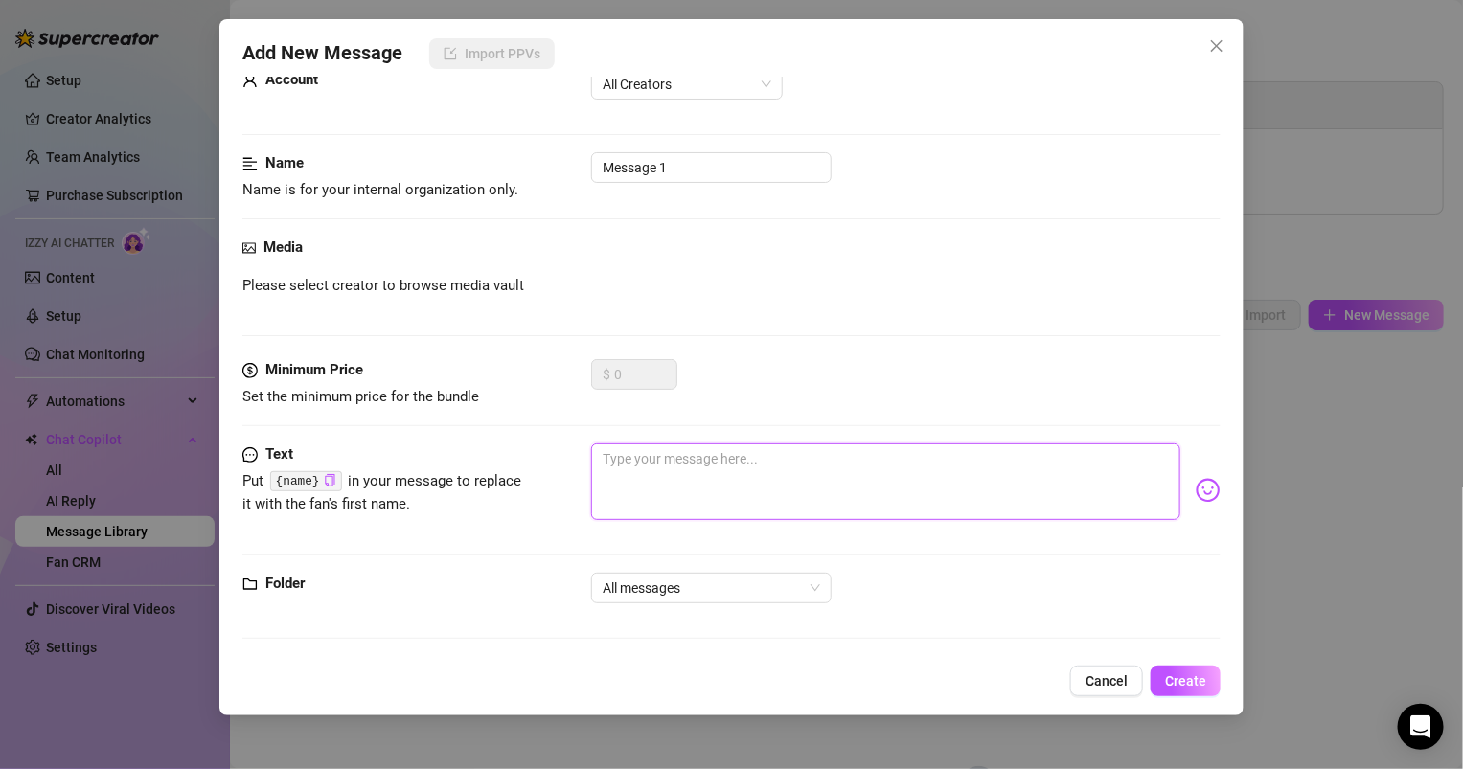
click at [817, 444] on textarea at bounding box center [885, 482] width 589 height 77
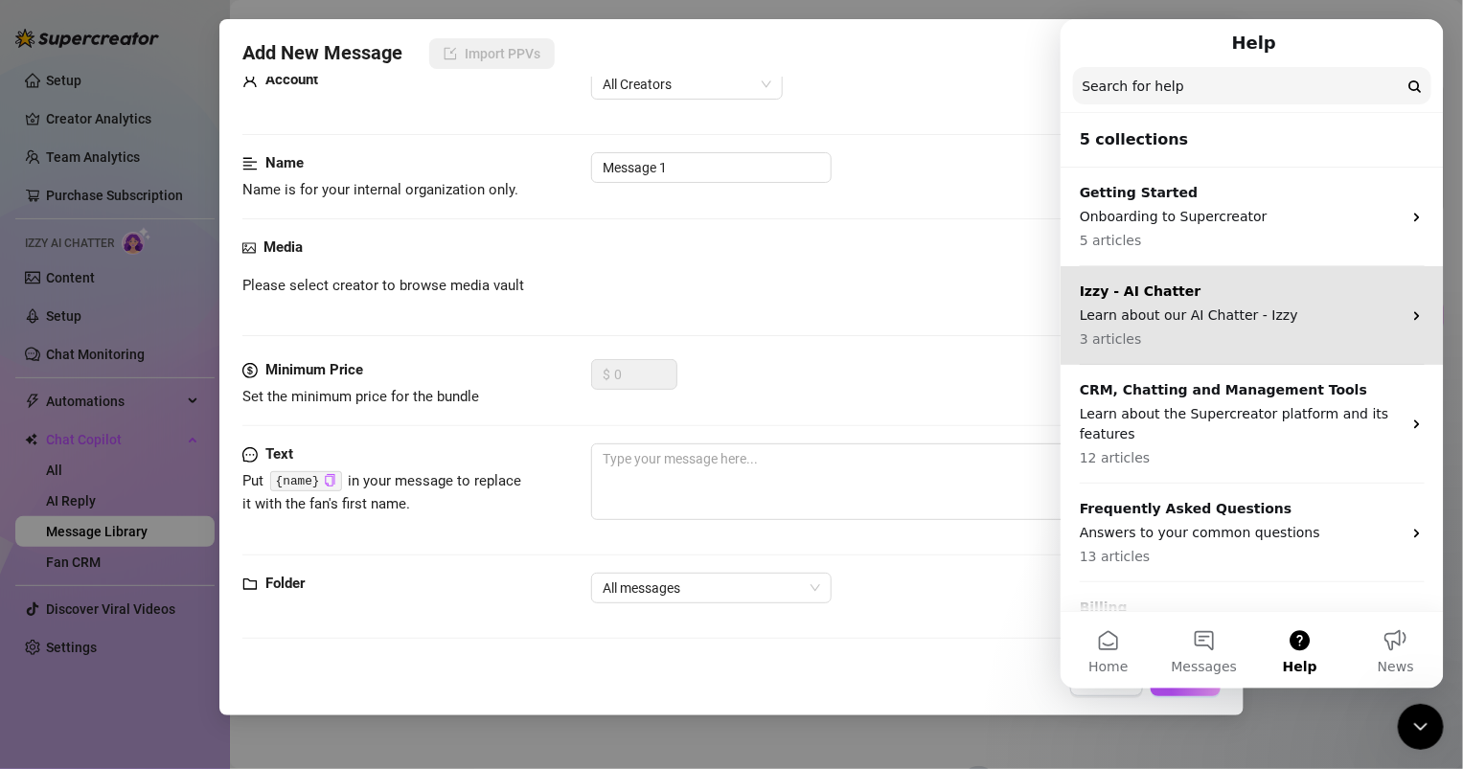
scroll to position [69, 0]
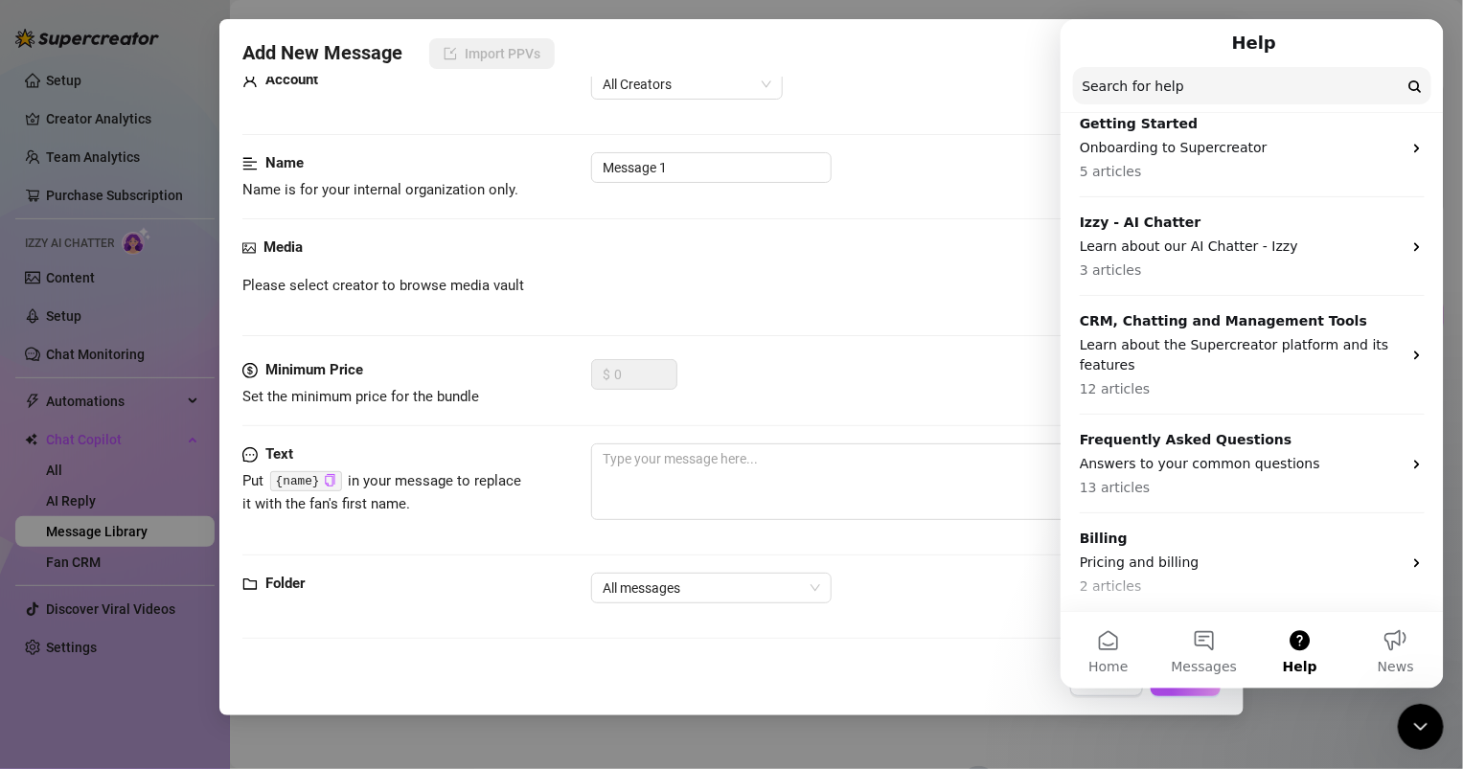
click at [1294, 729] on div "Add New Message Import PPVs Account All Creators Name Name is for your internal…" at bounding box center [731, 384] width 1463 height 769
click at [1202, 629] on button "Messages" at bounding box center [1204, 650] width 96 height 77
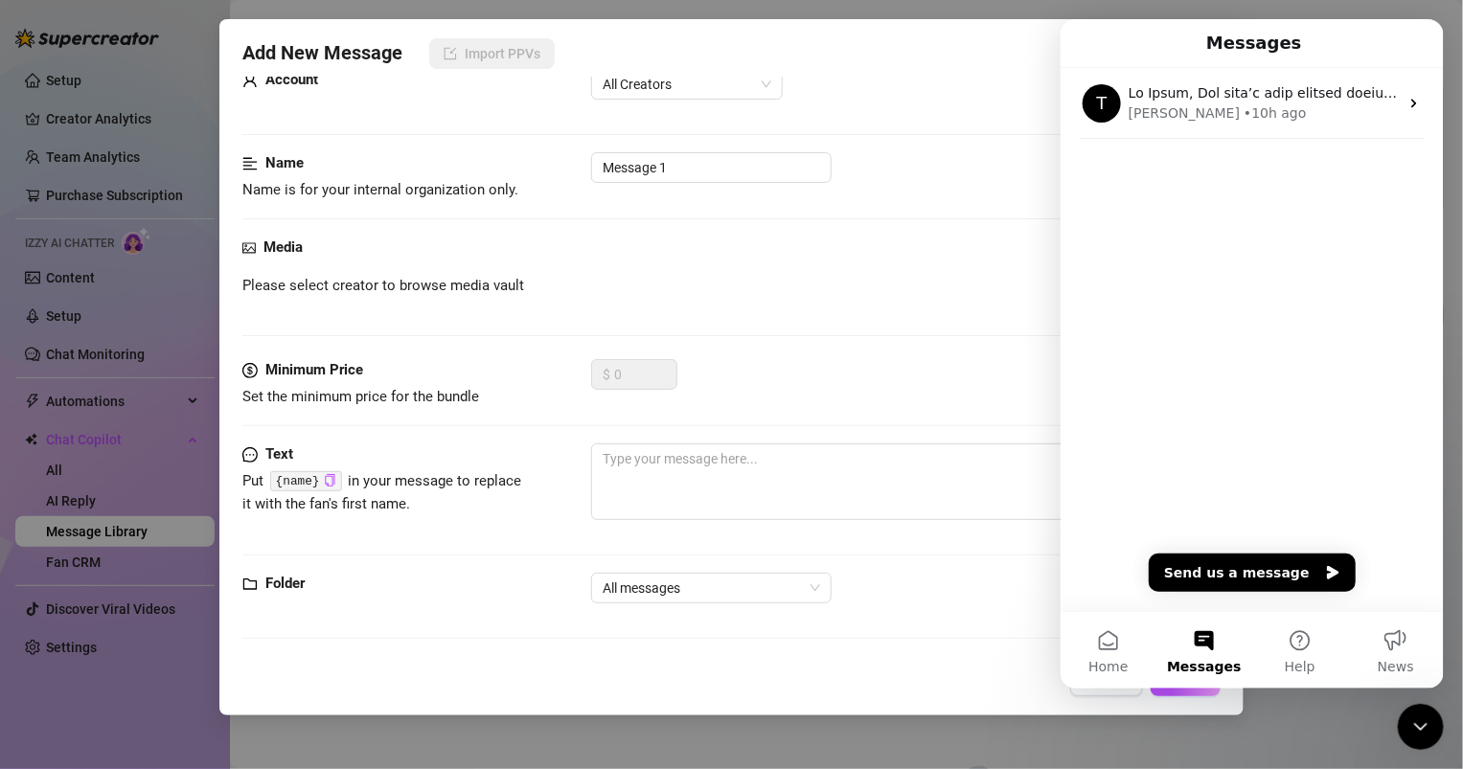
click at [1445, 717] on div "Add New Message Import PPVs Account All Creators Name Name is for your internal…" at bounding box center [731, 384] width 1463 height 769
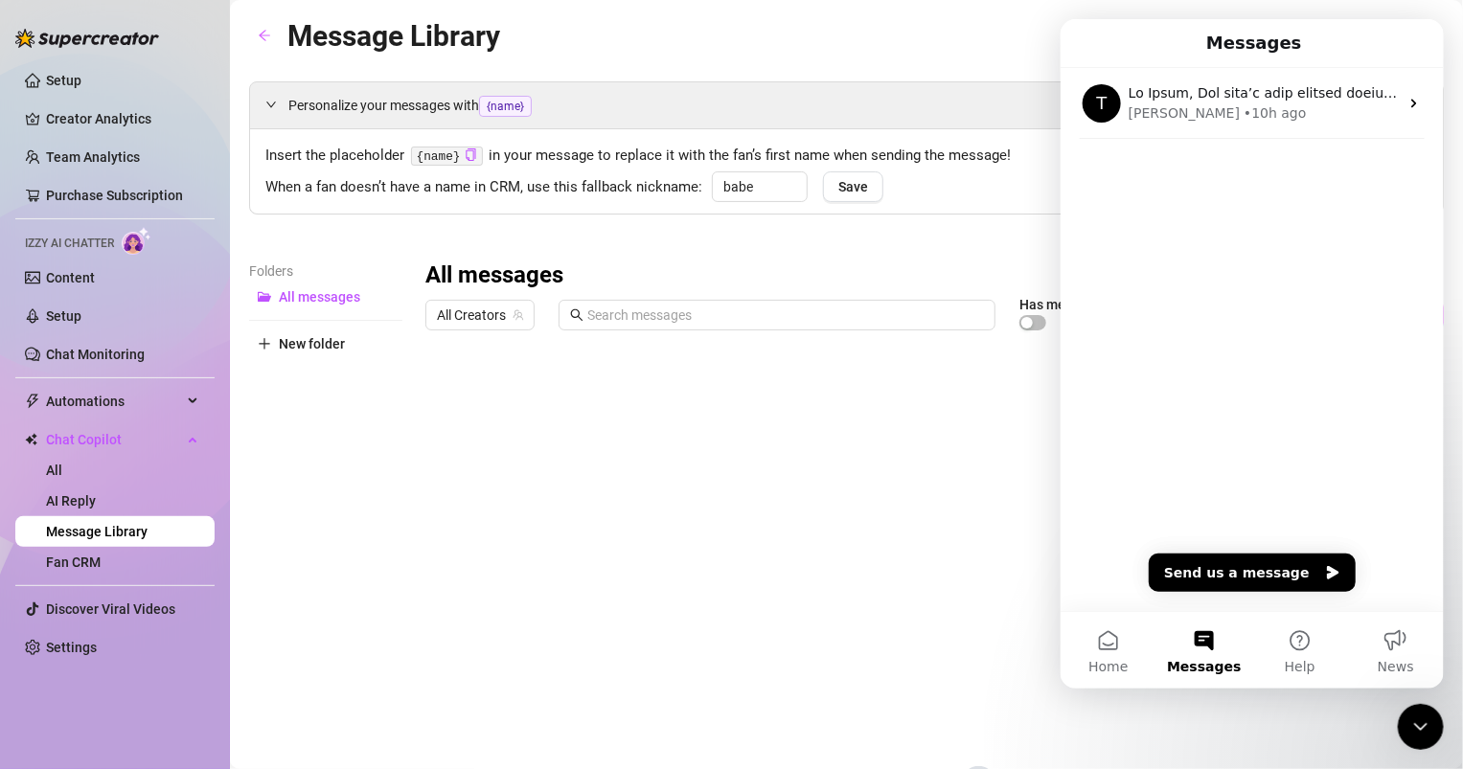
click at [1427, 713] on div "Close Intercom Messenger" at bounding box center [1420, 726] width 46 height 46
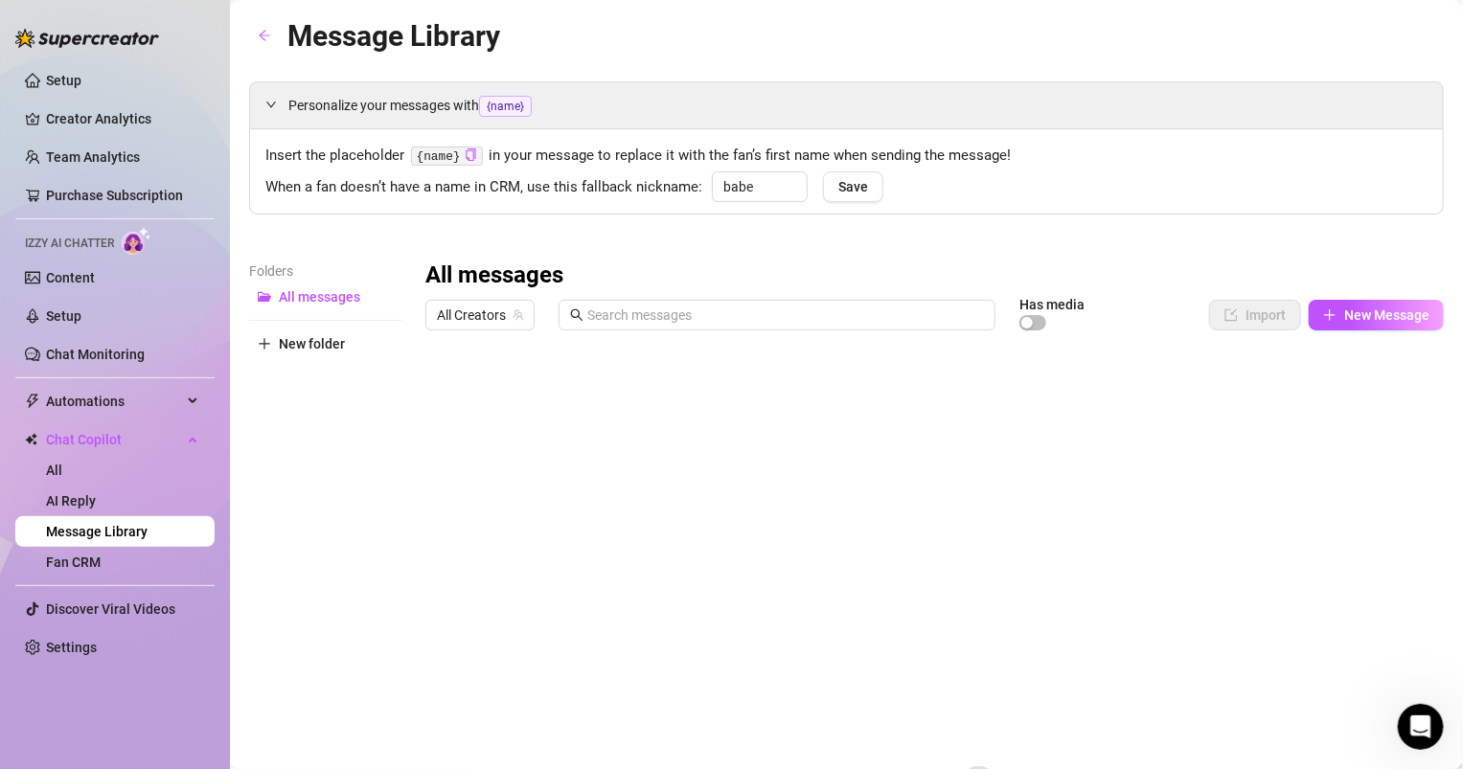
scroll to position [0, 0]
click at [298, 313] on div "Folders All messages New folder" at bounding box center [325, 576] width 153 height 630
click at [299, 300] on span "All messages" at bounding box center [319, 296] width 81 height 15
click at [282, 42] on div "Message Library" at bounding box center [374, 35] width 251 height 45
click at [117, 350] on link "Chat Monitoring" at bounding box center [95, 354] width 99 height 15
